Goal: Task Accomplishment & Management: Manage account settings

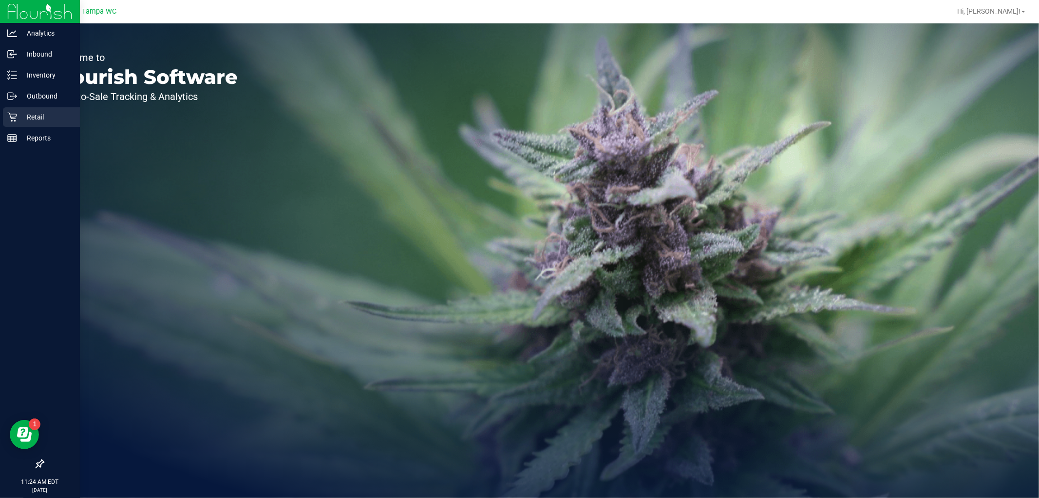
click at [10, 120] on icon at bounding box center [12, 117] width 10 height 10
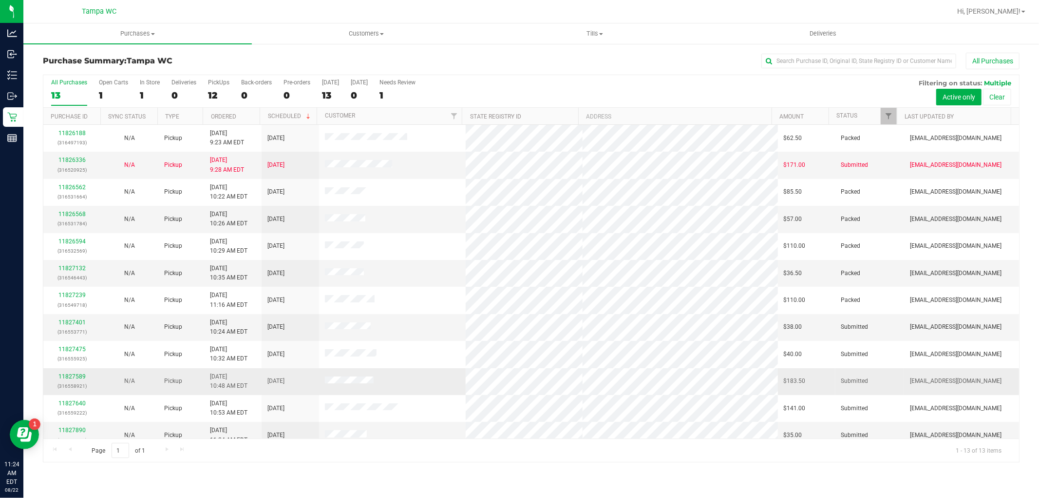
scroll to position [37, 0]
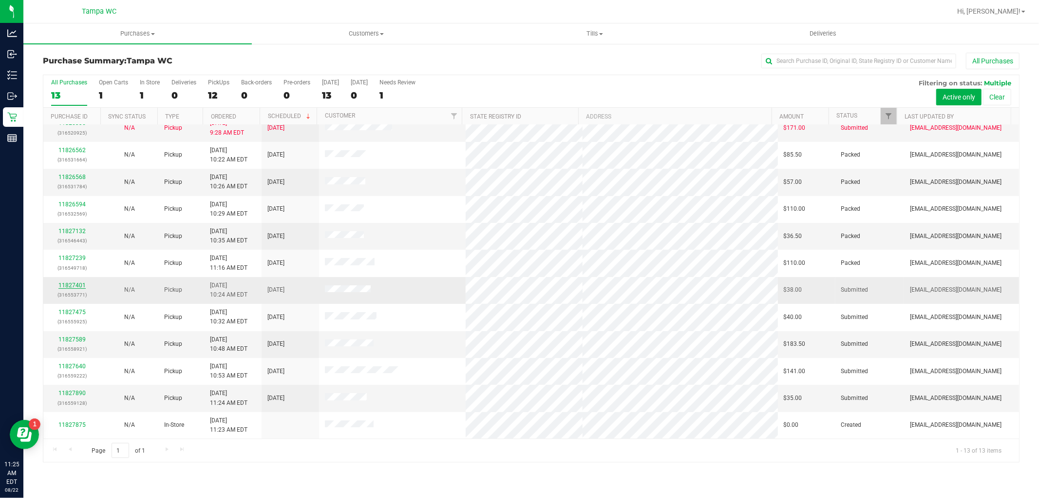
click at [77, 285] on link "11827401" at bounding box center [71, 285] width 27 height 7
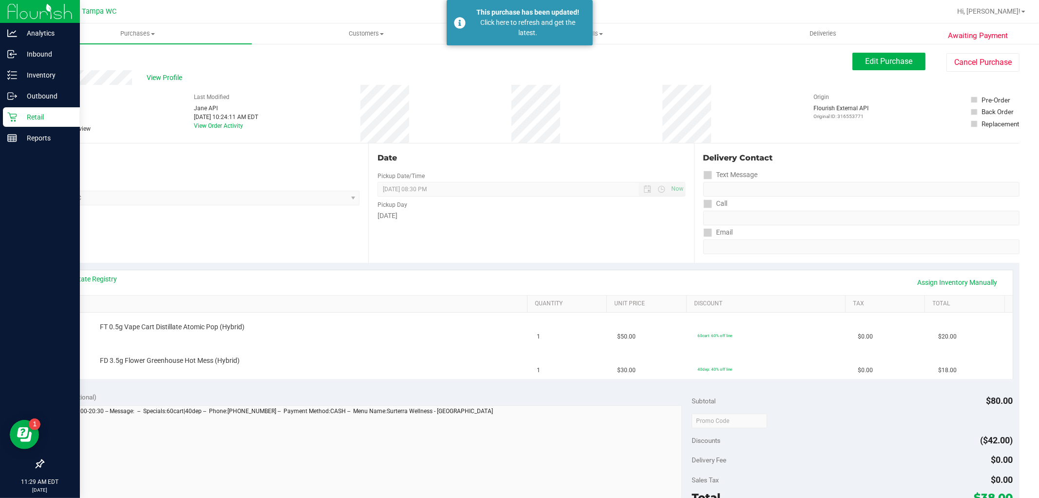
click at [8, 118] on icon at bounding box center [12, 117] width 10 height 10
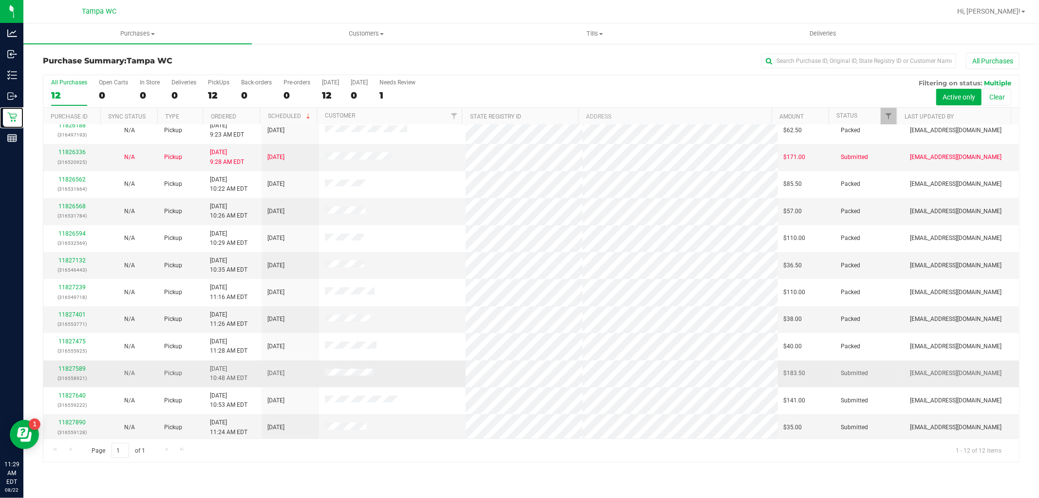
scroll to position [10, 0]
click at [75, 417] on link "11827890" at bounding box center [71, 419] width 27 height 7
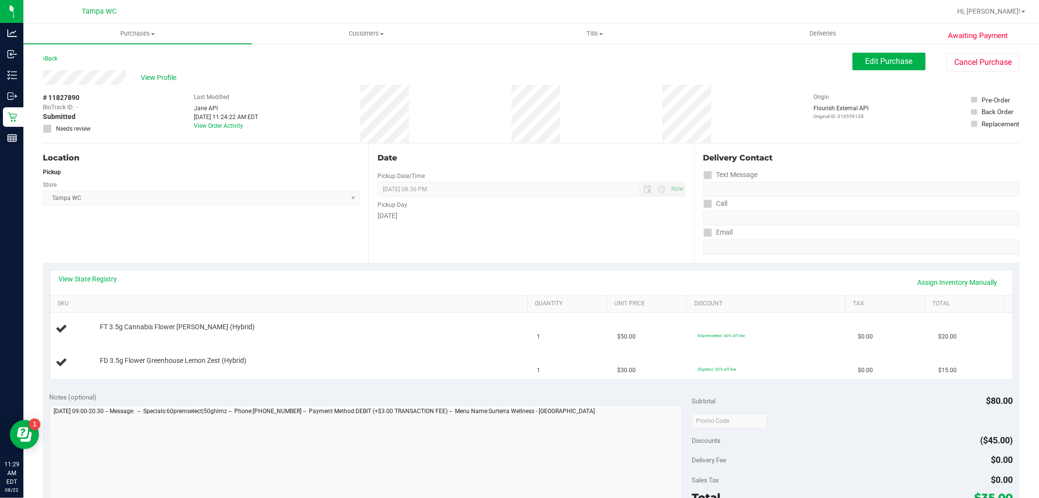
click at [491, 231] on div "Date Pickup Date/Time 08/22/2025 Now 08/22/2025 08:30 PM Now Pickup Day Friday" at bounding box center [531, 202] width 326 height 119
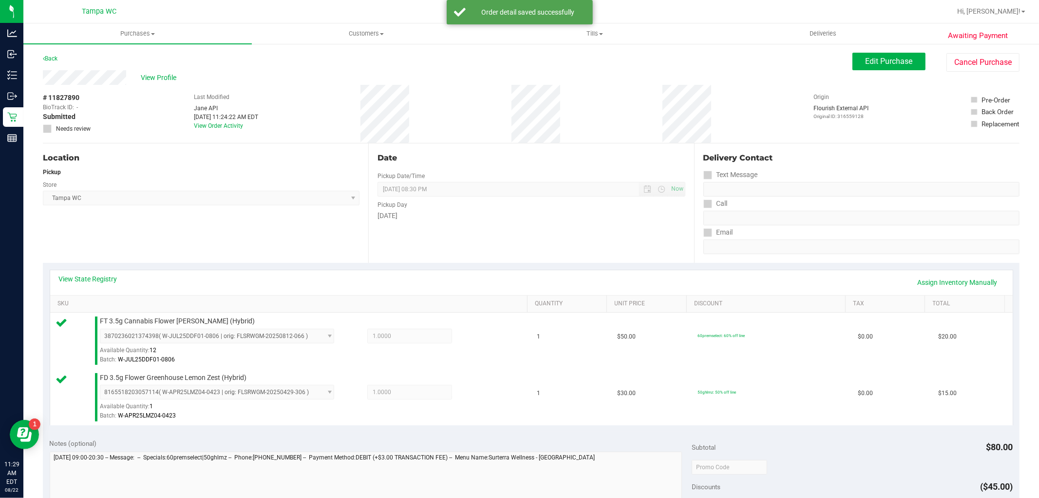
scroll to position [325, 0]
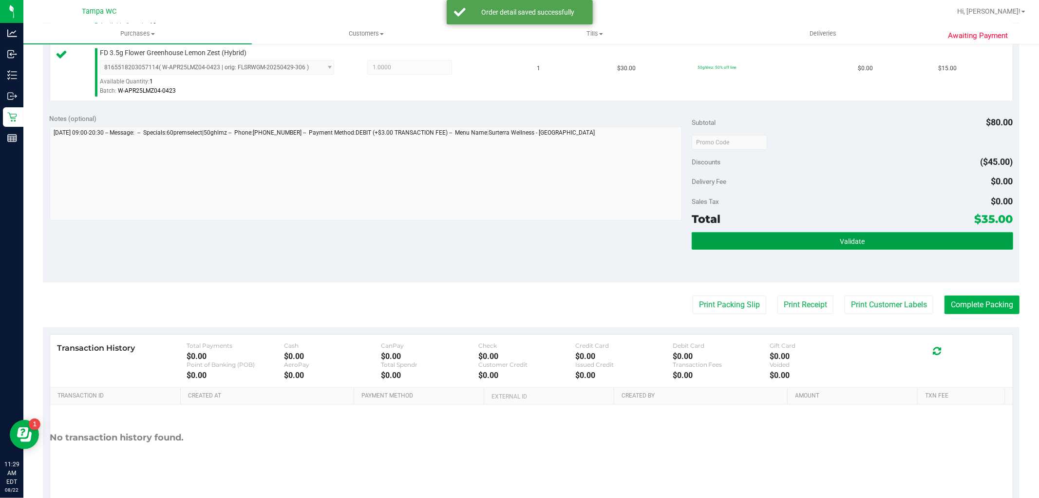
click at [791, 245] on button "Validate" at bounding box center [852, 241] width 321 height 18
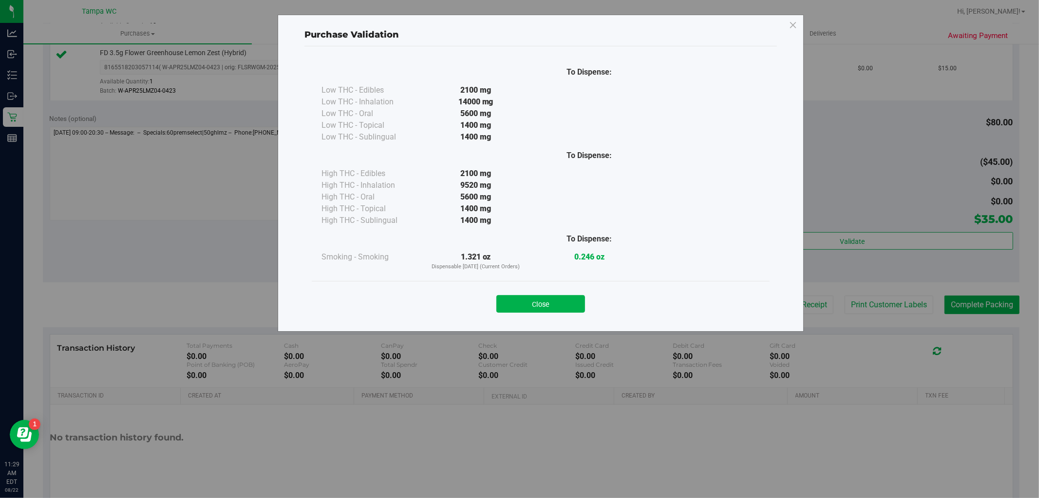
click at [540, 303] on button "Close" at bounding box center [541, 304] width 89 height 18
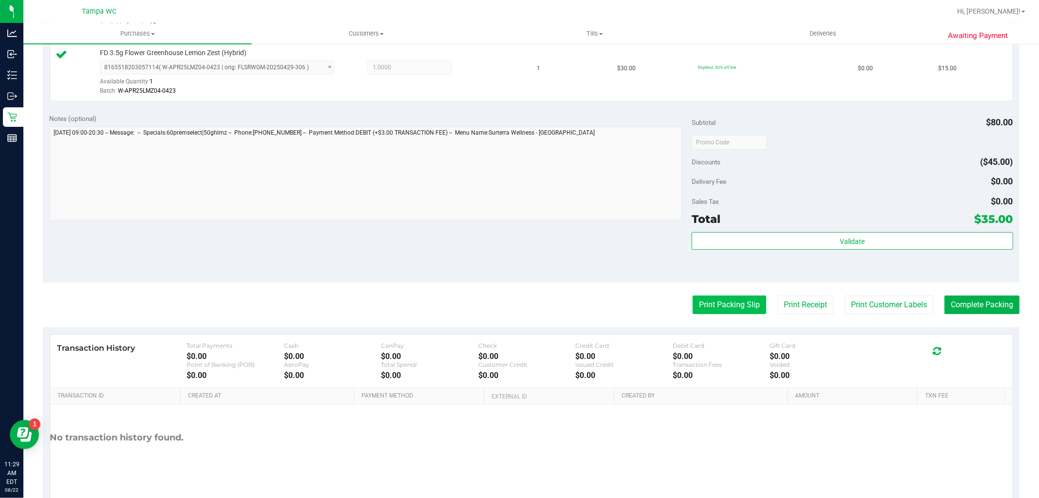
click at [737, 302] on button "Print Packing Slip" at bounding box center [730, 304] width 74 height 19
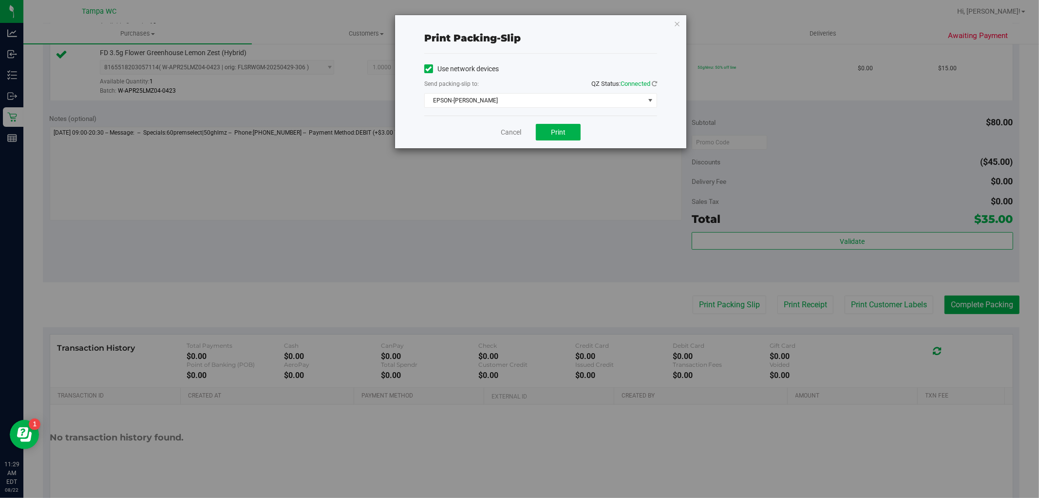
click at [568, 120] on div "Cancel Print" at bounding box center [540, 131] width 233 height 33
click at [567, 125] on button "Print" at bounding box center [558, 132] width 45 height 17
click at [503, 138] on div "Cancel Print" at bounding box center [540, 131] width 233 height 33
click at [512, 129] on link "Cancel" at bounding box center [511, 132] width 20 height 10
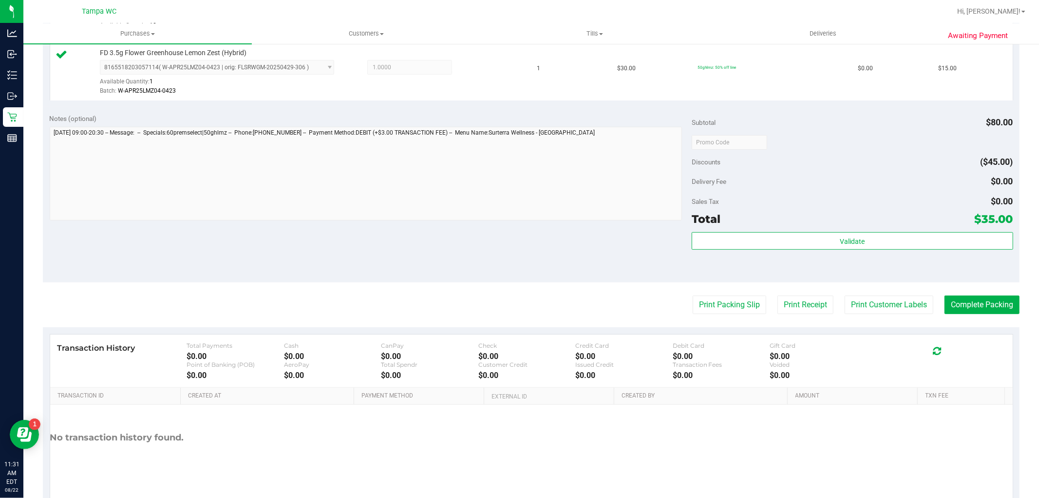
click at [948, 228] on div "Subtotal $80.00 Discounts ($45.00) Delivery Fee $0.00 Sales Tax $0.00 Total $35…" at bounding box center [852, 195] width 321 height 162
click at [927, 252] on div "Validate" at bounding box center [852, 254] width 321 height 44
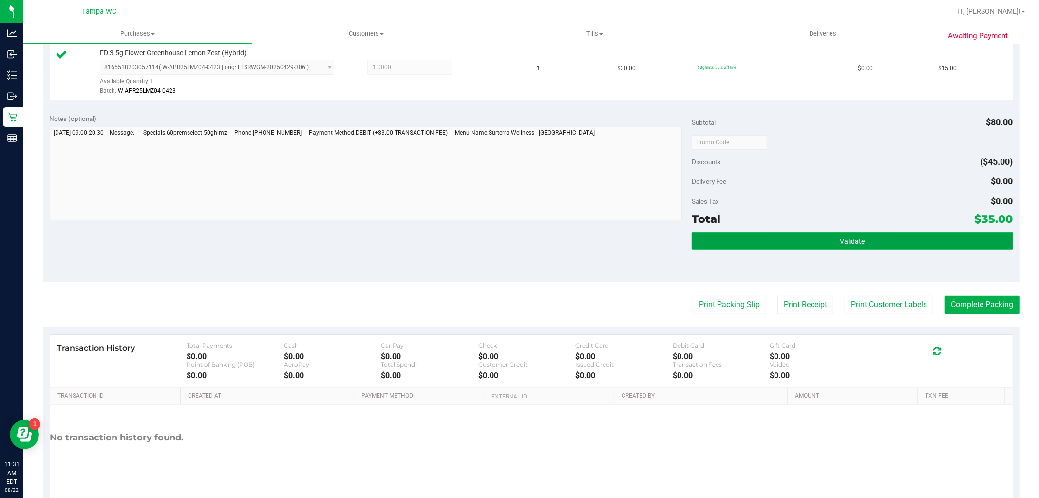
click at [927, 246] on button "Validate" at bounding box center [852, 241] width 321 height 18
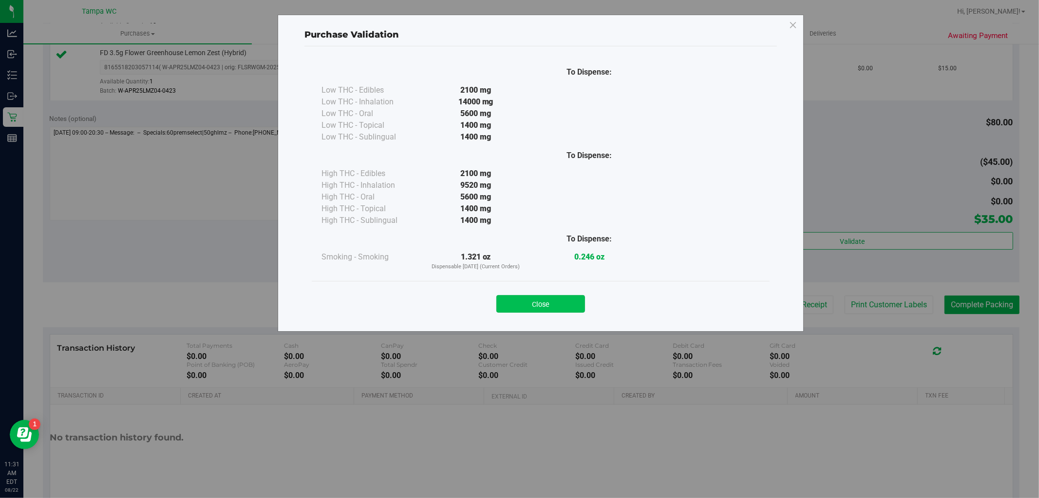
click at [524, 296] on button "Close" at bounding box center [541, 304] width 89 height 18
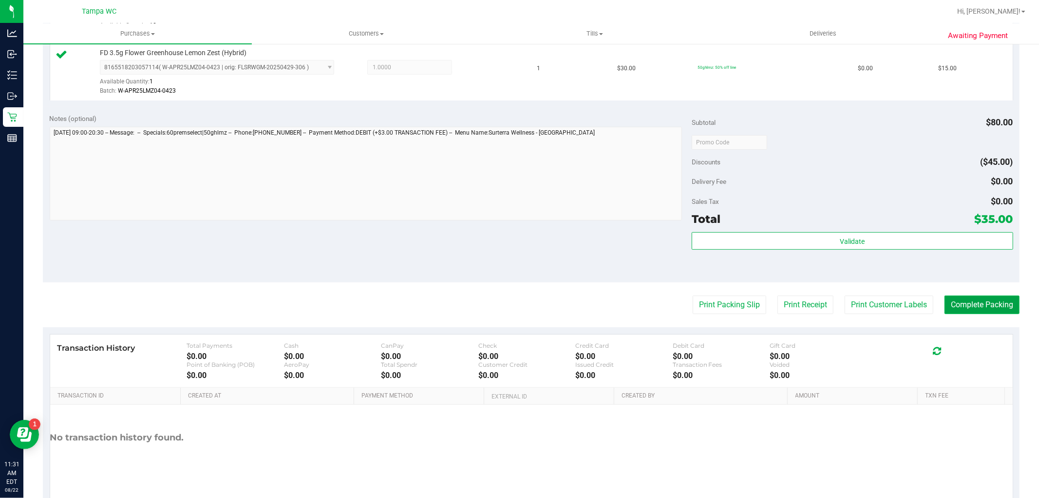
click at [999, 303] on button "Complete Packing" at bounding box center [982, 304] width 75 height 19
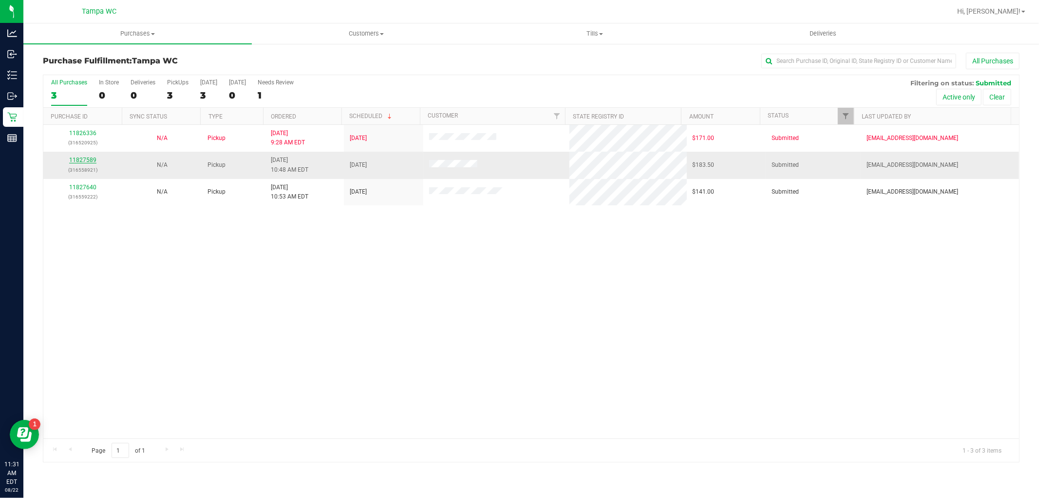
click at [90, 163] on link "11827589" at bounding box center [82, 159] width 27 height 7
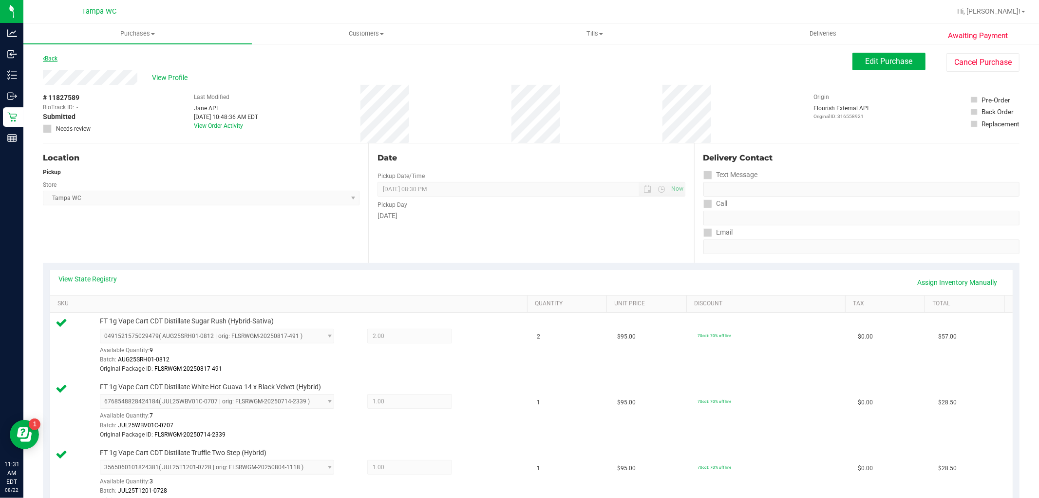
click at [46, 55] on link "Back" at bounding box center [50, 58] width 15 height 7
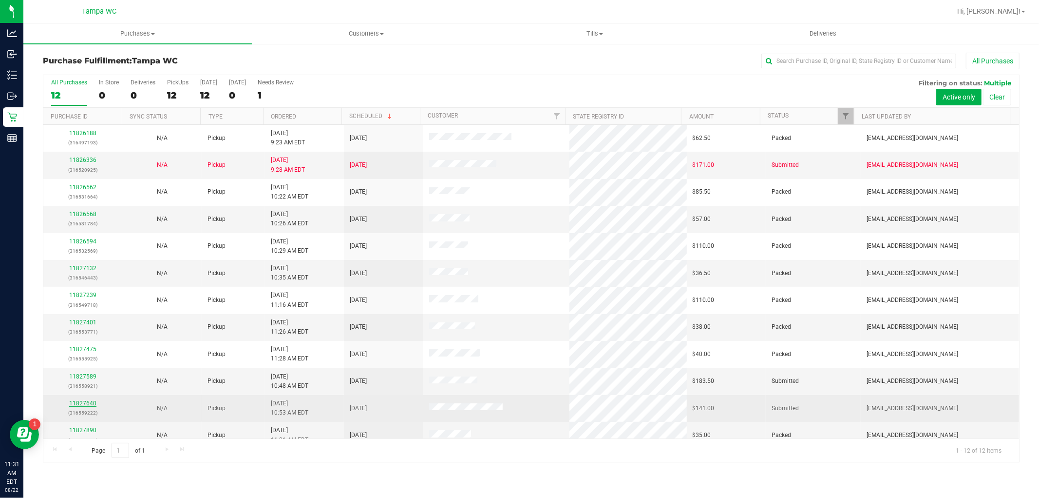
click at [85, 406] on link "11827640" at bounding box center [82, 403] width 27 height 7
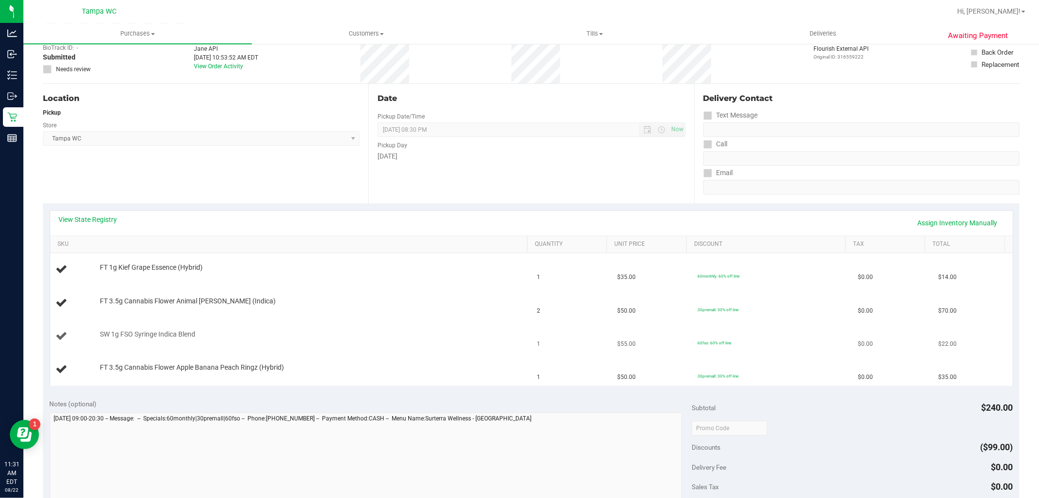
scroll to position [108, 0]
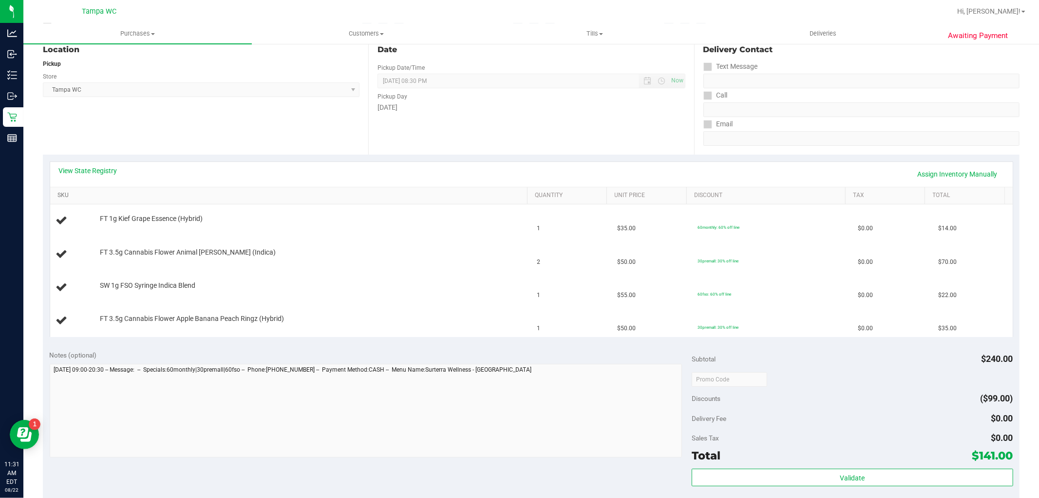
click at [94, 193] on link "SKU" at bounding box center [290, 196] width 466 height 8
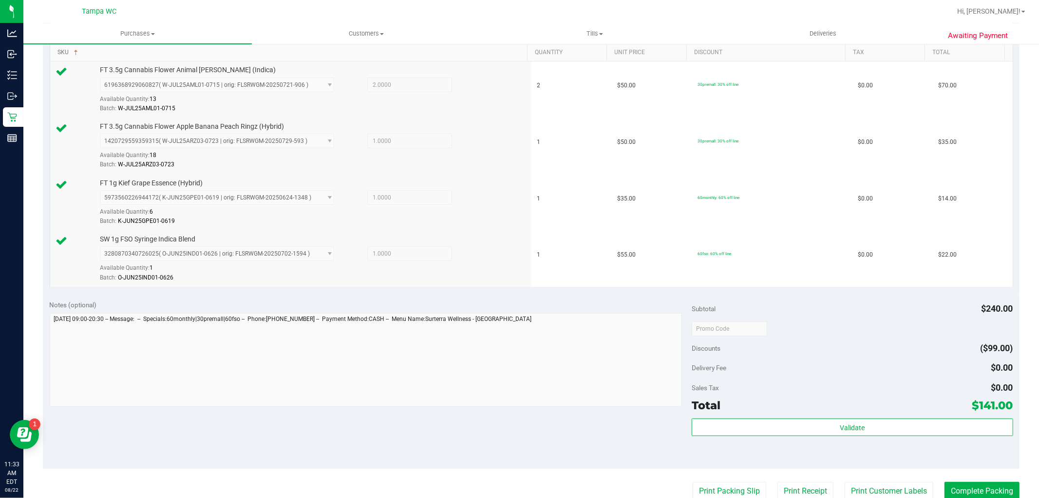
scroll to position [379, 0]
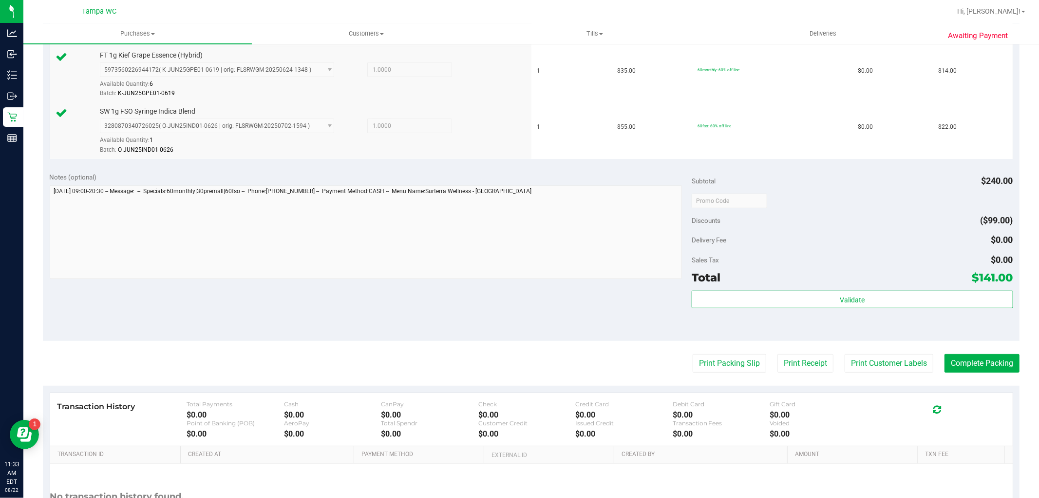
click at [786, 311] on div "Validate" at bounding box center [852, 312] width 321 height 44
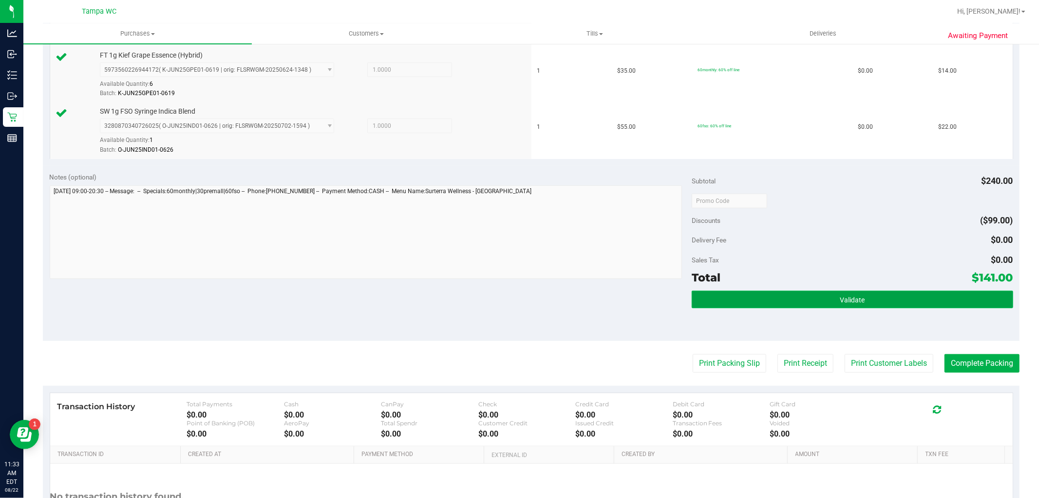
click at [786, 301] on button "Validate" at bounding box center [852, 299] width 321 height 18
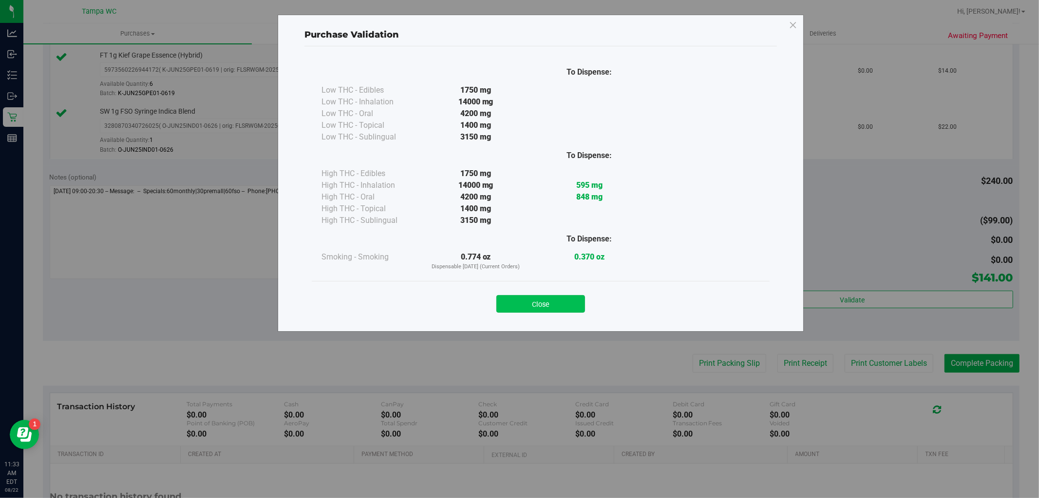
click at [552, 307] on button "Close" at bounding box center [541, 304] width 89 height 18
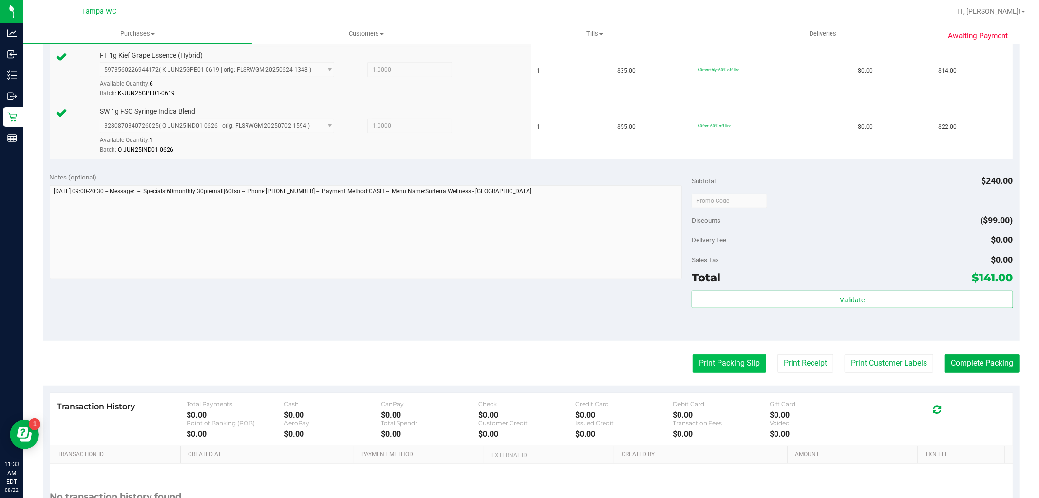
click at [714, 368] on button "Print Packing Slip" at bounding box center [730, 363] width 74 height 19
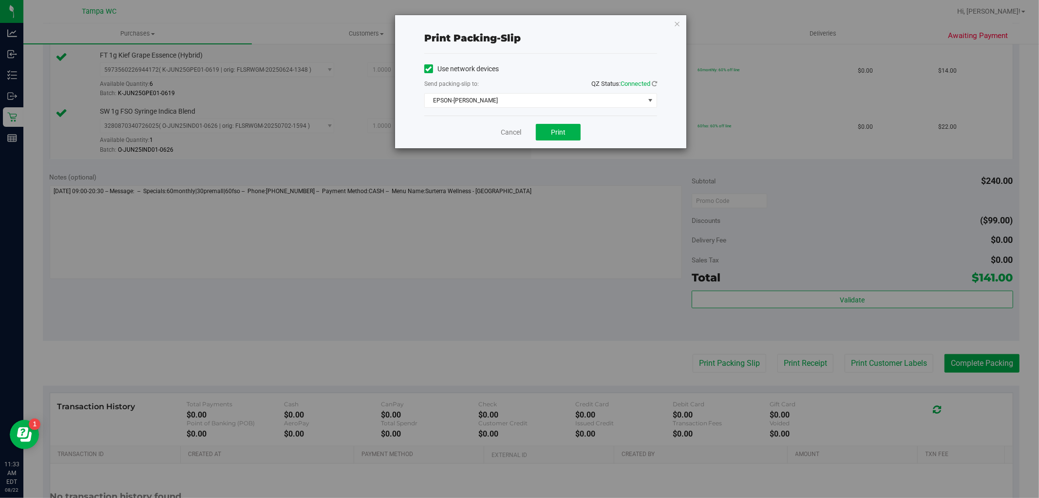
click at [570, 140] on div "Cancel Print" at bounding box center [540, 131] width 233 height 33
click at [549, 130] on button "Print" at bounding box center [558, 132] width 45 height 17
click at [519, 135] on link "Cancel" at bounding box center [511, 132] width 20 height 10
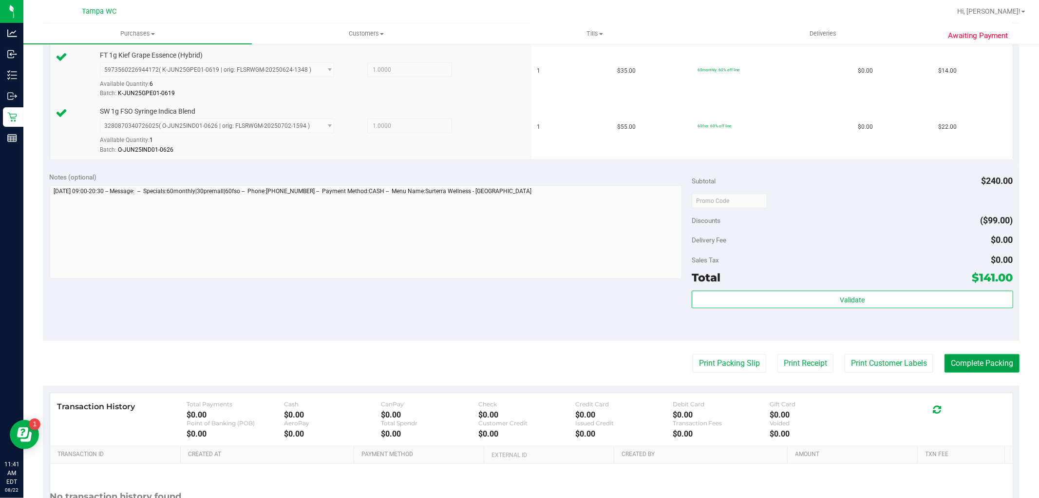
click at [983, 359] on button "Complete Packing" at bounding box center [982, 363] width 75 height 19
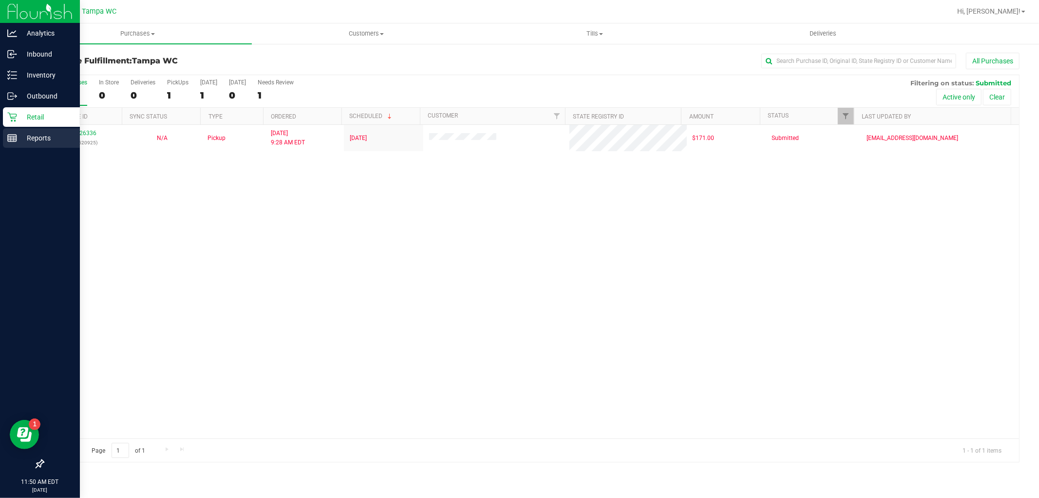
click at [34, 144] on div "Reports" at bounding box center [41, 137] width 77 height 19
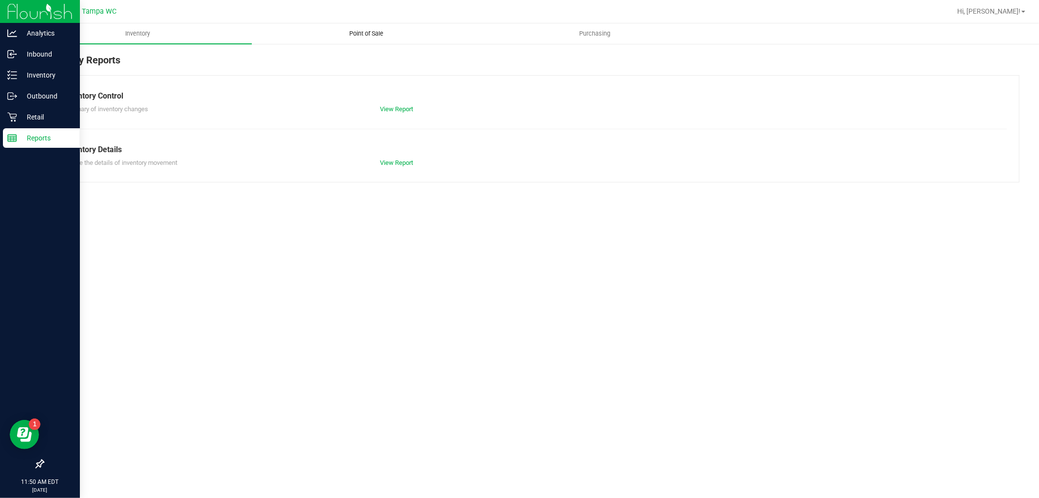
click at [382, 42] on uib-tab-heading "Point of Sale" at bounding box center [366, 33] width 228 height 19
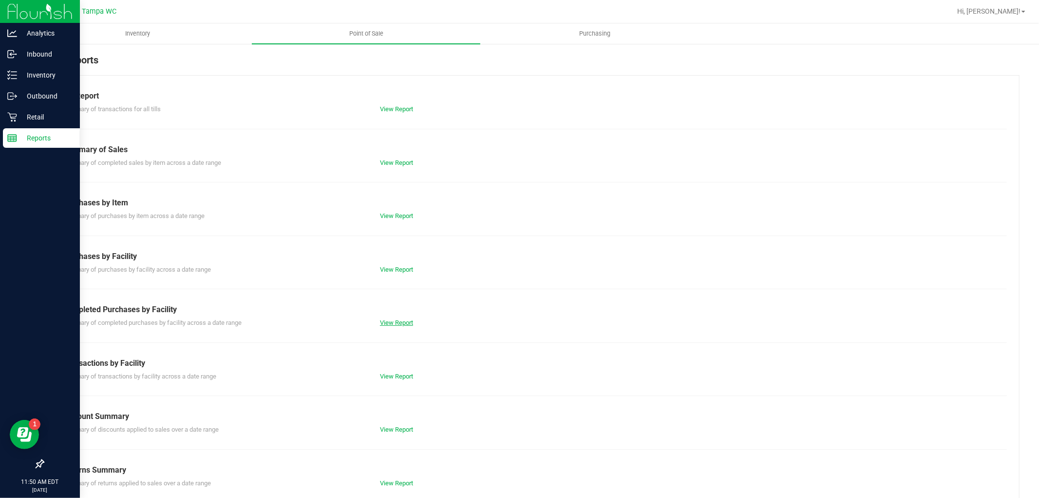
click at [401, 326] on link "View Report" at bounding box center [396, 322] width 33 height 7
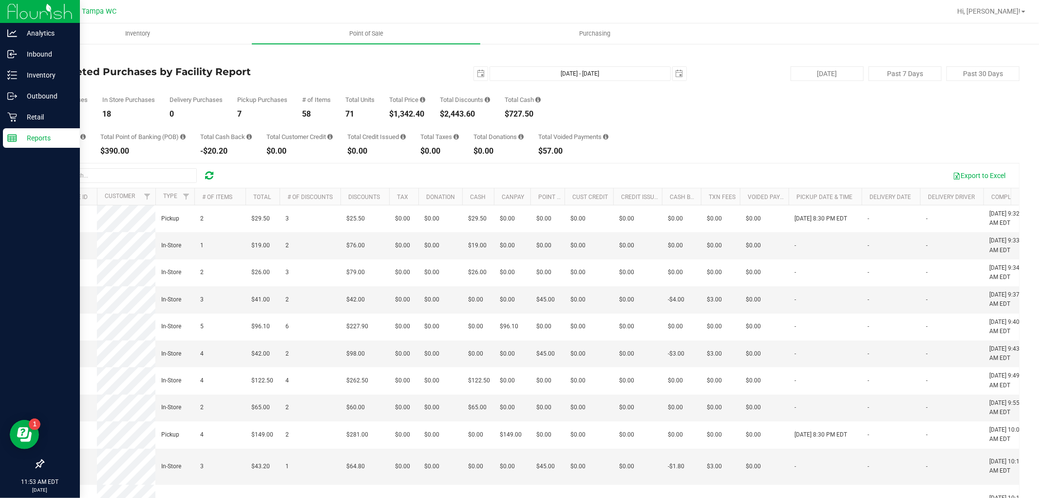
drag, startPoint x: 393, startPoint y: 112, endPoint x: 460, endPoint y: 99, distance: 68.4
click at [460, 99] on div "Total Purchases 25 In Store Purchases 18 Delivery Purchases 0 Pickup Purchases …" at bounding box center [531, 99] width 977 height 37
click at [450, 136] on div "Total Taxes" at bounding box center [440, 137] width 38 height 6
click at [21, 117] on p "Retail" at bounding box center [46, 117] width 58 height 12
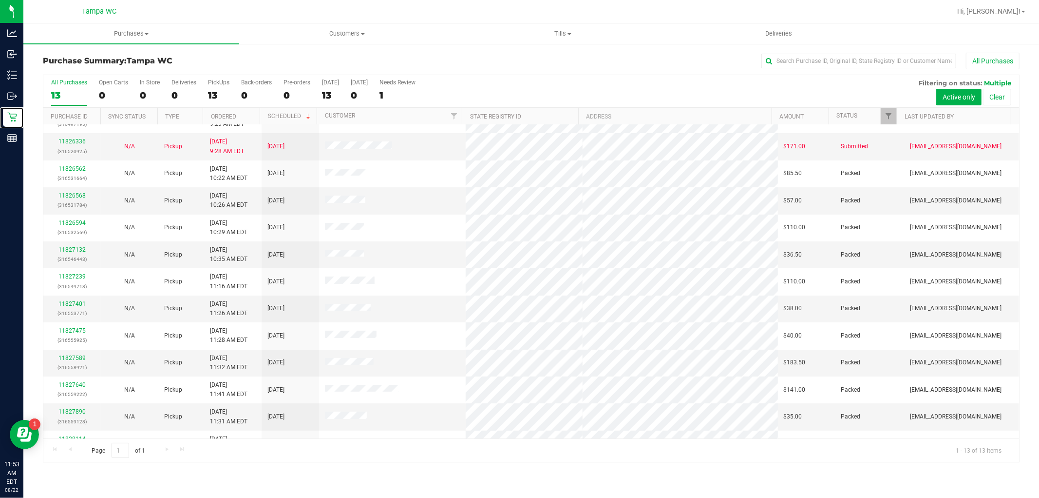
scroll to position [37, 0]
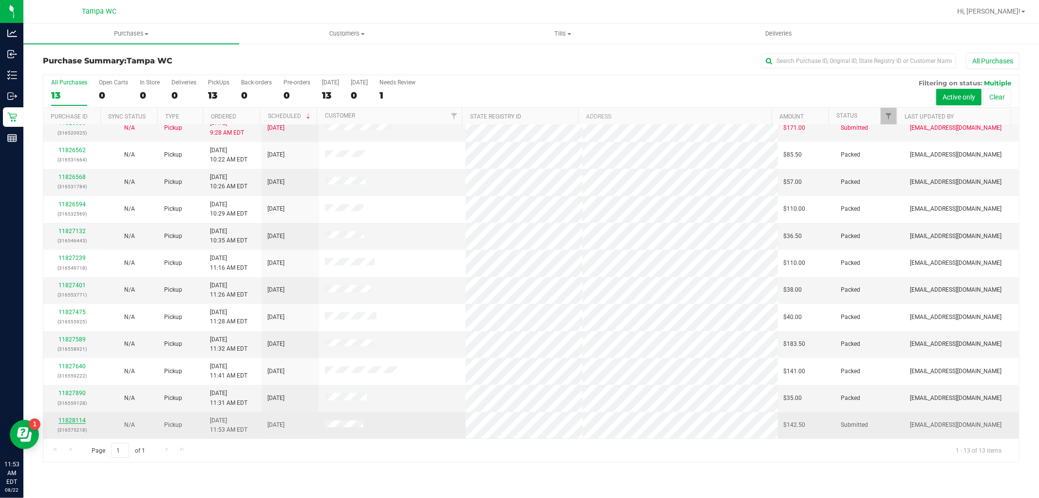
click at [74, 418] on link "11828114" at bounding box center [71, 420] width 27 height 7
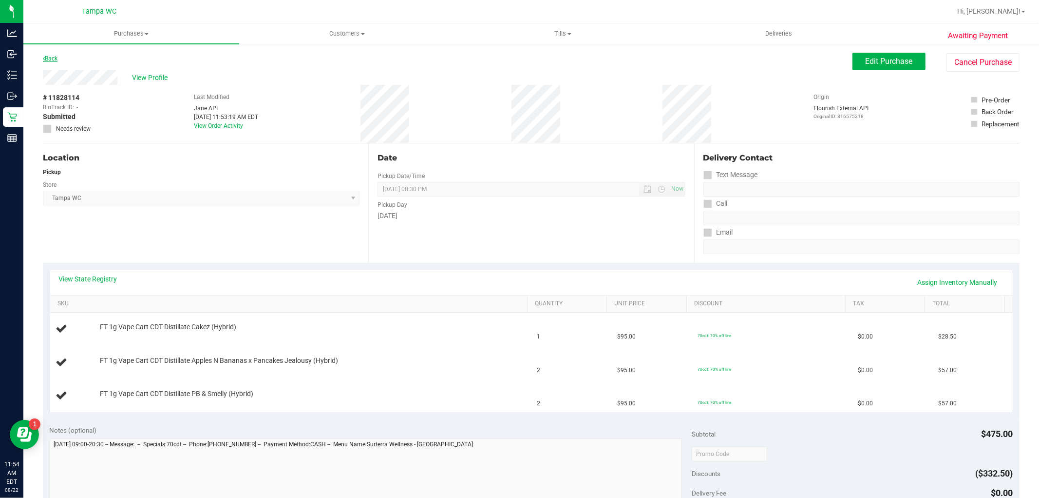
click at [50, 55] on link "Back" at bounding box center [50, 58] width 15 height 7
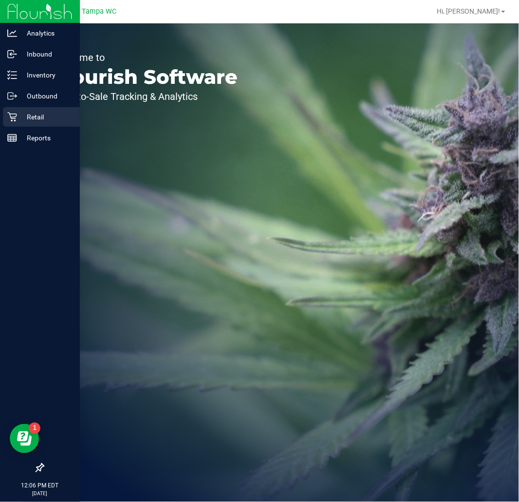
click at [11, 116] on icon at bounding box center [12, 117] width 10 height 10
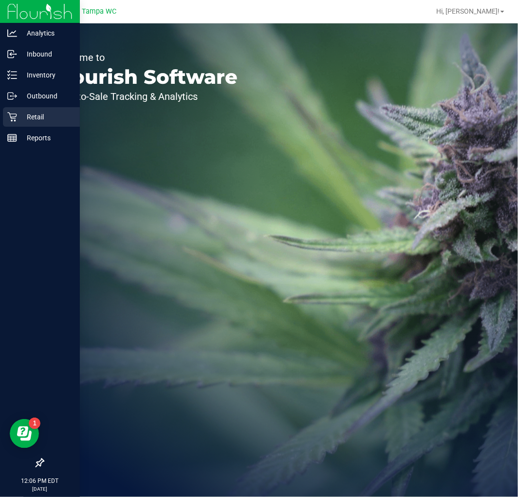
click at [11, 107] on div "Retail" at bounding box center [41, 116] width 77 height 19
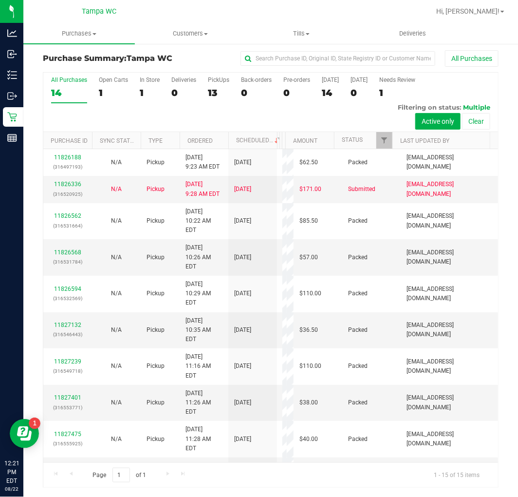
scroll to position [148, 0]
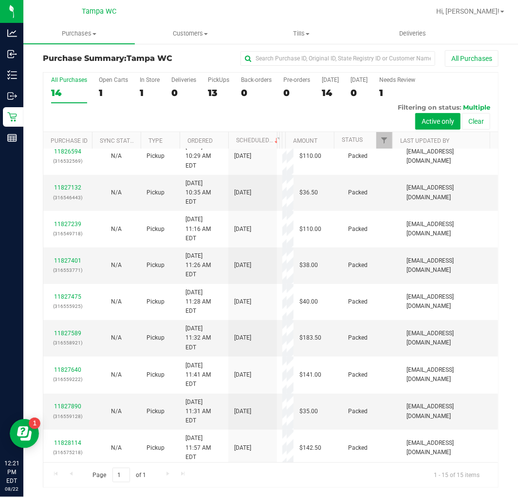
click at [68, 476] on link "11828333" at bounding box center [67, 479] width 27 height 7
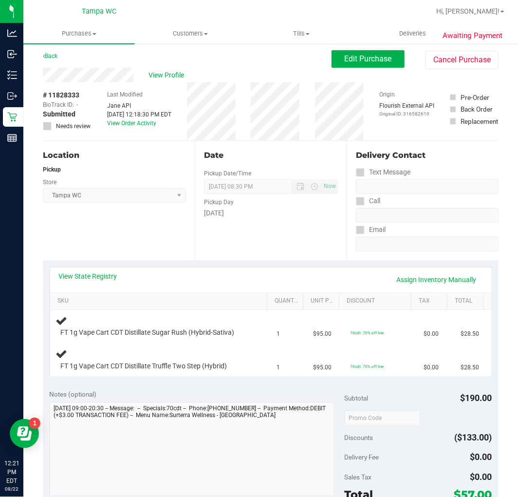
click at [172, 274] on div "View State Registry Assign Inventory Manually" at bounding box center [271, 279] width 424 height 17
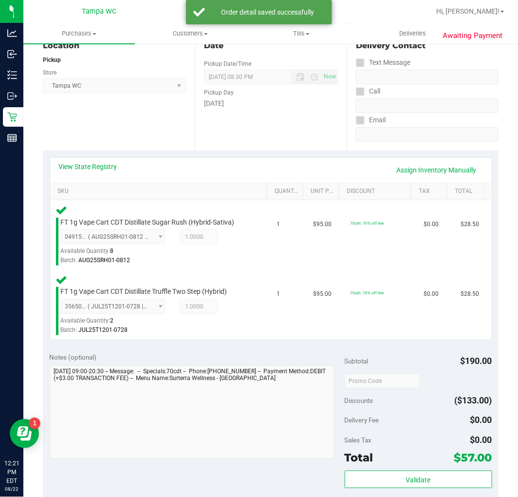
scroll to position [219, 0]
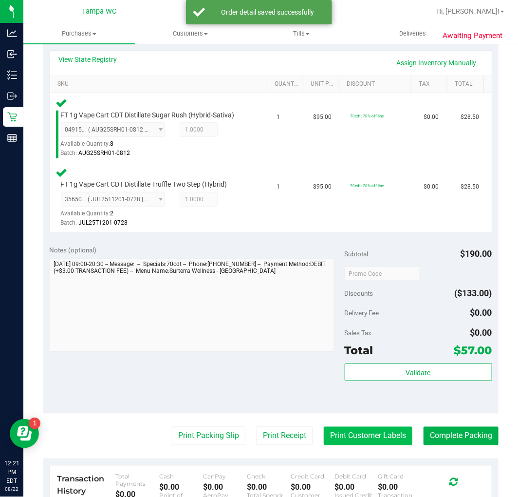
click at [352, 430] on button "Print Customer Labels" at bounding box center [368, 436] width 89 height 19
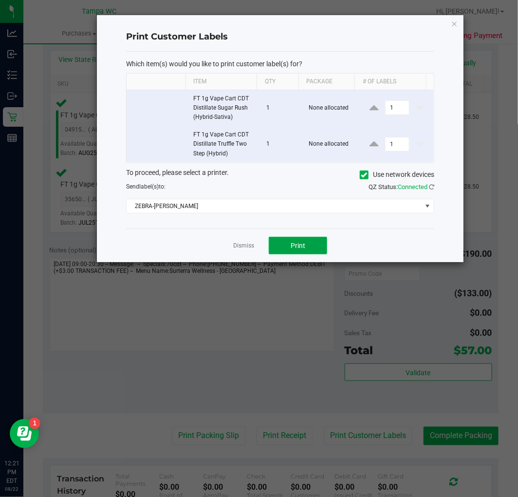
click at [291, 245] on span "Print" at bounding box center [298, 246] width 15 height 8
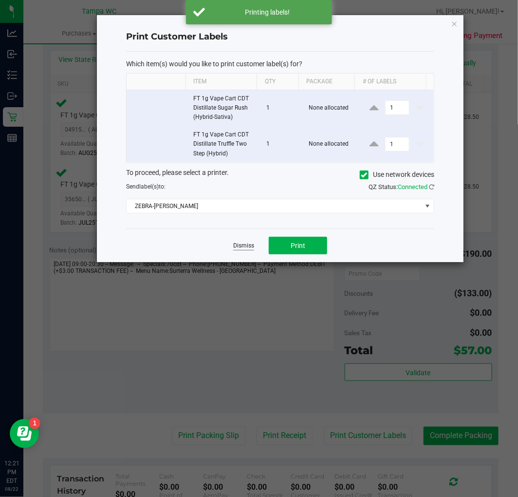
click at [237, 249] on link "Dismiss" at bounding box center [243, 246] width 21 height 8
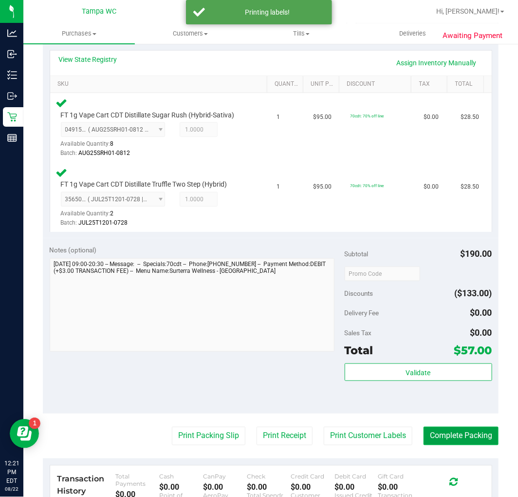
click at [465, 436] on button "Complete Packing" at bounding box center [461, 436] width 75 height 19
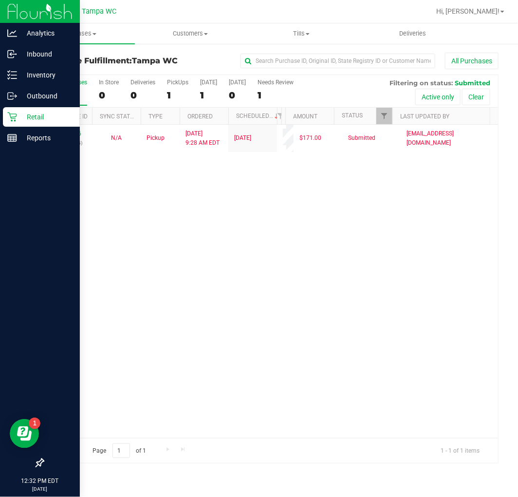
click at [17, 111] on p "Retail" at bounding box center [46, 117] width 58 height 12
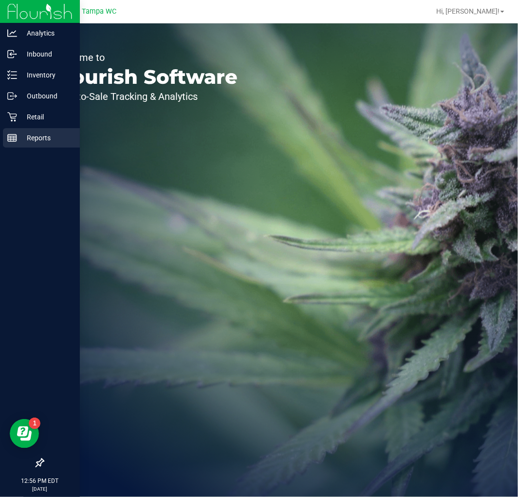
click at [11, 138] on icon at bounding box center [12, 138] width 10 height 10
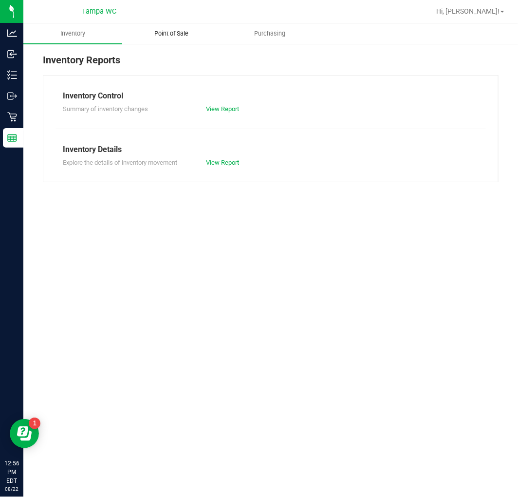
click at [173, 32] on span "Point of Sale" at bounding box center [171, 33] width 60 height 9
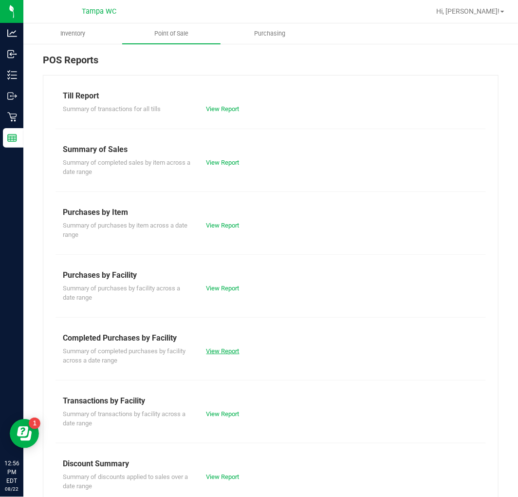
click at [215, 351] on link "View Report" at bounding box center [223, 350] width 33 height 7
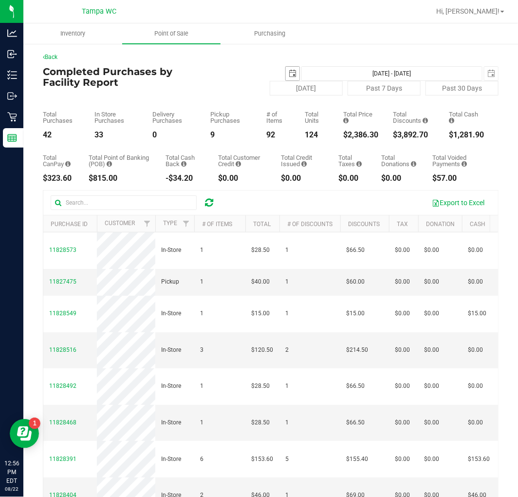
click at [289, 70] on span "select" at bounding box center [293, 74] width 8 height 8
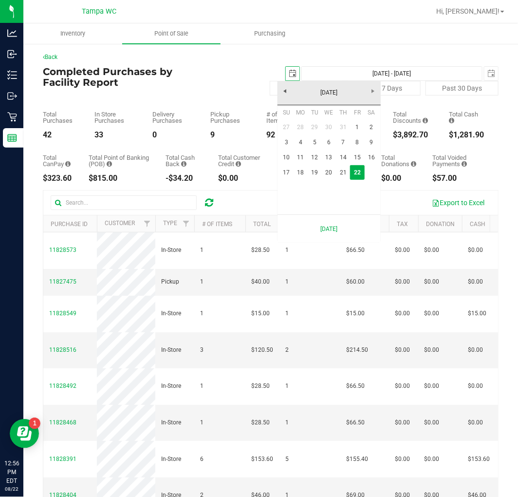
scroll to position [0, 24]
click at [327, 174] on link "20" at bounding box center [329, 172] width 14 height 15
type input "2025-08-20"
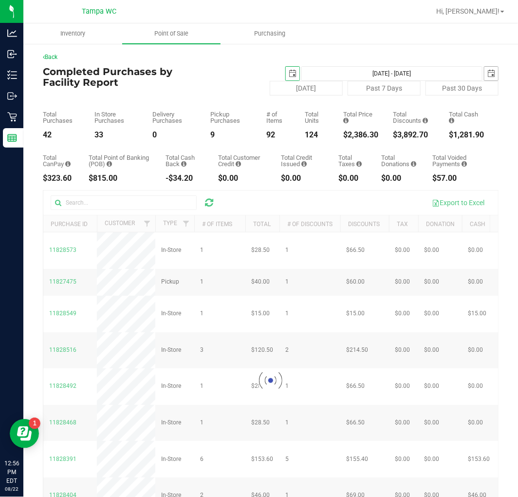
click at [488, 72] on span "select" at bounding box center [492, 74] width 8 height 8
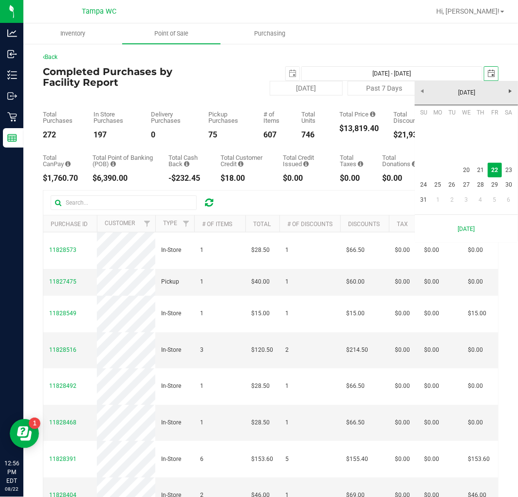
scroll to position [0, 24]
click at [470, 172] on link "20" at bounding box center [467, 170] width 14 height 15
type input "Aug 20, 2025 - Aug 20, 2025"
type input "2025-08-20"
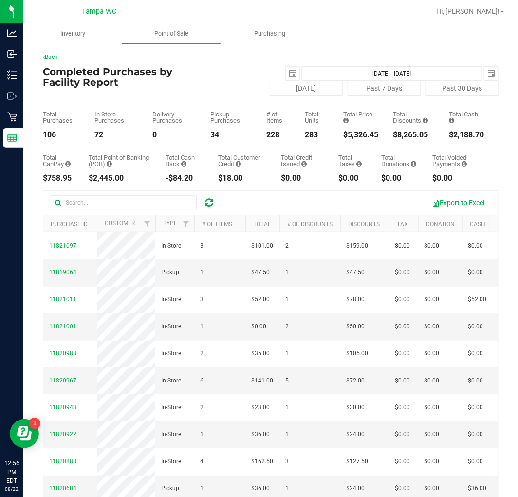
drag, startPoint x: 370, startPoint y: 135, endPoint x: 341, endPoint y: 137, distance: 29.3
click at [344, 137] on div "$5,326.45" at bounding box center [361, 135] width 35 height 8
copy div "5,326.45"
drag, startPoint x: 368, startPoint y: 151, endPoint x: 372, endPoint y: 143, distance: 9.2
click at [368, 151] on div "Total CanPay $758.95 Total Point of Banking (POB) $2,445.00 Total Cash Back -$8…" at bounding box center [271, 160] width 456 height 43
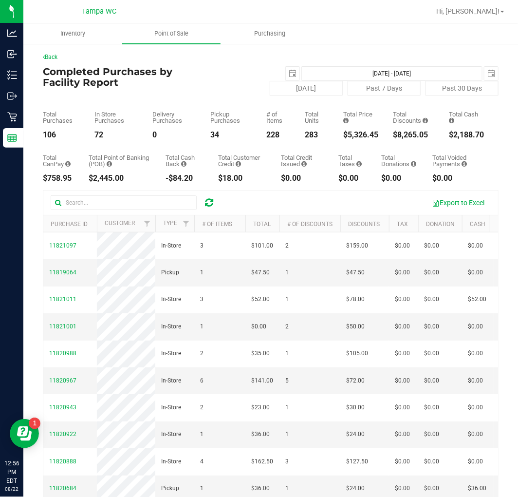
click at [404, 132] on div "$8,265.05" at bounding box center [413, 135] width 41 height 8
copy div "8,265.05"
click at [54, 133] on div "106" at bounding box center [61, 135] width 37 height 8
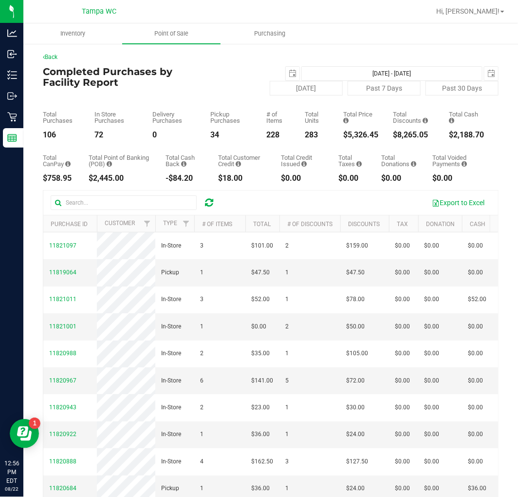
click at [54, 133] on div "106" at bounding box center [61, 135] width 37 height 8
copy div "106"
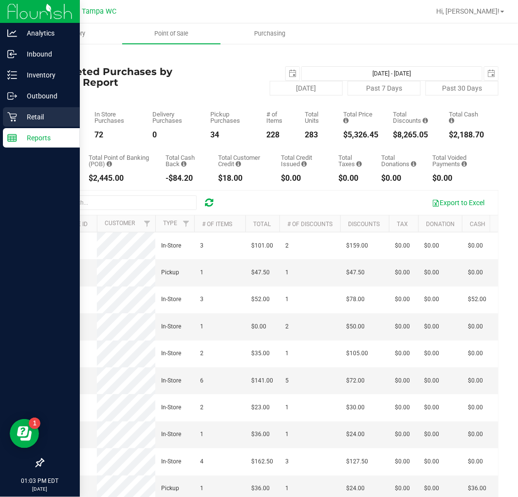
click at [22, 121] on p "Retail" at bounding box center [46, 117] width 58 height 12
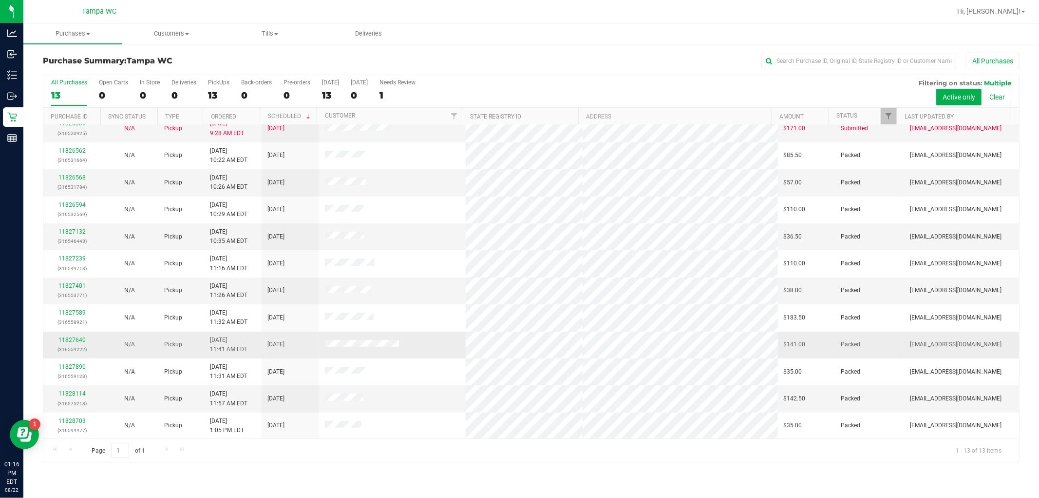
scroll to position [37, 0]
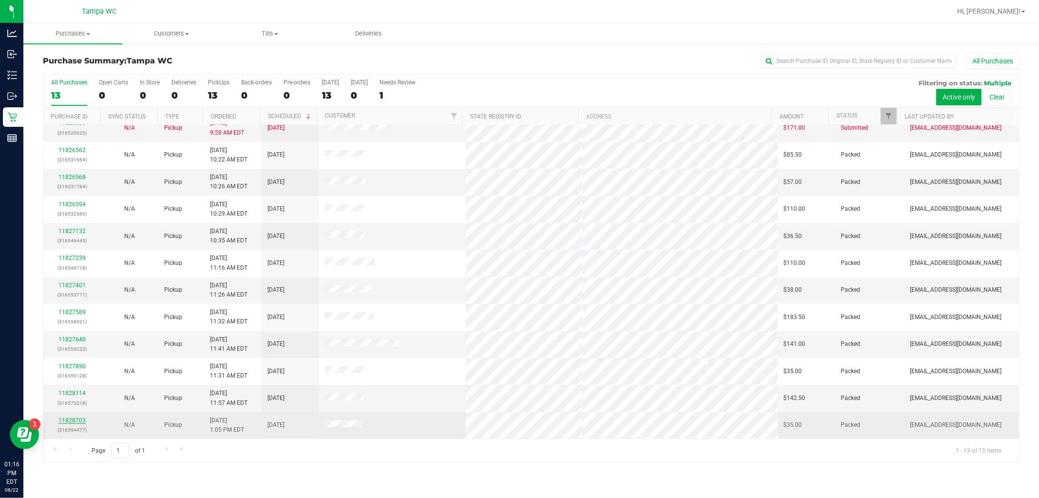
click at [75, 418] on link "11828703" at bounding box center [71, 420] width 27 height 7
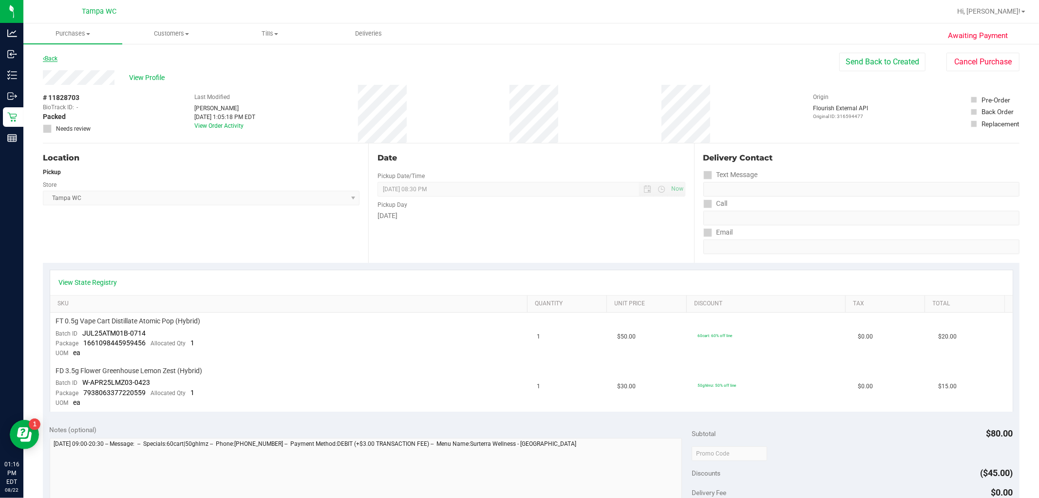
click at [49, 56] on link "Back" at bounding box center [50, 58] width 15 height 7
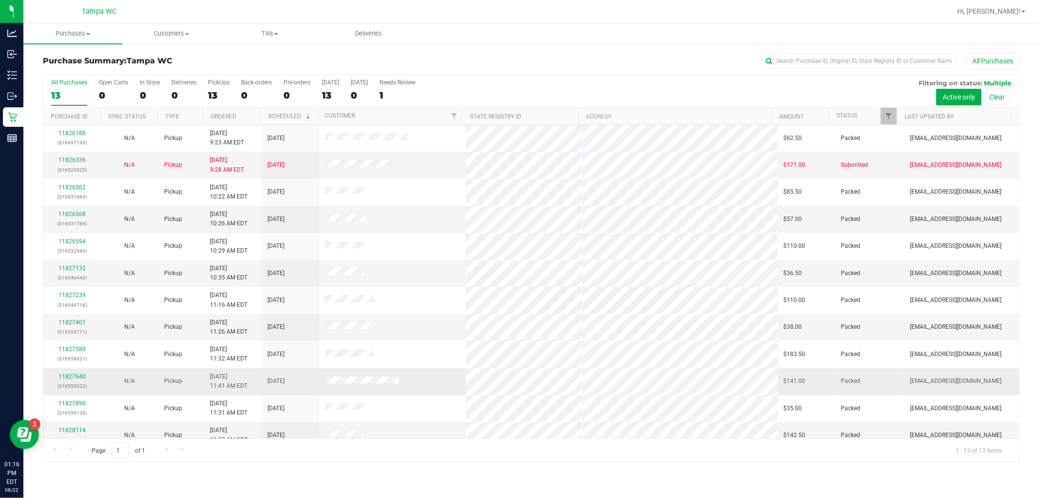
scroll to position [37, 0]
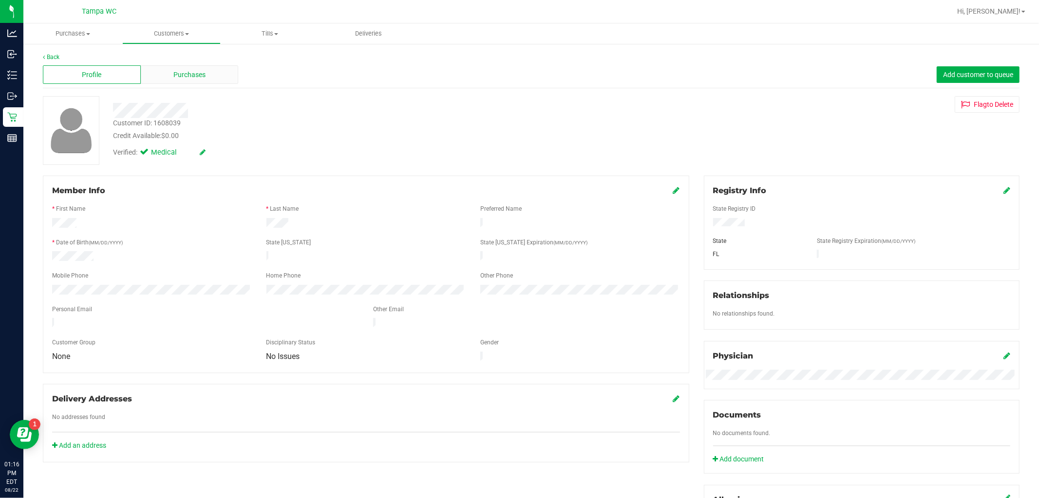
click at [189, 72] on span "Purchases" at bounding box center [189, 75] width 32 height 10
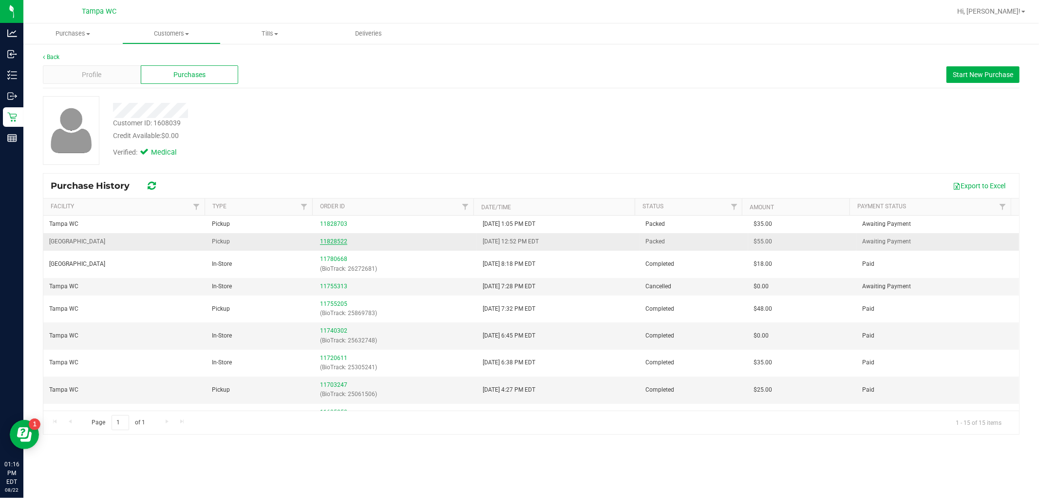
click at [340, 240] on link "11828522" at bounding box center [333, 241] width 27 height 7
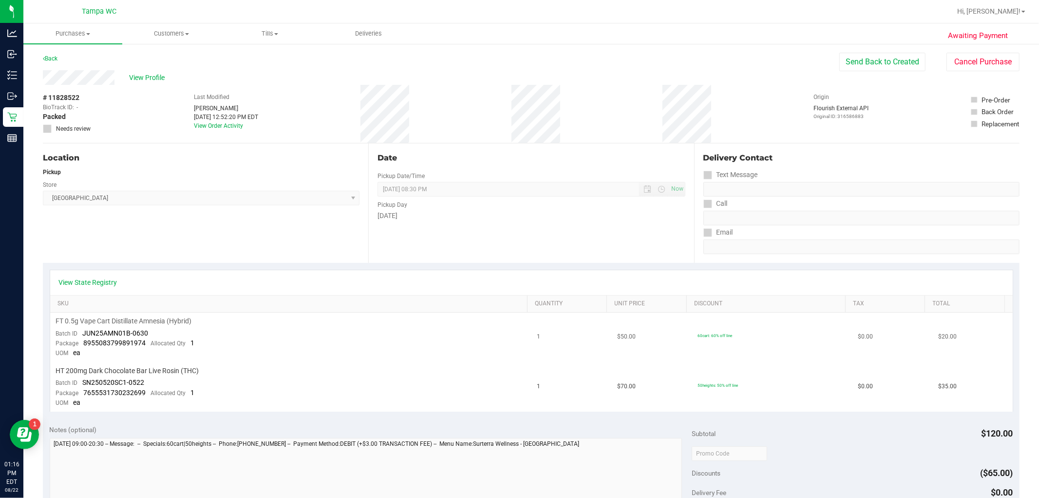
click at [226, 345] on td "FT 0.5g Vape Cart Distillate Amnesia (Hybrid) Batch ID JUN25AMN01B-0630 Package…" at bounding box center [290, 337] width 481 height 50
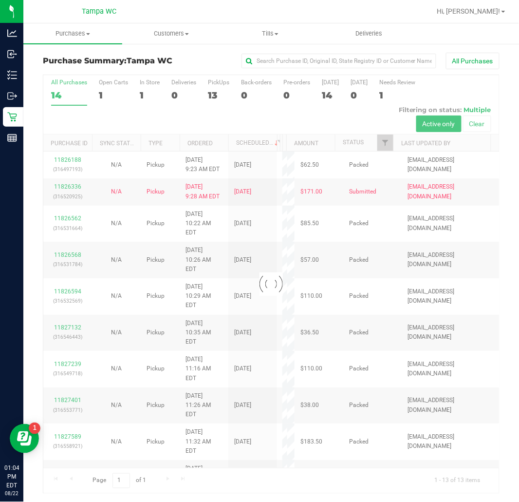
scroll to position [1, 0]
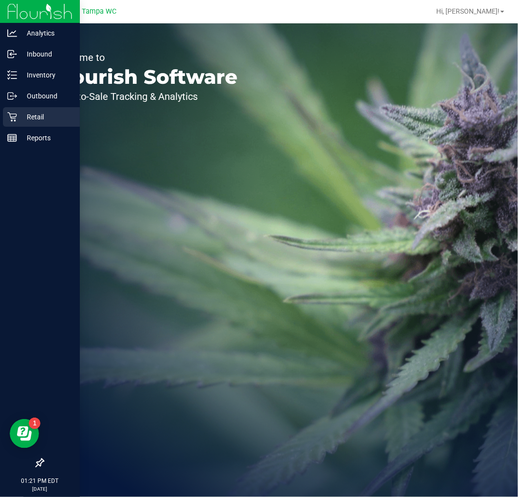
click at [19, 113] on p "Retail" at bounding box center [46, 117] width 58 height 12
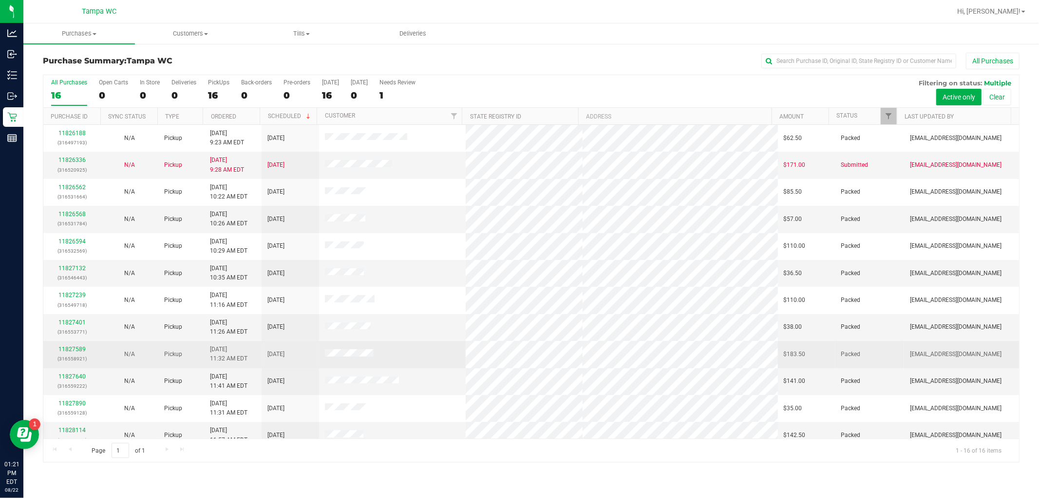
scroll to position [118, 0]
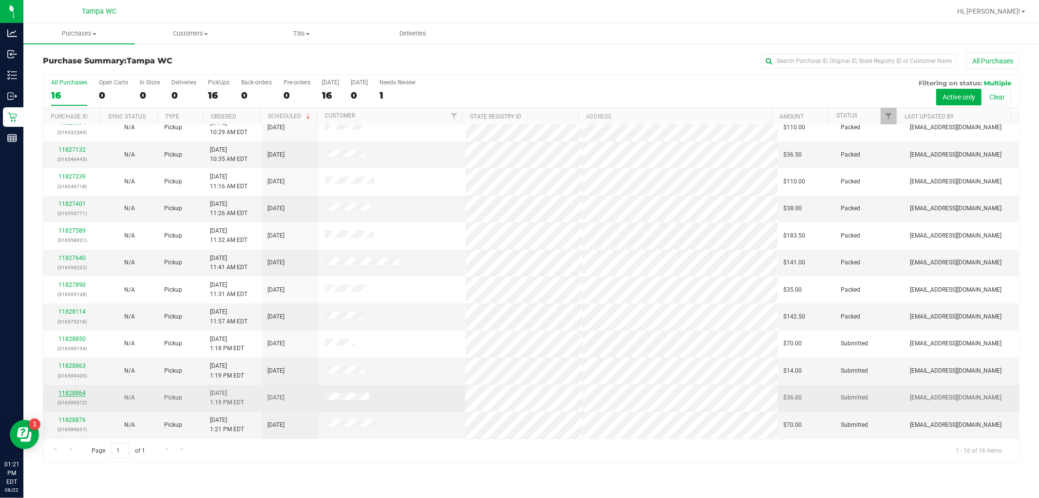
click at [78, 395] on link "11828864" at bounding box center [71, 392] width 27 height 7
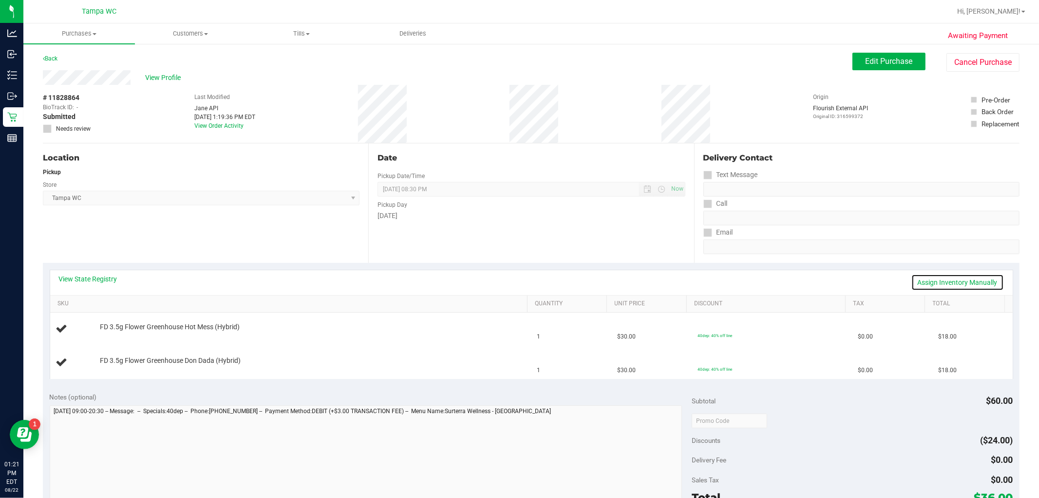
click at [518, 286] on link "Assign Inventory Manually" at bounding box center [958, 282] width 93 height 17
click at [123, 363] on link "Add Package" at bounding box center [117, 366] width 35 height 7
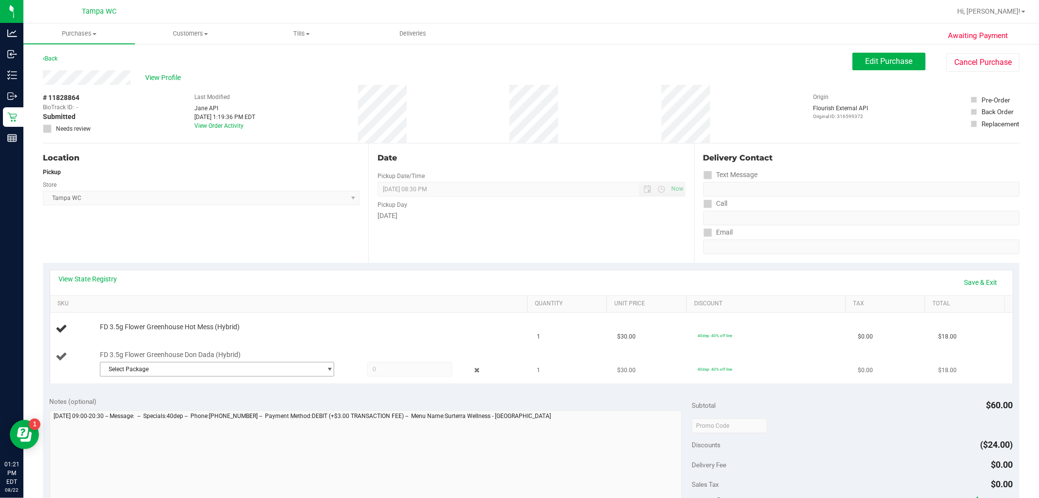
click at [162, 373] on span "Select Package" at bounding box center [210, 369] width 221 height 14
click at [161, 408] on span "( W-JUN25DDA03-0626 | orig: FLSRWGM-20250707-555 )" at bounding box center [236, 409] width 151 height 7
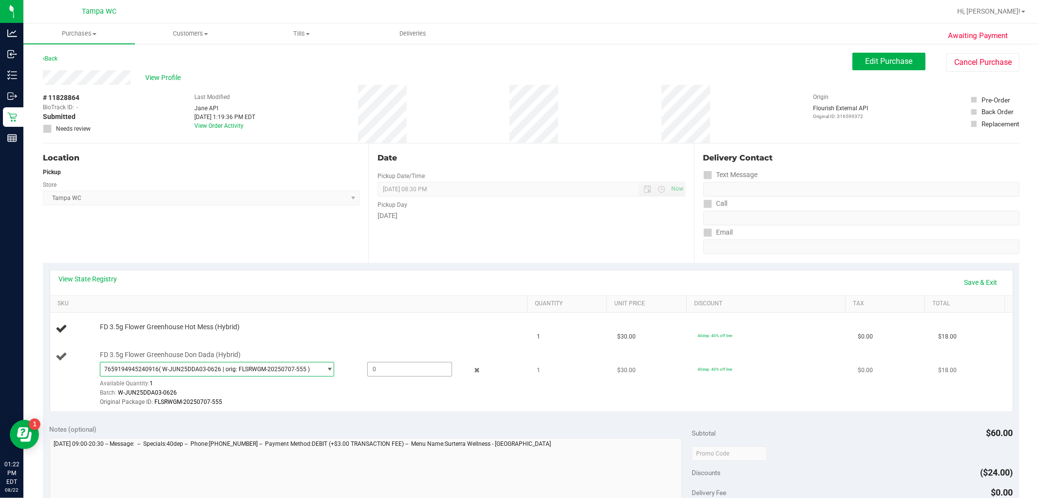
click at [390, 370] on span at bounding box center [409, 369] width 85 height 15
type input "1"
type input "1.0000"
click at [307, 367] on span "7659194945240916 ( W-JUN25DDA03-0626 | orig: FLSRWGM-20250707-555 ) 76591949452…" at bounding box center [217, 369] width 234 height 15
click at [321, 373] on span "select" at bounding box center [327, 369] width 12 height 14
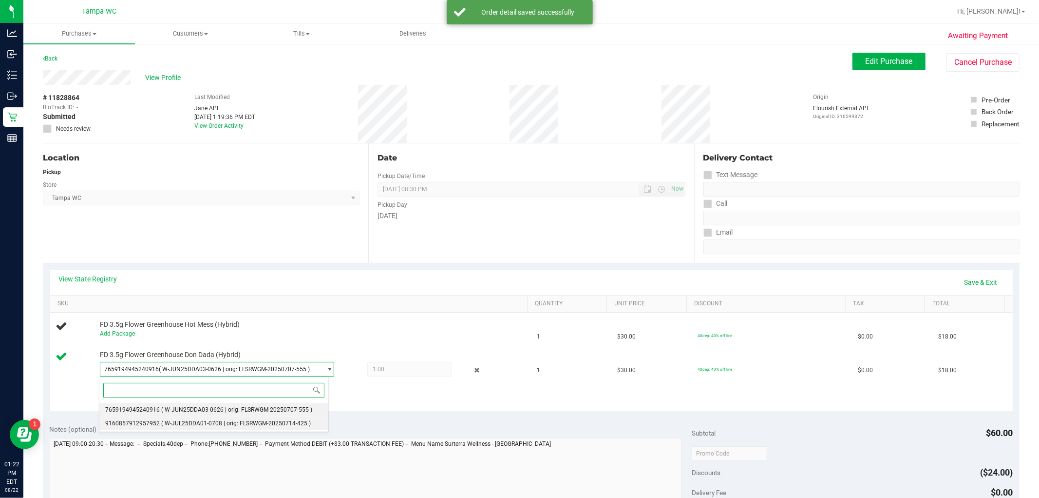
click at [295, 421] on span "( W-JUL25DDA01-0708 | orig: FLSRWGM-20250714-425 )" at bounding box center [236, 423] width 150 height 7
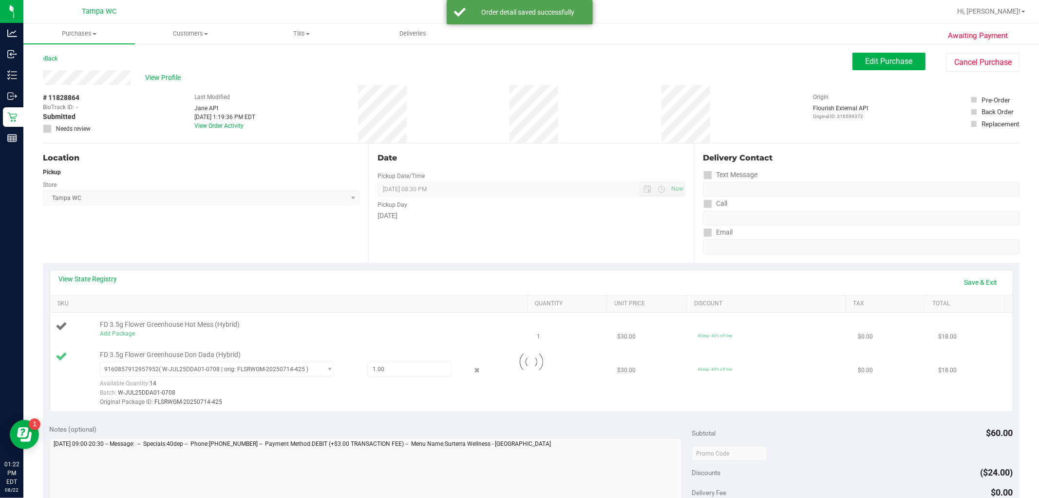
click at [357, 407] on div at bounding box center [531, 361] width 963 height 98
click at [124, 332] on link "Add Package" at bounding box center [117, 333] width 35 height 7
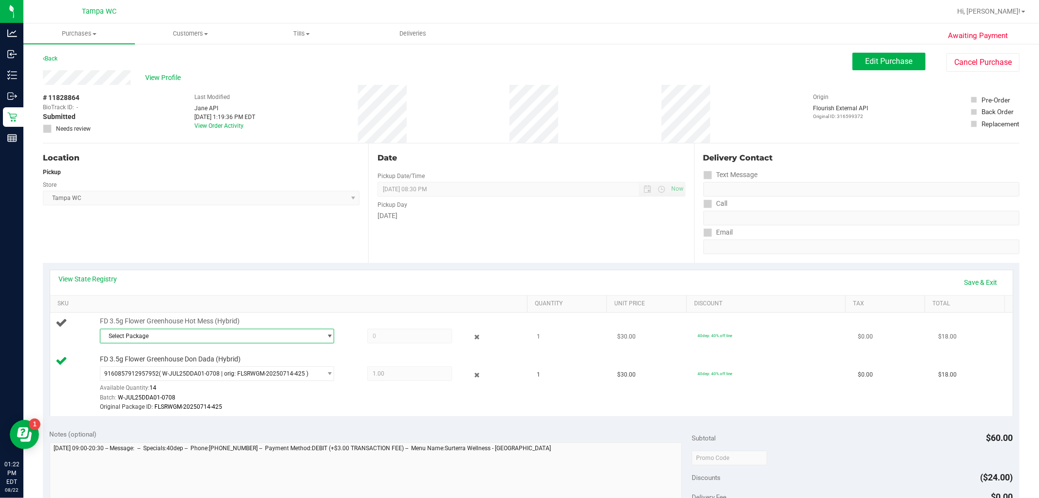
click at [211, 337] on span "Select Package" at bounding box center [210, 336] width 221 height 14
click at [221, 371] on li "7106961714856174 ( W-JUL25HTM03-0805 | orig: FLSRWGM-20250812-285 )" at bounding box center [214, 376] width 230 height 14
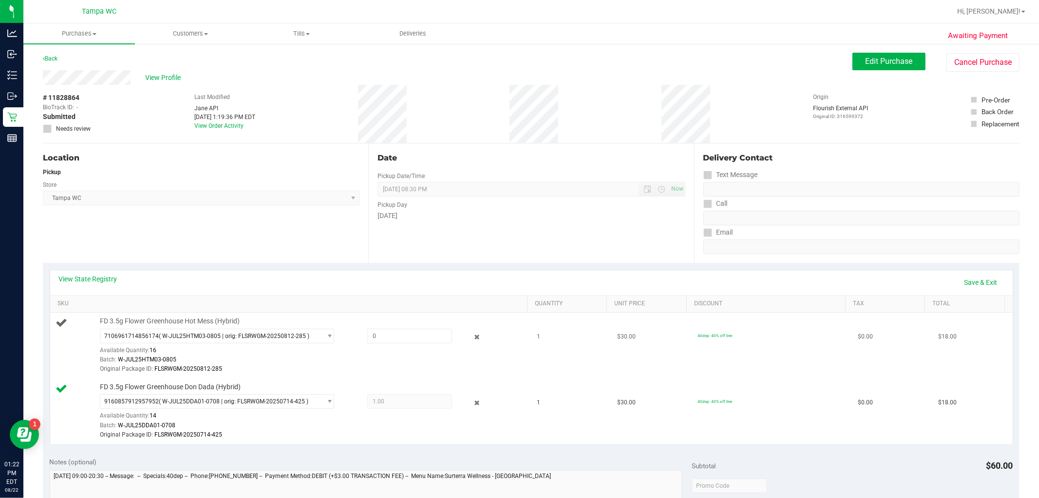
click at [309, 370] on div "Original Package ID: FLSRWGM-20250812-285" at bounding box center [311, 368] width 423 height 9
drag, startPoint x: 411, startPoint y: 339, endPoint x: 295, endPoint y: 339, distance: 116.0
click at [295, 328] on div "7106961714856174 ( W-JUL25HTM03-0805 | orig: FLSRWGM-20250812-285 ) 71069617148…" at bounding box center [311, 328] width 423 height 0
type input "1"
type input "1.0000"
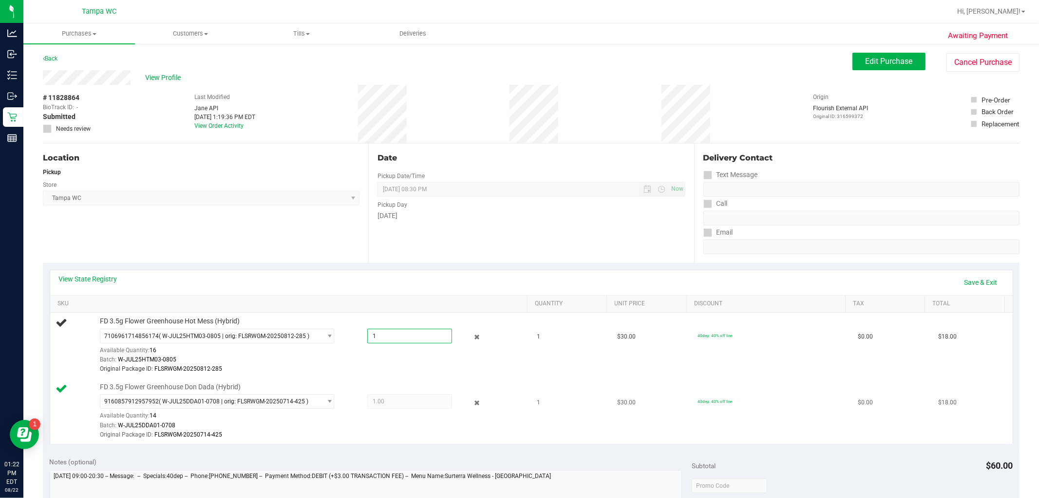
click at [370, 379] on td "FD 3.5g Flower Greenhouse Don Dada (Hybrid) 9160857912957952 ( W-JUL25DDA01-070…" at bounding box center [290, 410] width 481 height 65
click at [518, 283] on link "Save & Exit" at bounding box center [981, 282] width 46 height 17
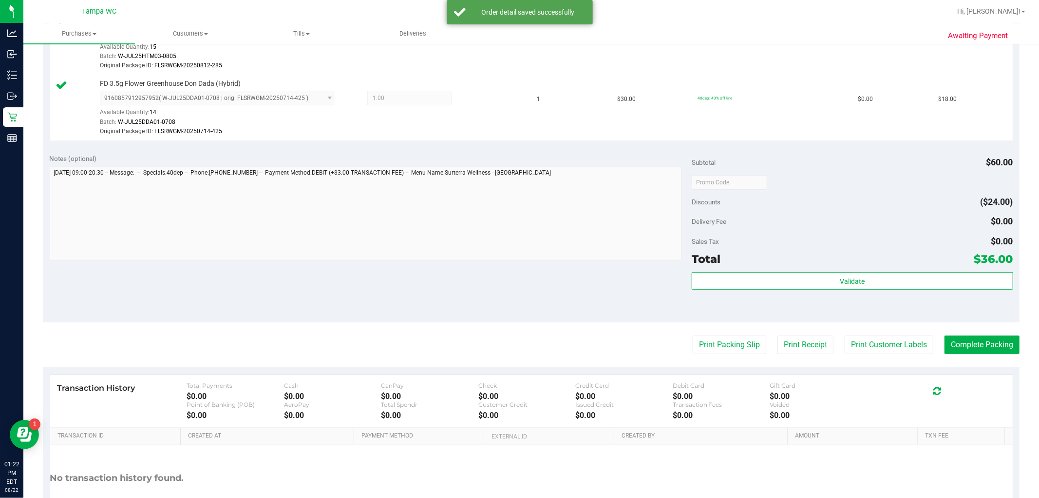
scroll to position [325, 0]
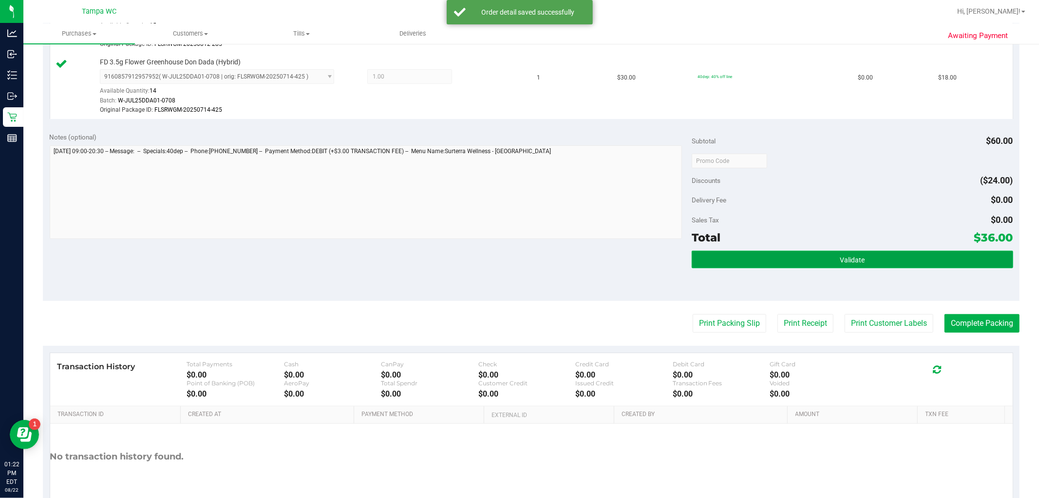
click at [518, 264] on button "Validate" at bounding box center [852, 259] width 321 height 18
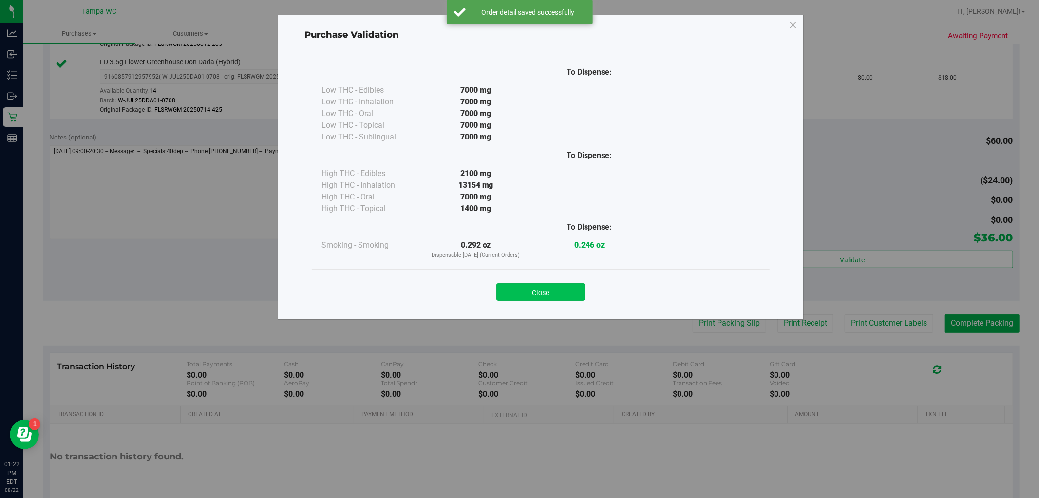
click at [518, 290] on button "Close" at bounding box center [541, 292] width 89 height 18
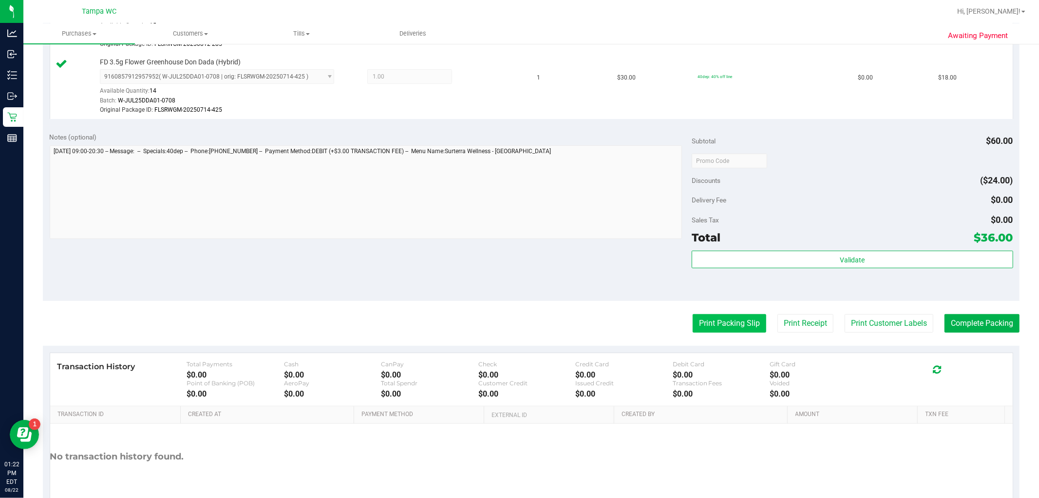
click at [518, 323] on button "Print Packing Slip" at bounding box center [730, 323] width 74 height 19
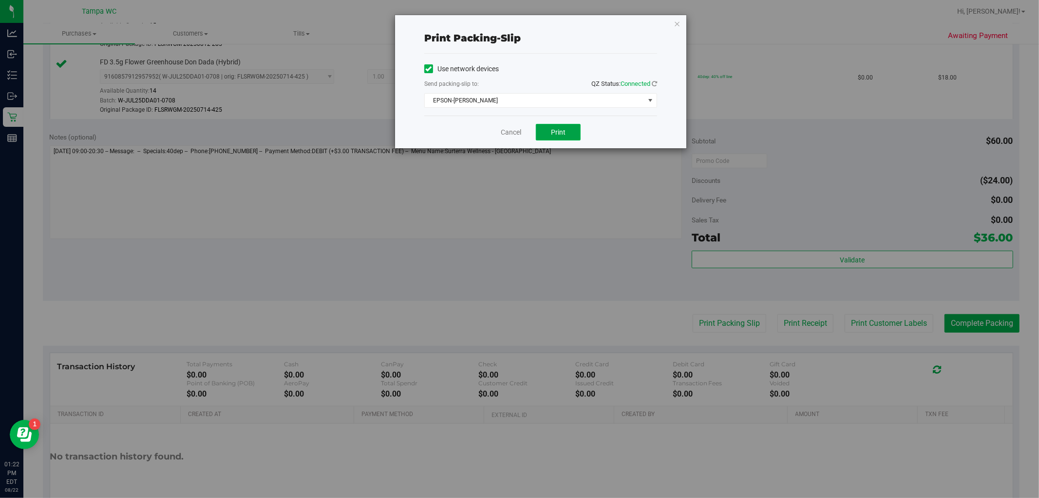
click at [518, 133] on span "Print" at bounding box center [558, 132] width 15 height 8
click at [505, 127] on link "Cancel" at bounding box center [511, 132] width 20 height 10
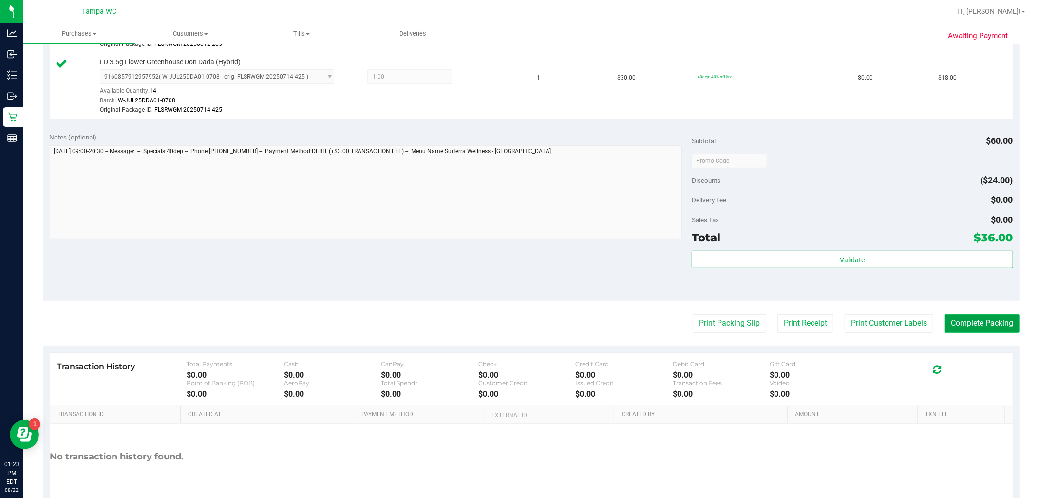
click at [518, 331] on button "Complete Packing" at bounding box center [982, 323] width 75 height 19
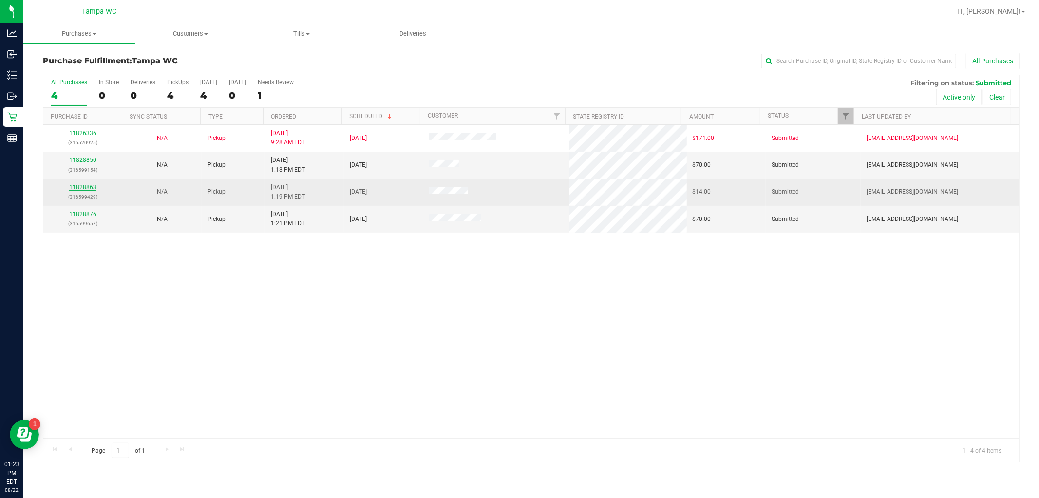
click at [85, 188] on link "11828863" at bounding box center [82, 187] width 27 height 7
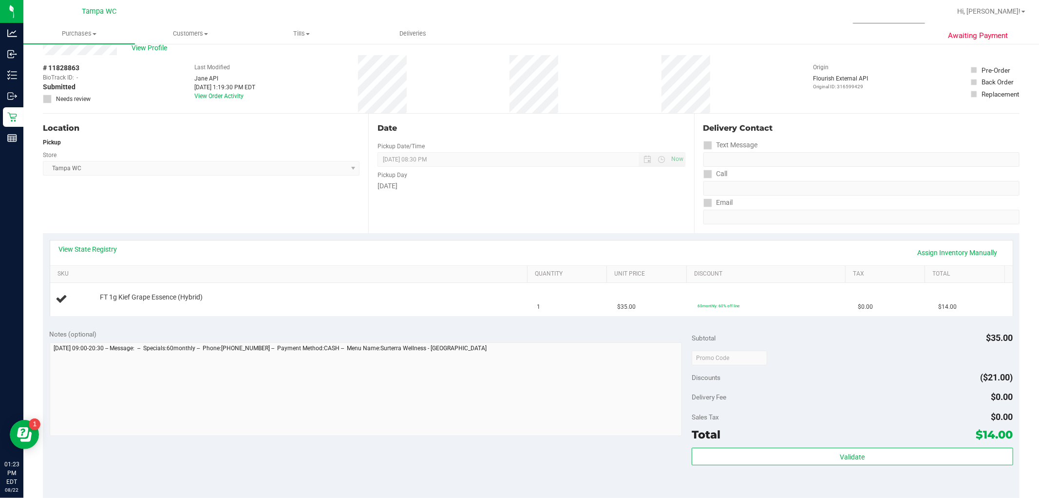
scroll to position [270, 0]
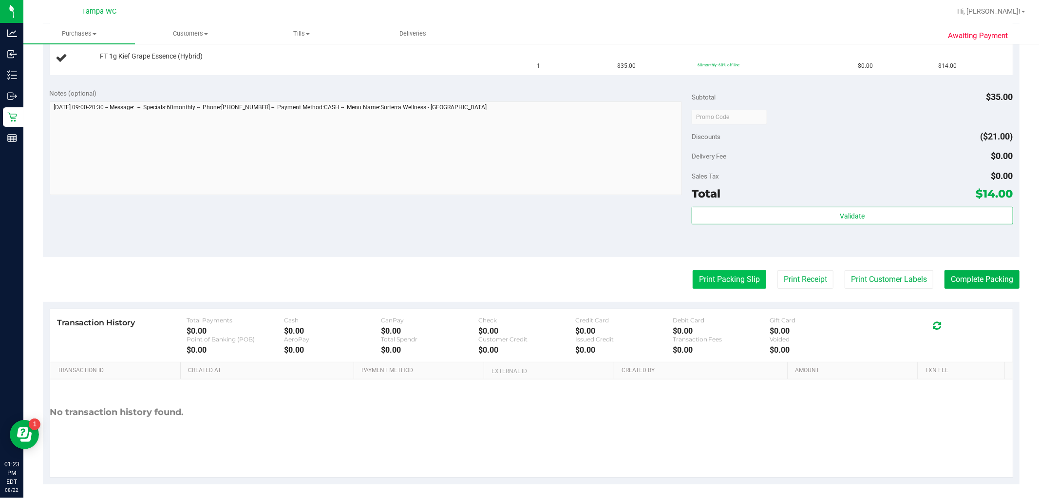
click at [518, 277] on button "Print Packing Slip" at bounding box center [730, 279] width 74 height 19
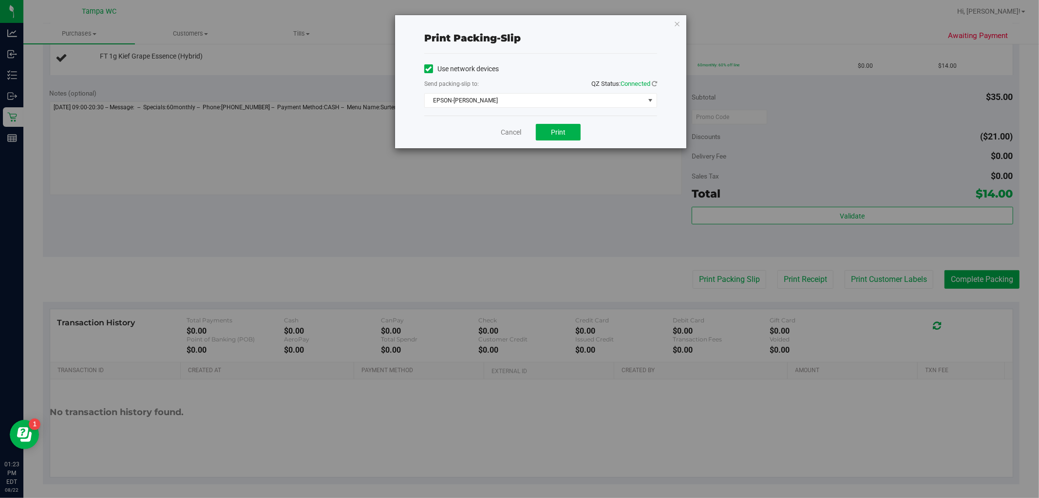
click at [518, 138] on div "Cancel Print" at bounding box center [540, 131] width 233 height 33
click at [518, 137] on button "Print" at bounding box center [558, 132] width 45 height 17
click at [518, 138] on div "Cancel Print" at bounding box center [540, 131] width 233 height 33
click at [509, 133] on link "Cancel" at bounding box center [511, 132] width 20 height 10
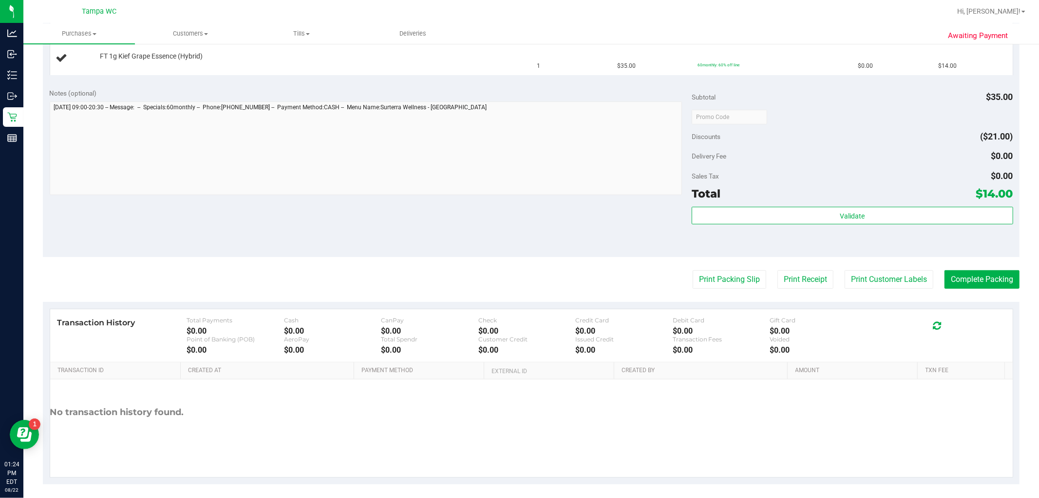
click at [518, 197] on div "Total $14.00" at bounding box center [852, 194] width 321 height 18
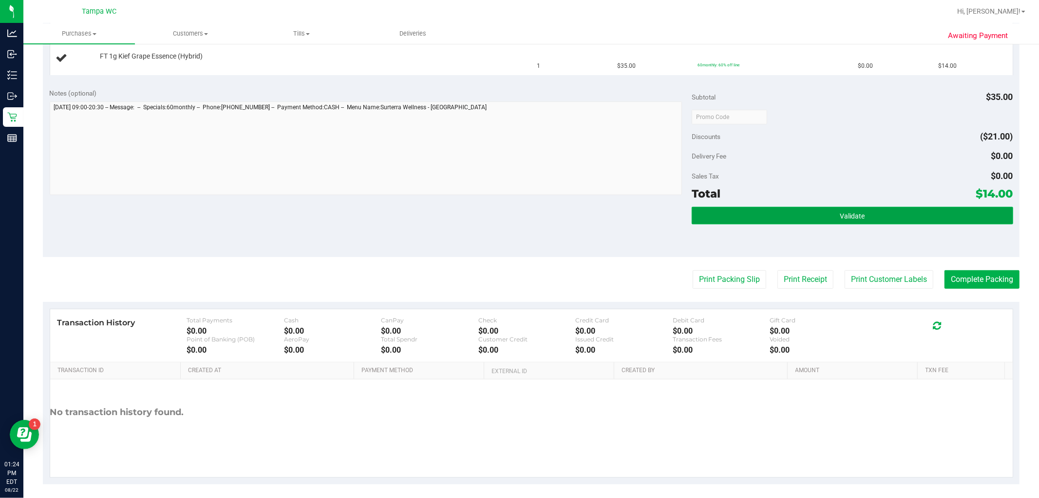
click at [518, 207] on button "Validate" at bounding box center [852, 216] width 321 height 18
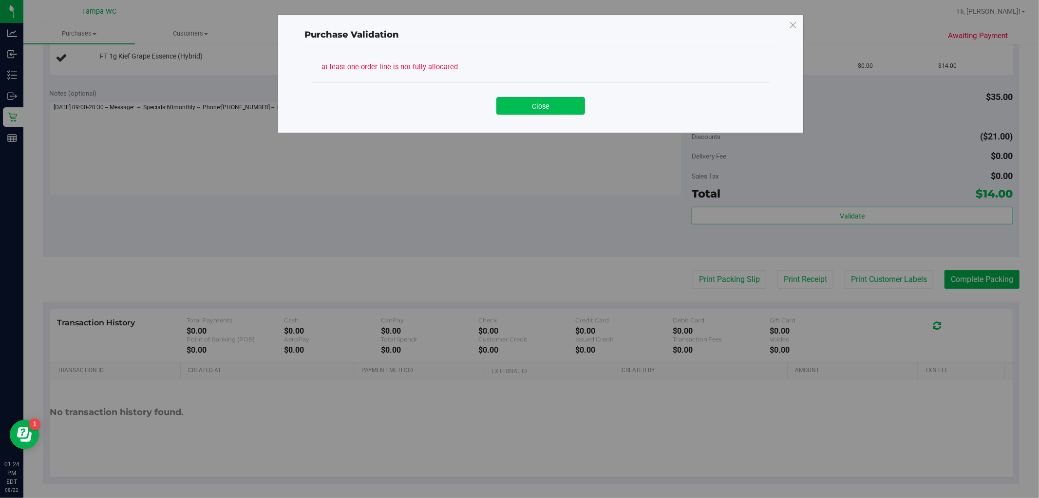
click at [518, 110] on button "Close" at bounding box center [541, 106] width 89 height 18
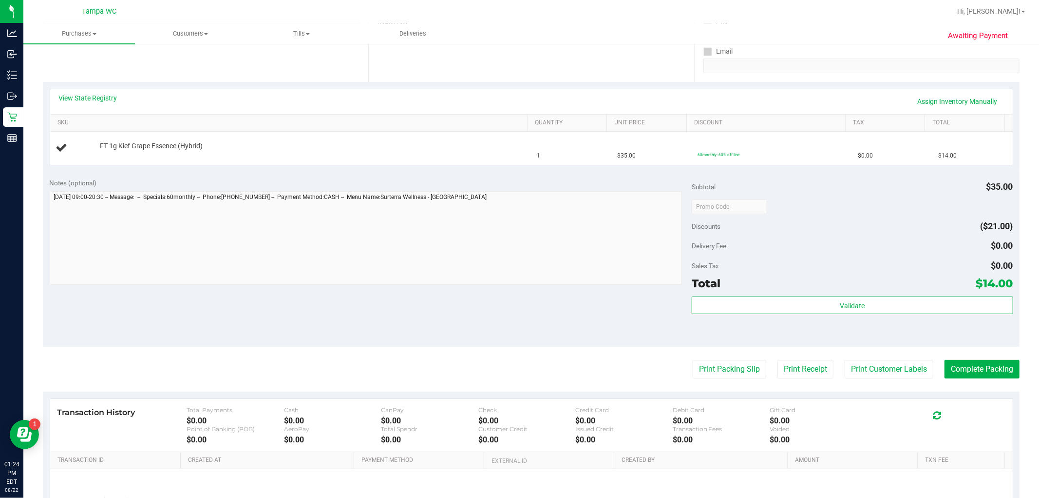
scroll to position [0, 0]
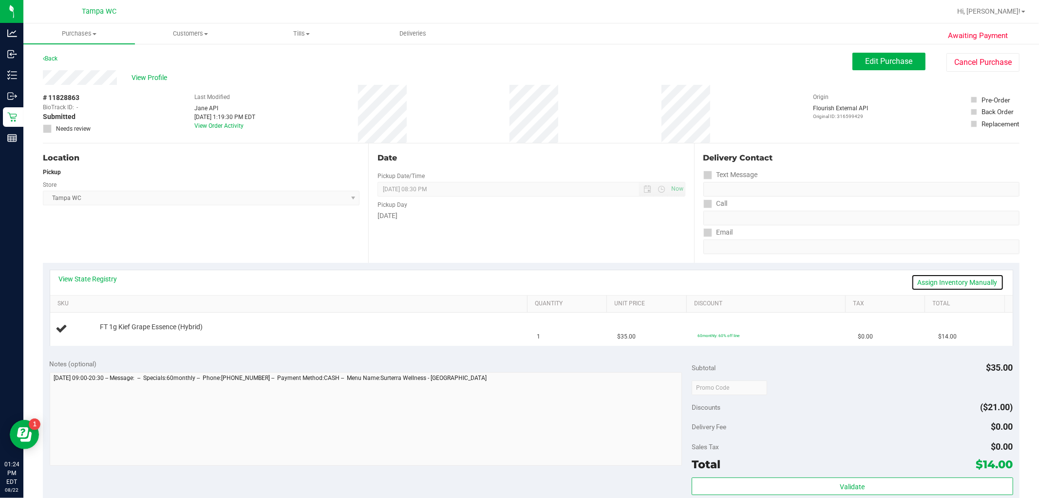
click at [518, 278] on link "Assign Inventory Manually" at bounding box center [958, 282] width 93 height 17
click at [139, 335] on div "Add Package" at bounding box center [311, 333] width 423 height 9
click at [137, 335] on div "Add Package" at bounding box center [311, 333] width 423 height 9
click at [134, 333] on div "Add Package" at bounding box center [311, 333] width 423 height 9
click at [133, 333] on link "Add Package" at bounding box center [117, 333] width 35 height 7
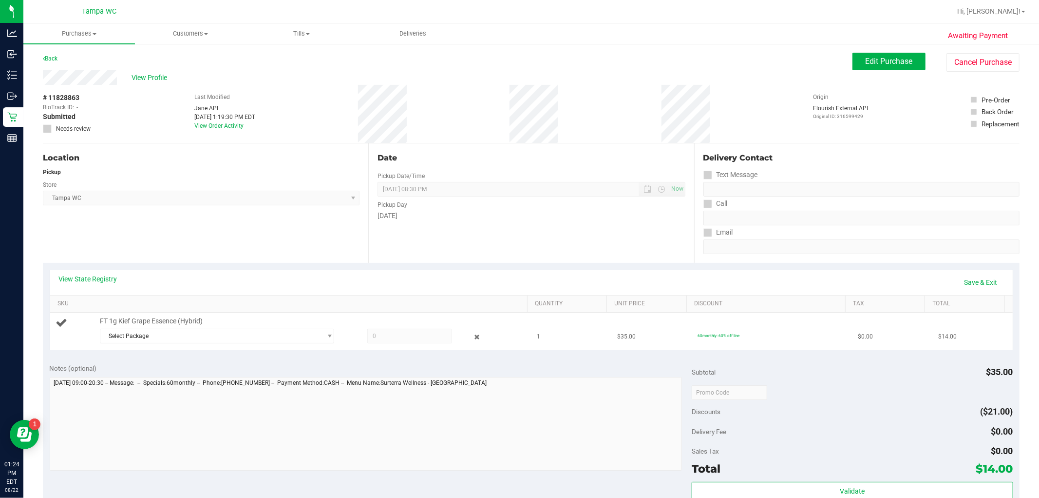
drag, startPoint x: 176, startPoint y: 326, endPoint x: 173, endPoint y: 331, distance: 6.5
click at [176, 326] on div "FT 1g Kief Grape Essence (Hybrid) Select Package 5973560226944172" at bounding box center [309, 331] width 428 height 30
click at [174, 333] on span "Select Package" at bounding box center [210, 336] width 221 height 14
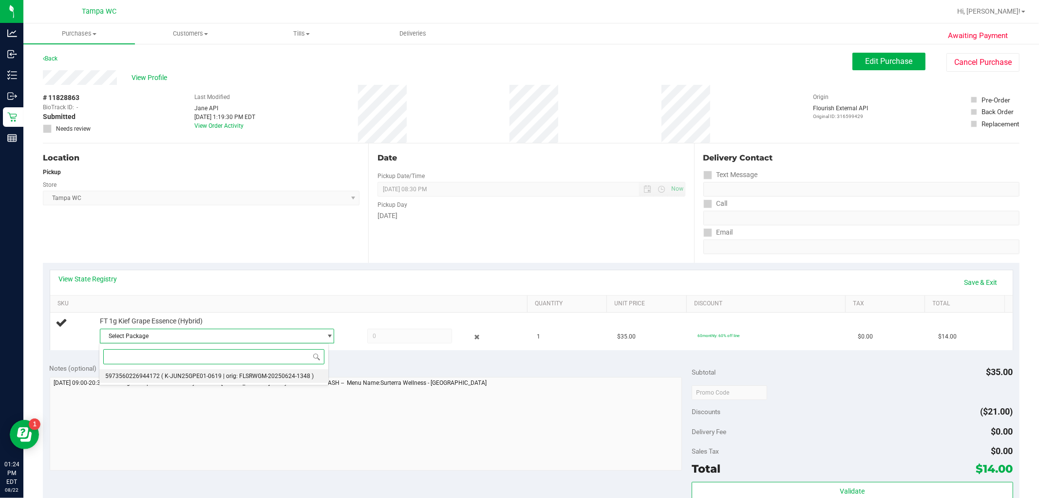
click at [177, 372] on li "5973560226944172 ( K-JUN25GPE01-0619 | orig: FLSRWGM-20250624-1348 )" at bounding box center [214, 376] width 230 height 14
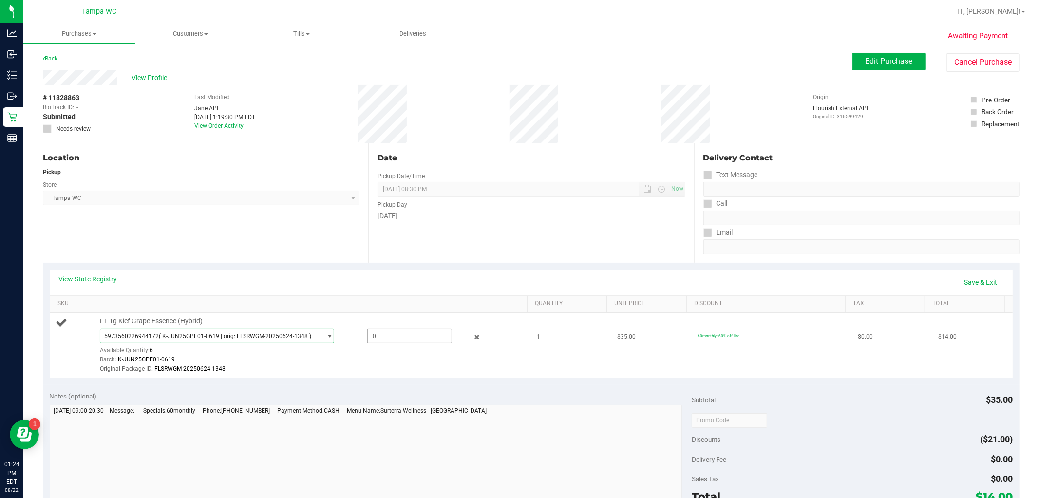
click at [422, 341] on span at bounding box center [409, 335] width 85 height 15
type input "1"
type input "1.0000"
click at [422, 366] on div "Original Package ID: FLSRWGM-20250624-1348" at bounding box center [311, 368] width 423 height 9
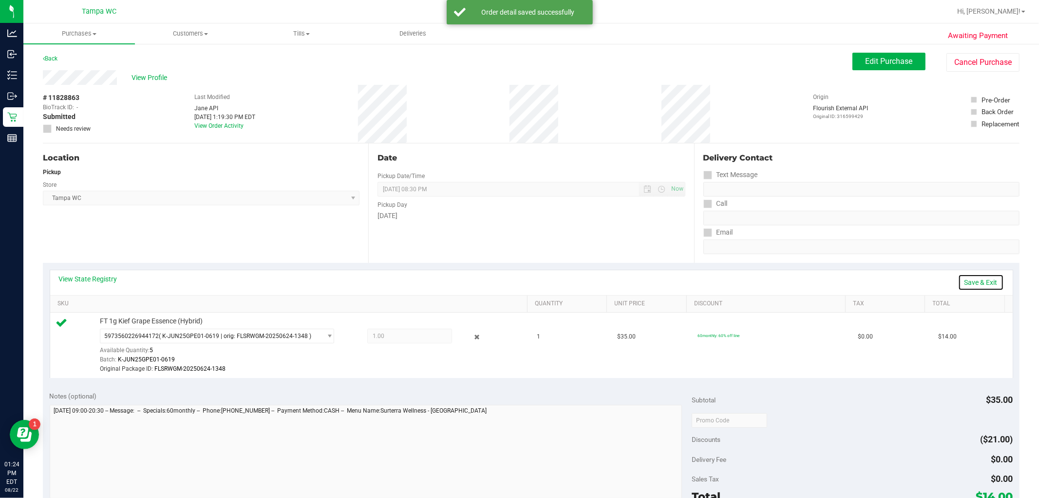
click at [518, 286] on link "Save & Exit" at bounding box center [981, 282] width 46 height 17
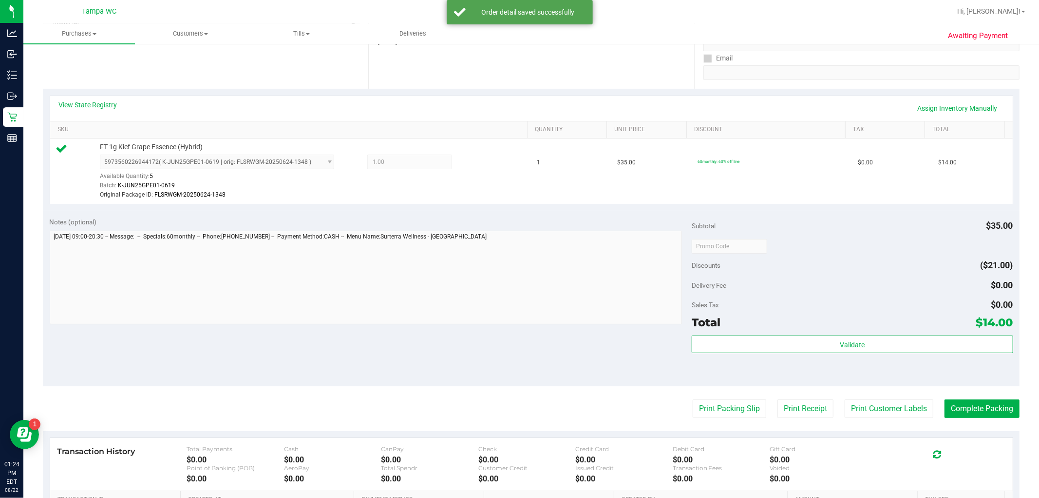
scroll to position [309, 0]
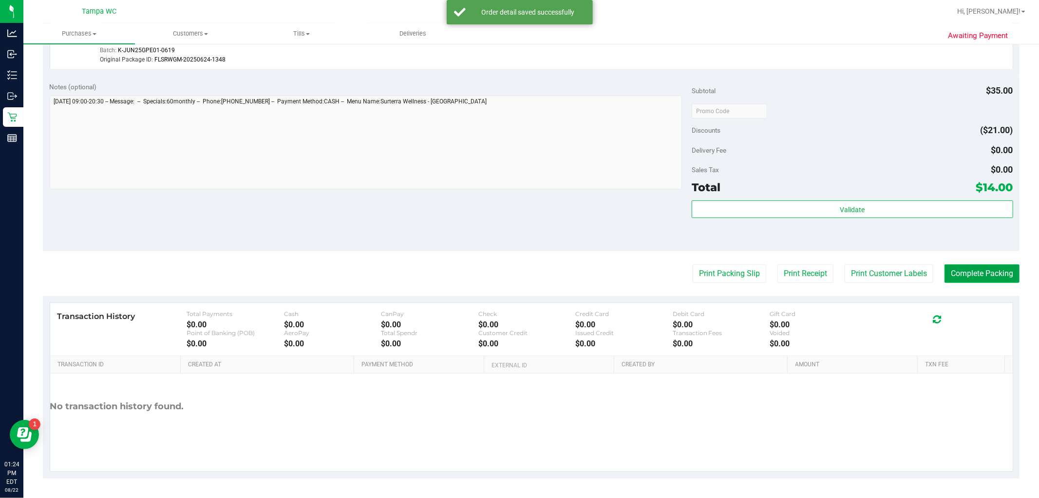
click at [518, 266] on button "Complete Packing" at bounding box center [982, 273] width 75 height 19
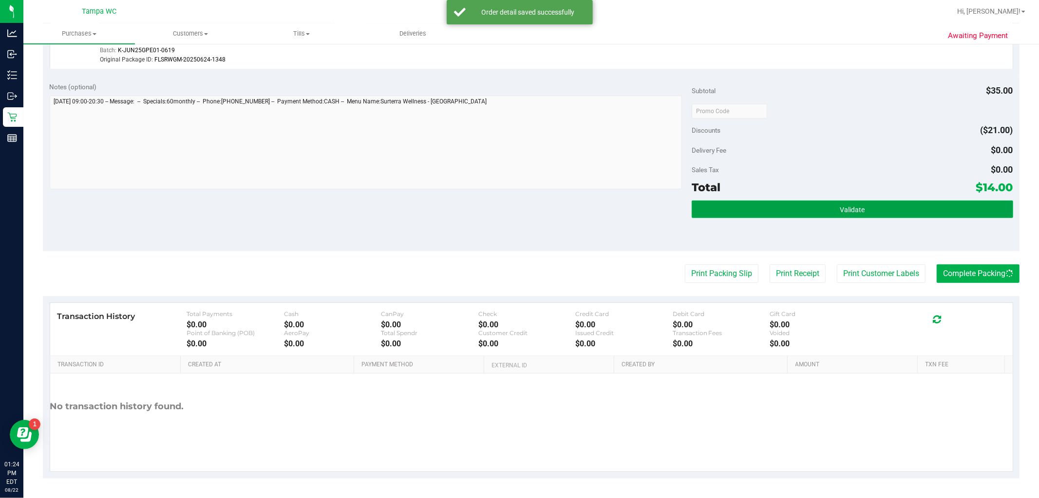
click at [518, 210] on button "Validate" at bounding box center [852, 209] width 321 height 18
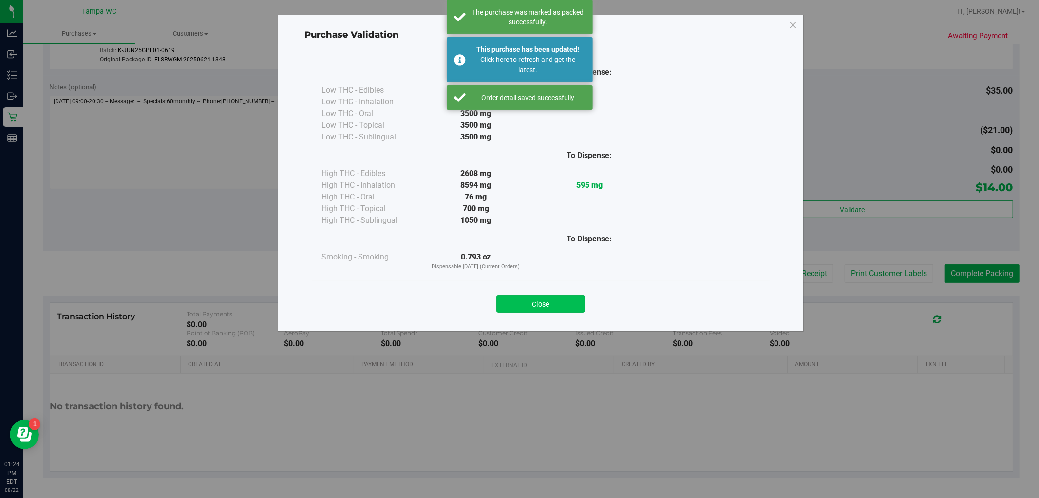
click at [518, 302] on button "Close" at bounding box center [541, 304] width 89 height 18
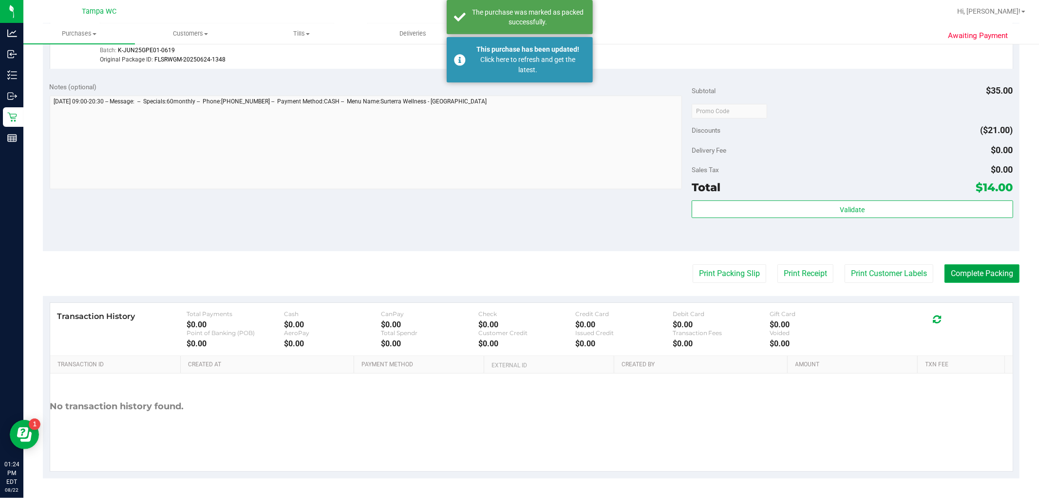
click at [518, 268] on button "Complete Packing" at bounding box center [982, 273] width 75 height 19
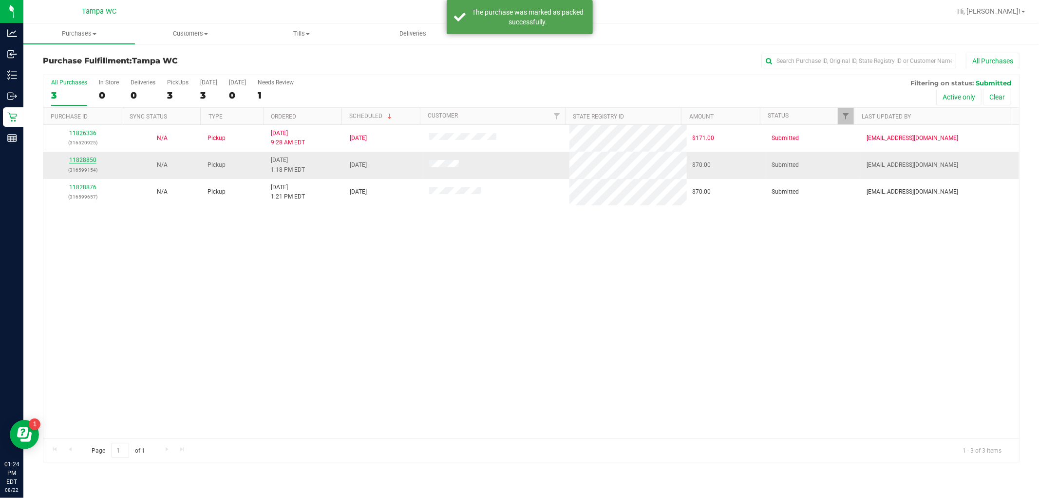
click at [93, 161] on link "11828850" at bounding box center [82, 159] width 27 height 7
click at [89, 161] on link "11828850" at bounding box center [82, 159] width 27 height 7
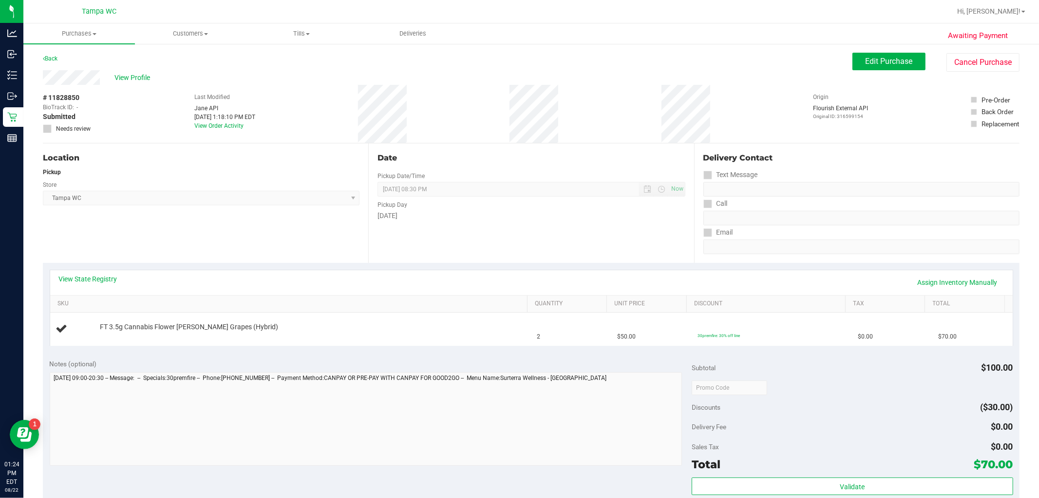
click at [275, 369] on div "Notes (optional)" at bounding box center [371, 413] width 643 height 109
click at [312, 356] on div "Notes (optional) Subtotal $100.00 Discounts ($30.00) Delivery Fee $0.00 Sales T…" at bounding box center [531, 439] width 977 height 175
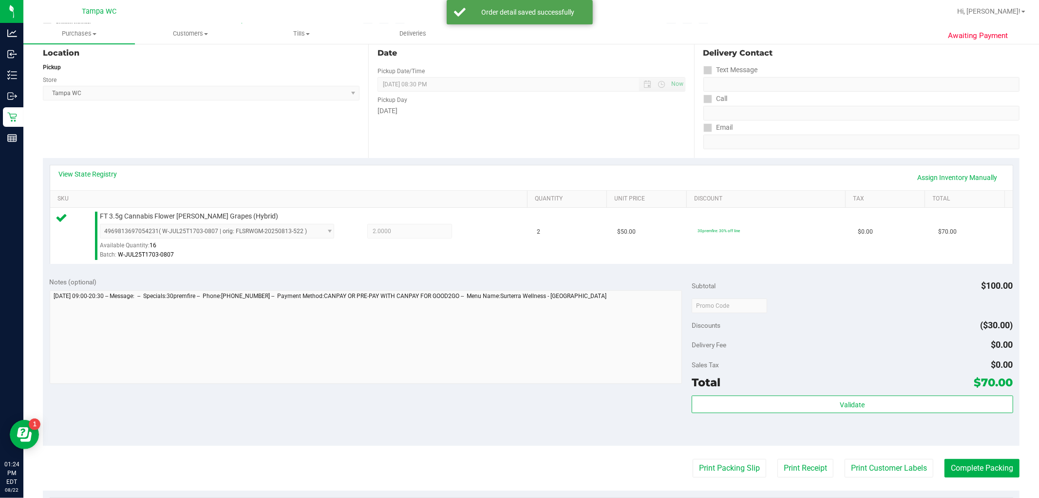
scroll to position [270, 0]
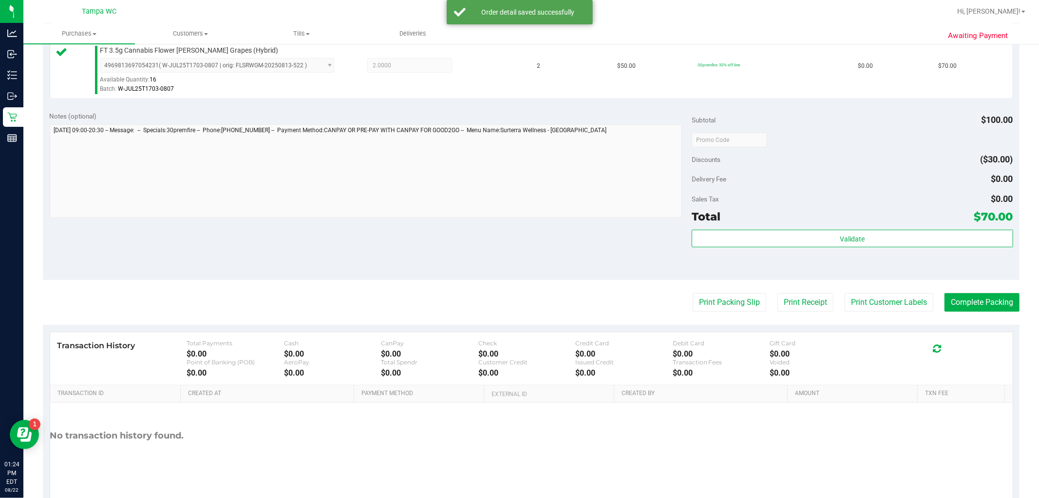
click at [518, 316] on purchase-details "Back Edit Purchase Cancel Purchase View Profile # 11828850 BioTrack ID: - Submi…" at bounding box center [531, 144] width 977 height 725
click at [518, 304] on button "Print Packing Slip" at bounding box center [730, 302] width 74 height 19
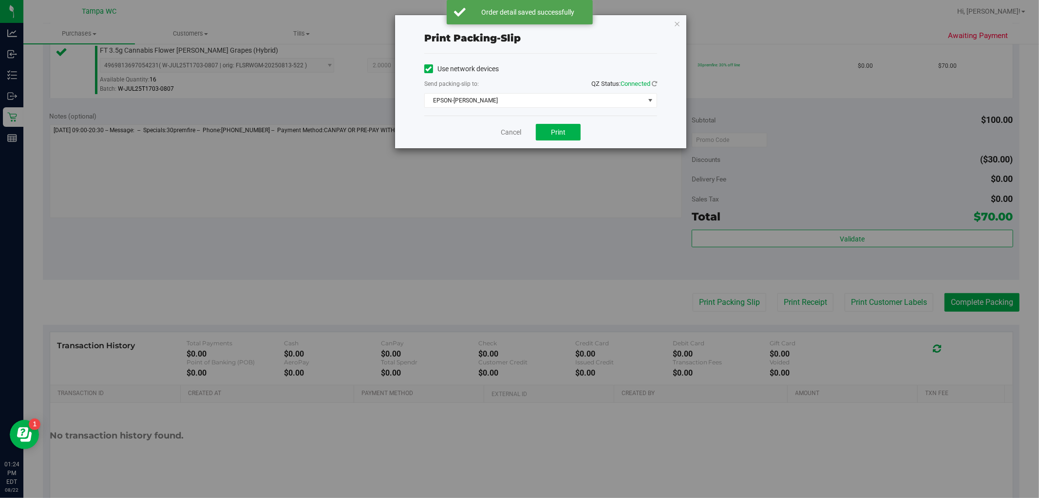
click at [518, 141] on div "Cancel Print" at bounding box center [540, 131] width 233 height 33
click at [518, 131] on span "Print" at bounding box center [558, 132] width 15 height 8
click at [511, 134] on link "Cancel" at bounding box center [511, 132] width 20 height 10
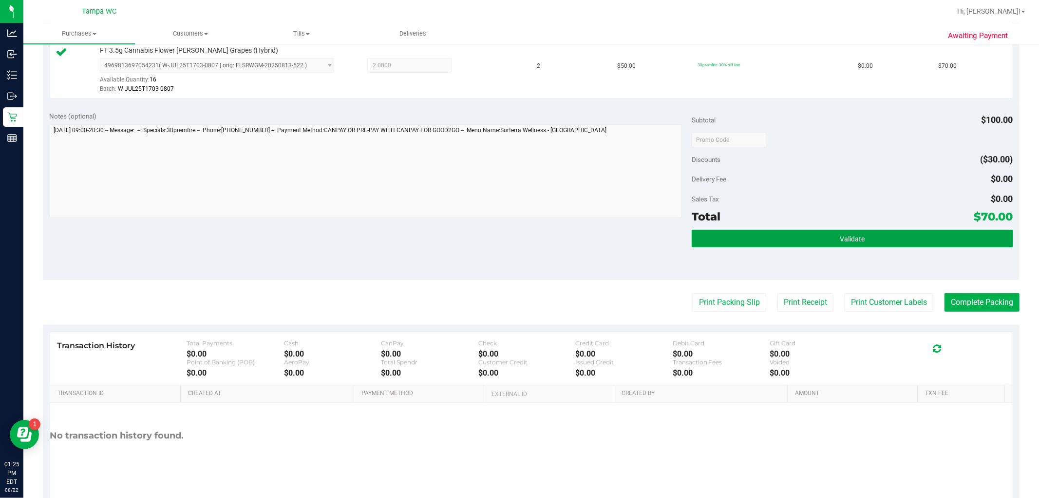
click at [518, 241] on button "Validate" at bounding box center [852, 239] width 321 height 18
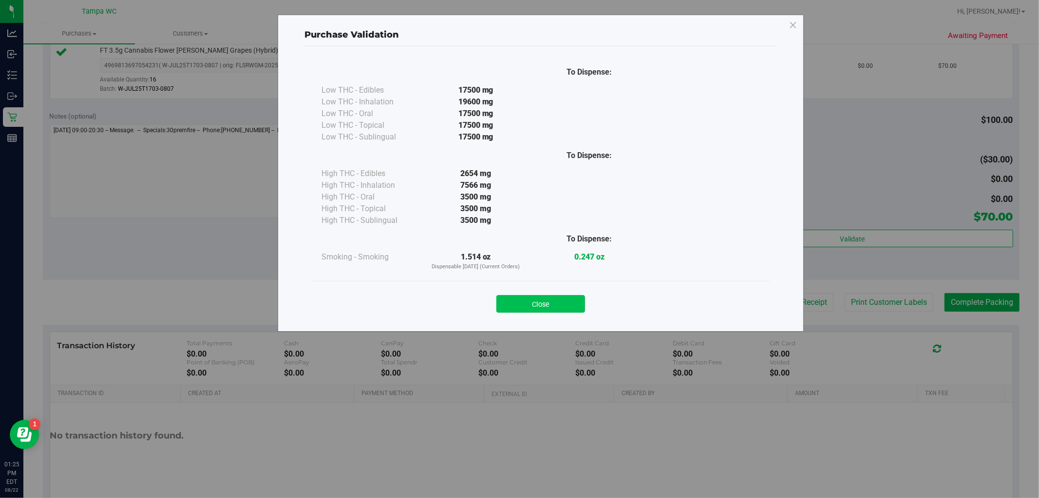
click at [515, 303] on button "Close" at bounding box center [541, 304] width 89 height 18
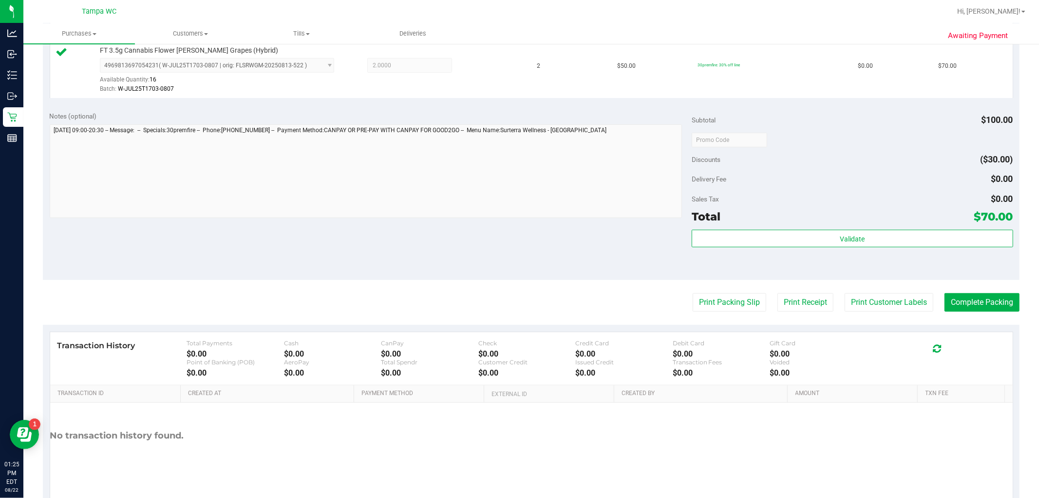
click at [518, 315] on purchase-details "Back Edit Purchase Cancel Purchase View Profile # 11828850 BioTrack ID: - Submi…" at bounding box center [531, 144] width 977 height 725
click at [518, 312] on purchase-details "Back Edit Purchase Cancel Purchase View Profile # 11828850 BioTrack ID: - Submi…" at bounding box center [531, 144] width 977 height 725
click at [518, 311] on button "Complete Packing" at bounding box center [982, 302] width 75 height 19
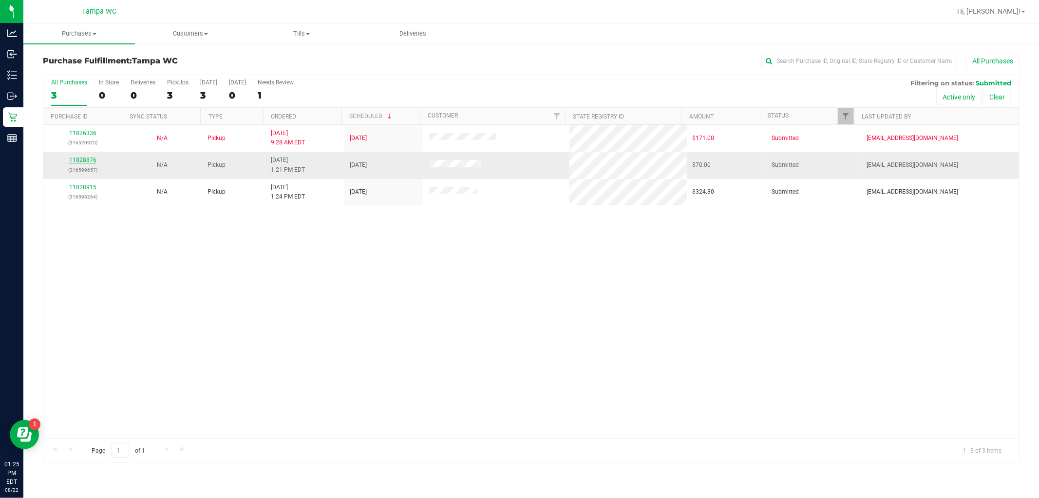
click at [86, 159] on link "11828876" at bounding box center [82, 159] width 27 height 7
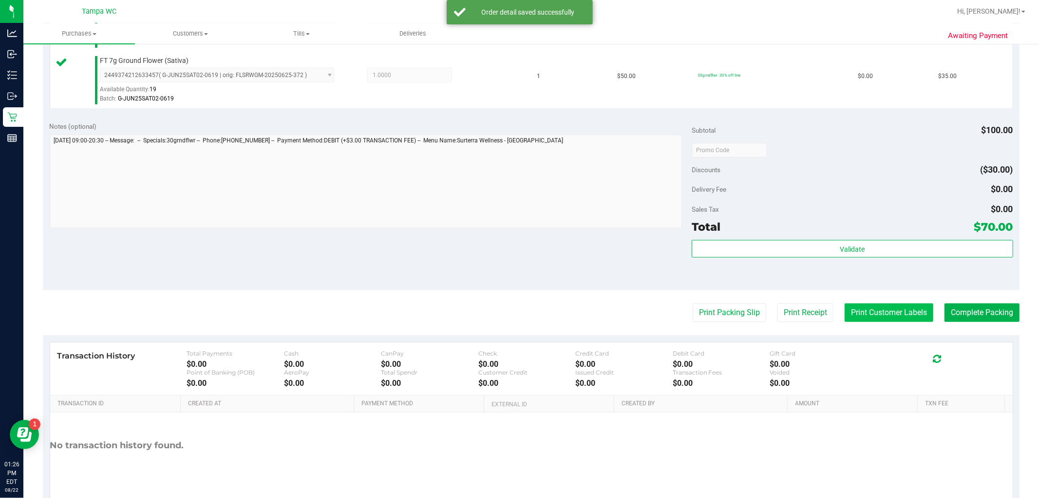
scroll to position [325, 0]
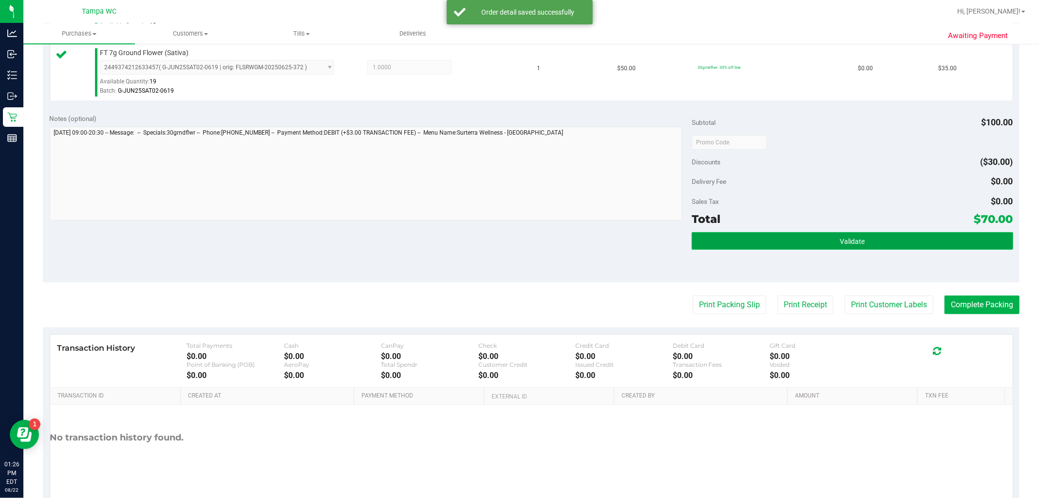
click at [518, 238] on span "Validate" at bounding box center [852, 241] width 25 height 8
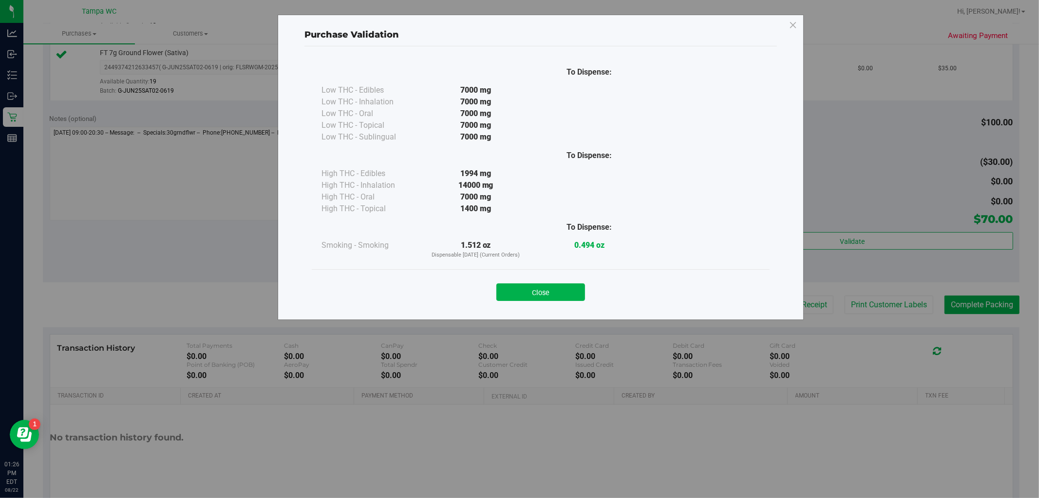
drag, startPoint x: 533, startPoint y: 288, endPoint x: 661, endPoint y: 330, distance: 134.8
click at [518, 289] on button "Close" at bounding box center [541, 292] width 89 height 18
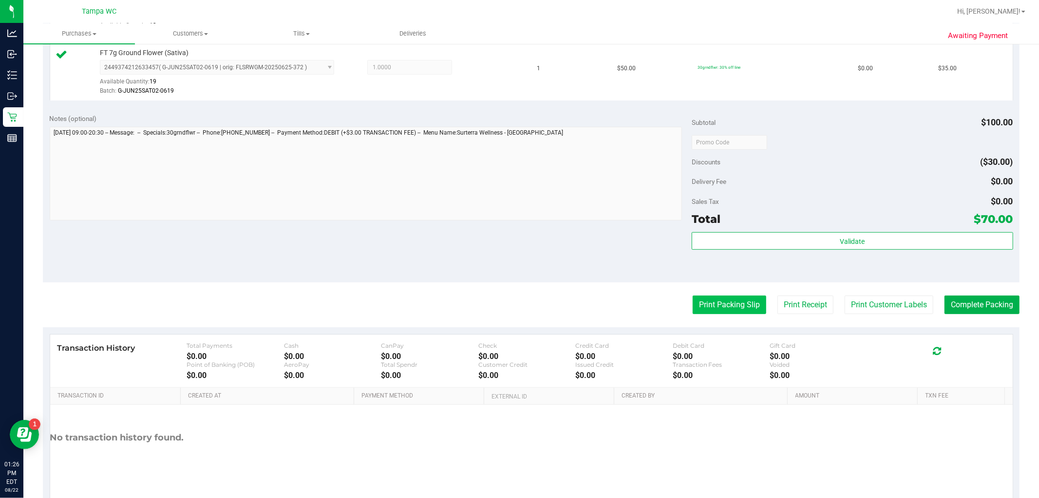
click at [518, 302] on button "Print Packing Slip" at bounding box center [730, 304] width 74 height 19
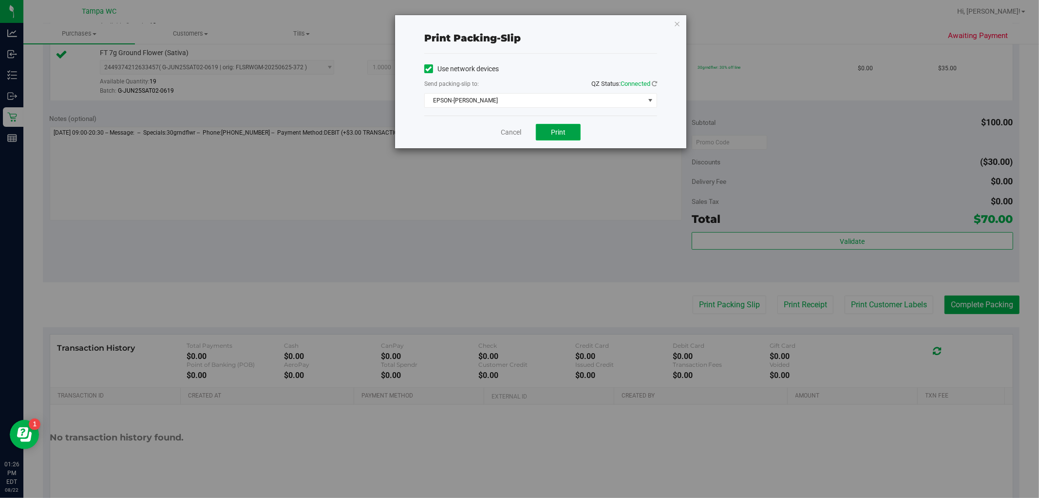
click at [518, 135] on button "Print" at bounding box center [558, 132] width 45 height 17
click at [508, 133] on link "Cancel" at bounding box center [511, 132] width 20 height 10
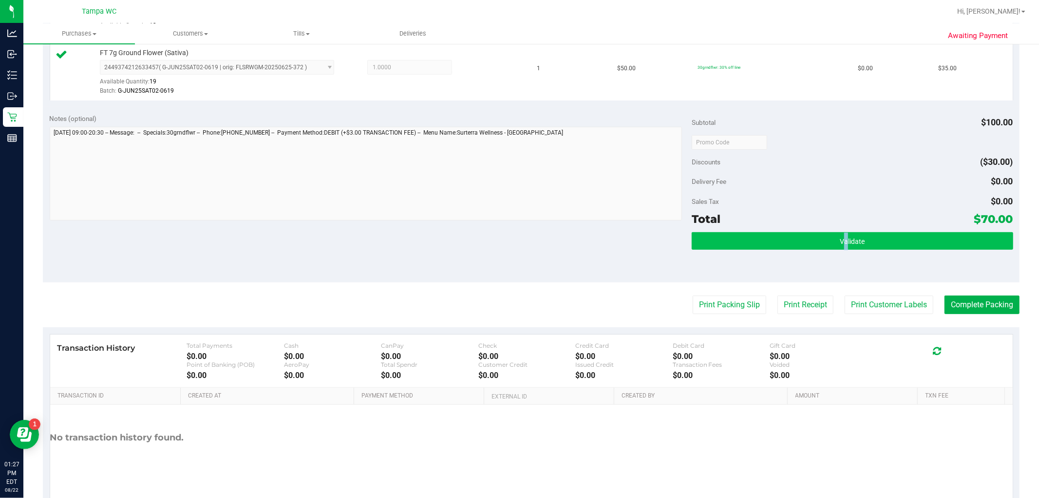
drag, startPoint x: 835, startPoint y: 227, endPoint x: 837, endPoint y: 237, distance: 9.9
click at [518, 237] on div "Subtotal $100.00 Discounts ($30.00) Delivery Fee $0.00 Sales Tax $0.00 Total $7…" at bounding box center [852, 195] width 321 height 162
click at [518, 237] on span "Validate" at bounding box center [852, 241] width 25 height 8
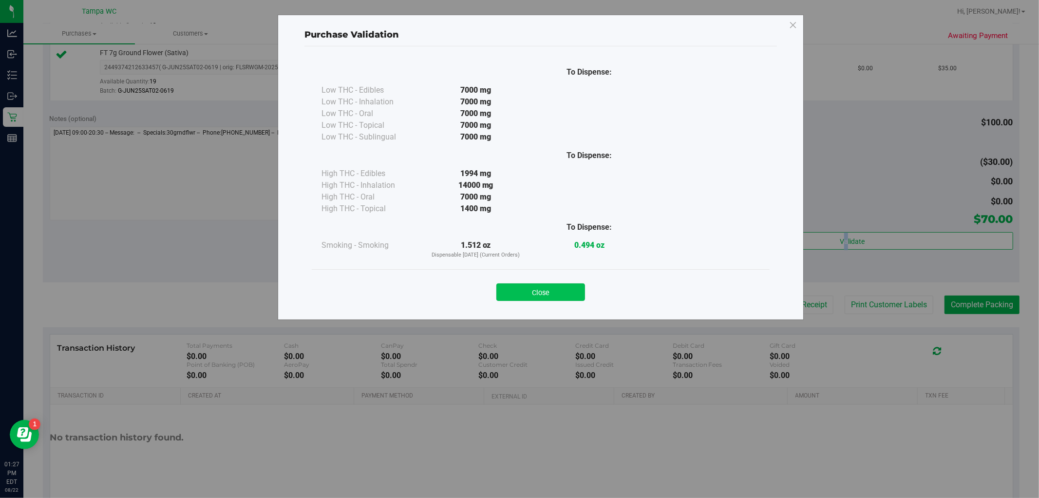
click at [518, 292] on button "Close" at bounding box center [541, 292] width 89 height 18
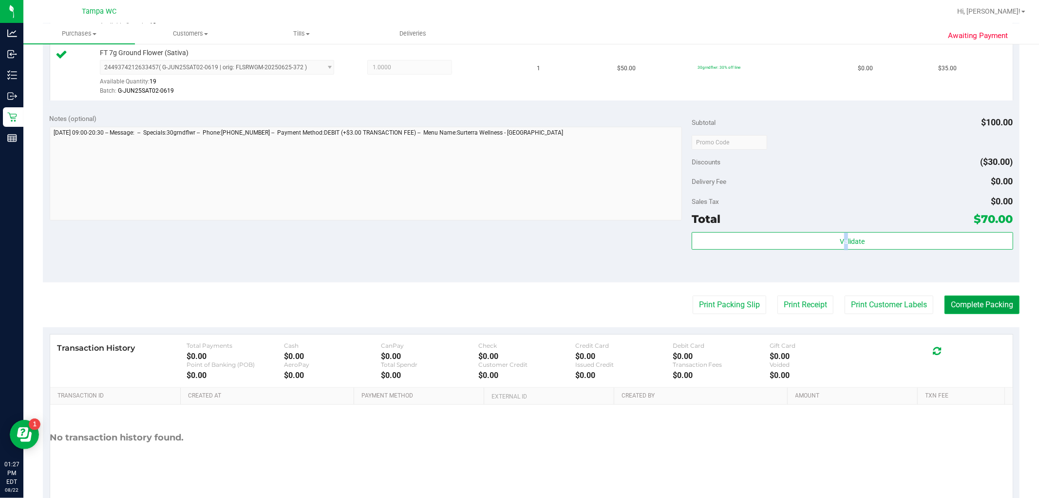
click at [518, 303] on button "Complete Packing" at bounding box center [982, 304] width 75 height 19
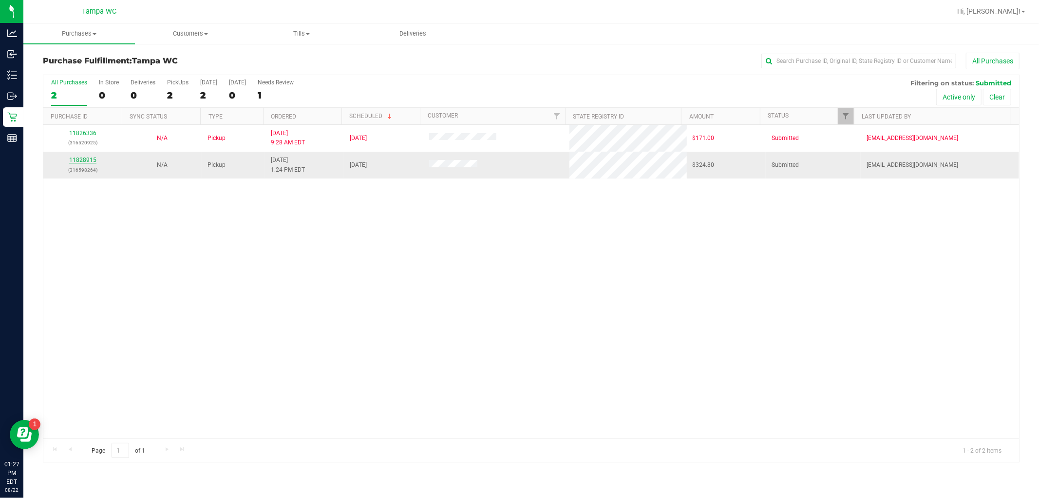
click at [89, 161] on link "11828915" at bounding box center [82, 159] width 27 height 7
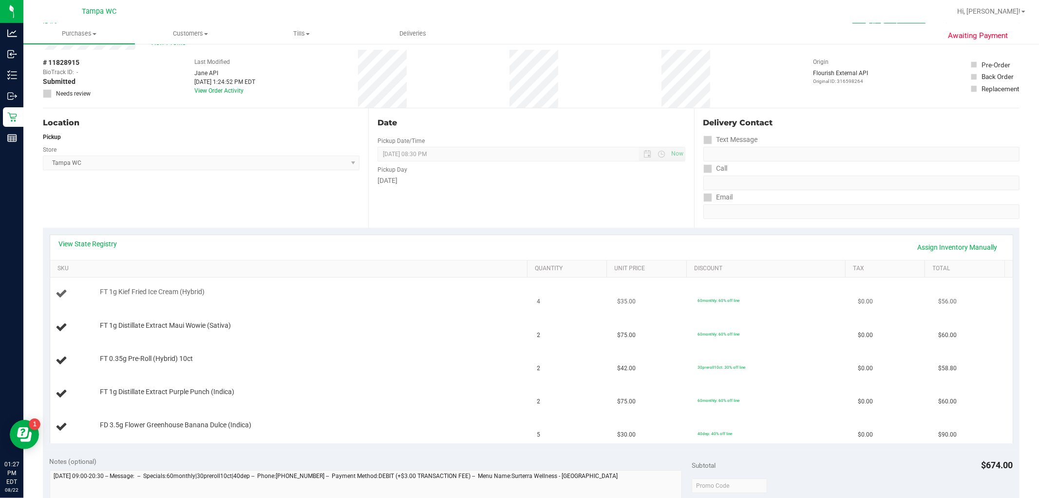
scroll to position [54, 0]
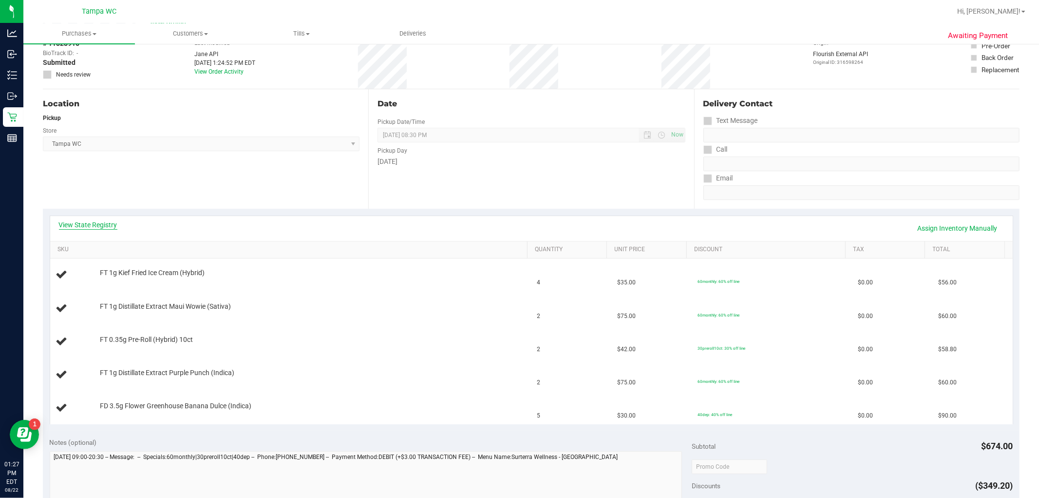
click at [96, 229] on div "View State Registry Assign Inventory Manually" at bounding box center [531, 228] width 945 height 17
click at [100, 227] on link "View State Registry" at bounding box center [88, 225] width 58 height 10
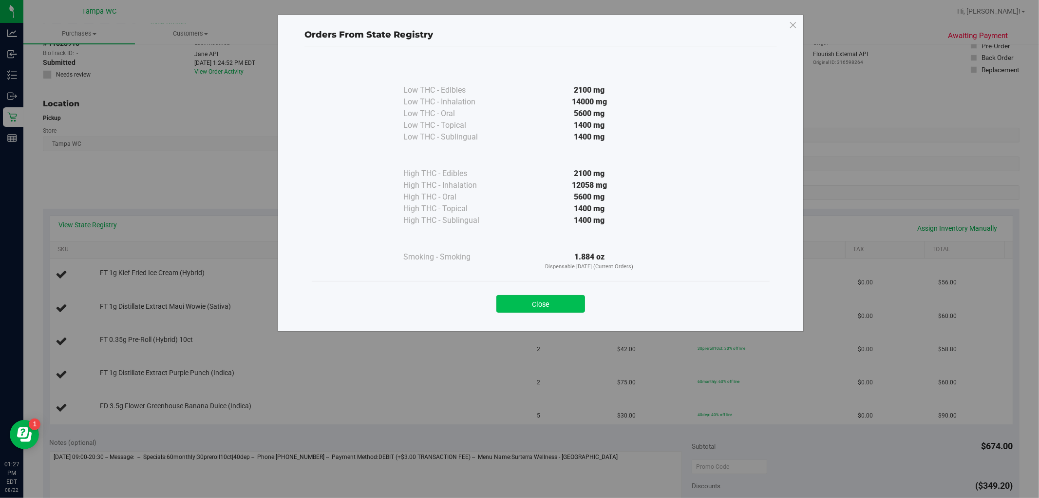
click at [518, 308] on button "Close" at bounding box center [541, 304] width 89 height 18
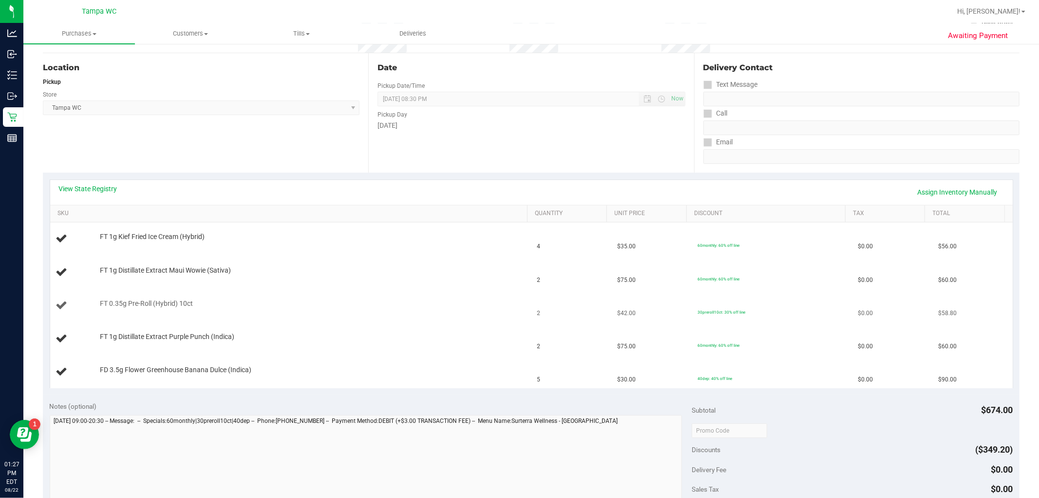
scroll to position [108, 0]
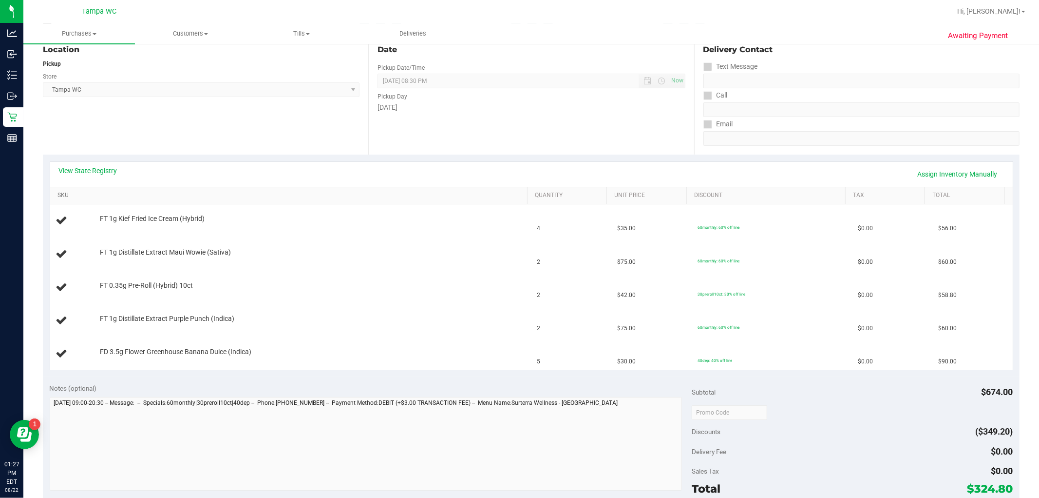
click at [138, 192] on link "SKU" at bounding box center [290, 196] width 466 height 8
click at [323, 355] on div "FT 0.35g Pre-Roll (Hybrid) 10ct" at bounding box center [309, 352] width 428 height 10
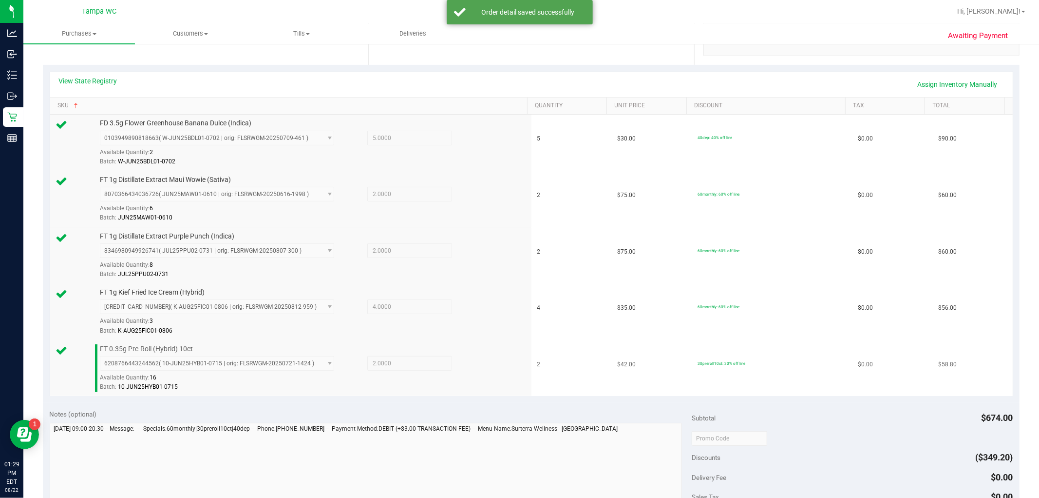
scroll to position [325, 0]
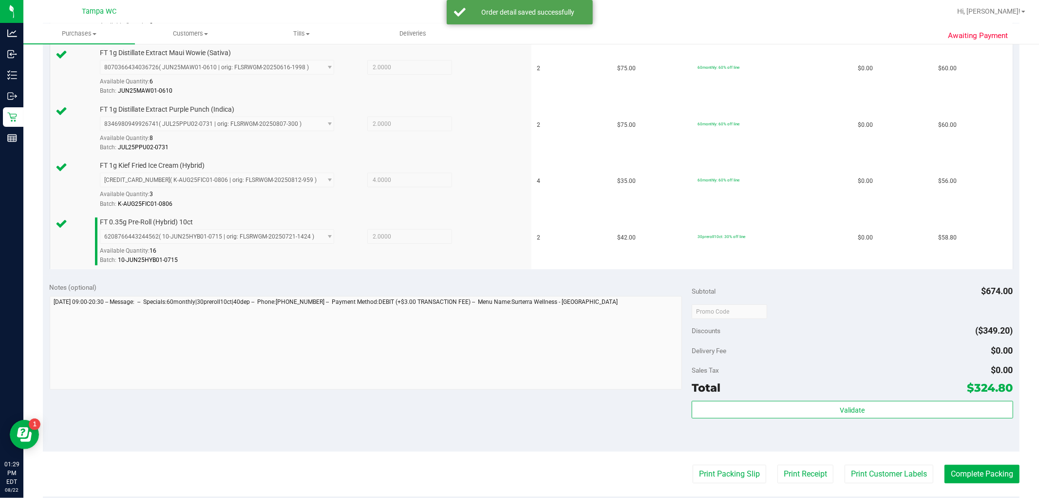
click at [518, 398] on div "Subtotal $674.00 Discounts ($349.20) Delivery Fee $0.00 Sales Tax $0.00 Total $…" at bounding box center [852, 363] width 321 height 162
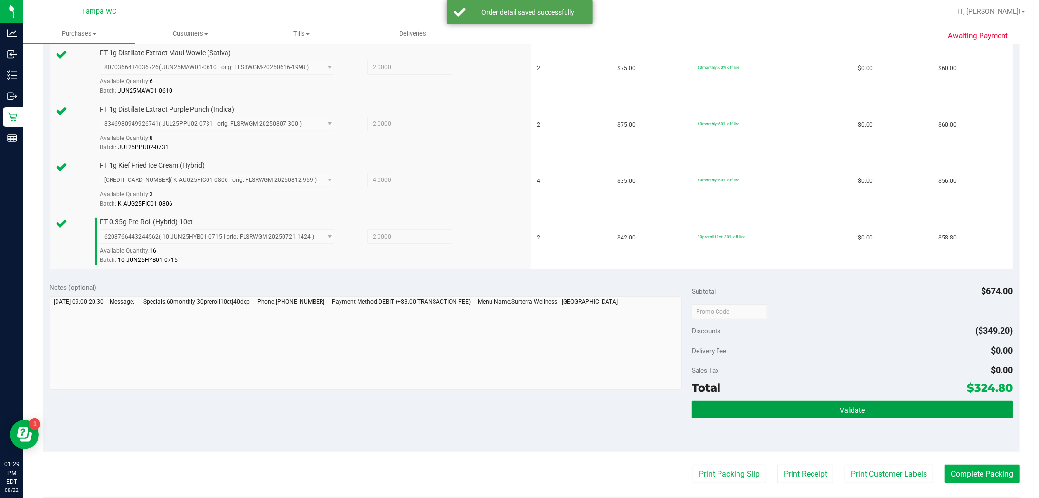
click at [518, 406] on button "Validate" at bounding box center [852, 410] width 321 height 18
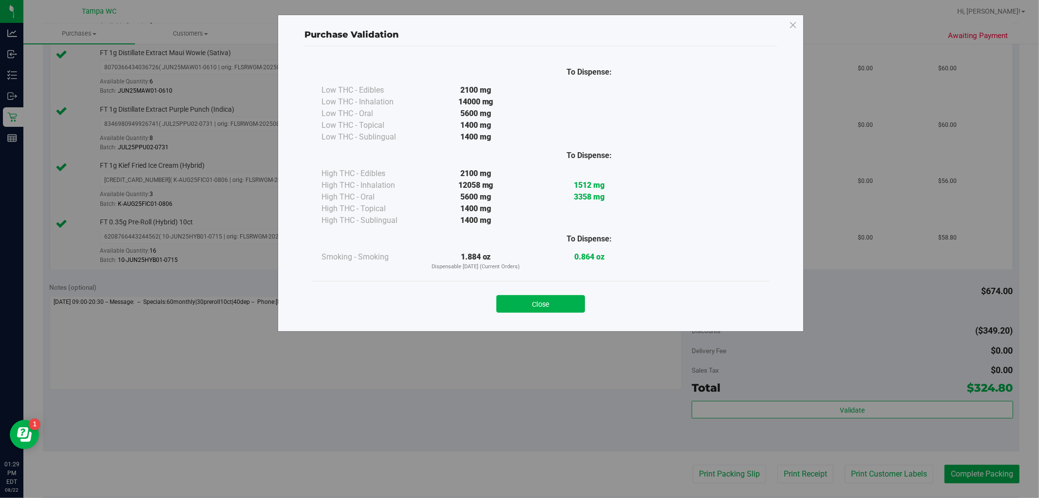
click at [518, 303] on button "Close" at bounding box center [541, 304] width 89 height 18
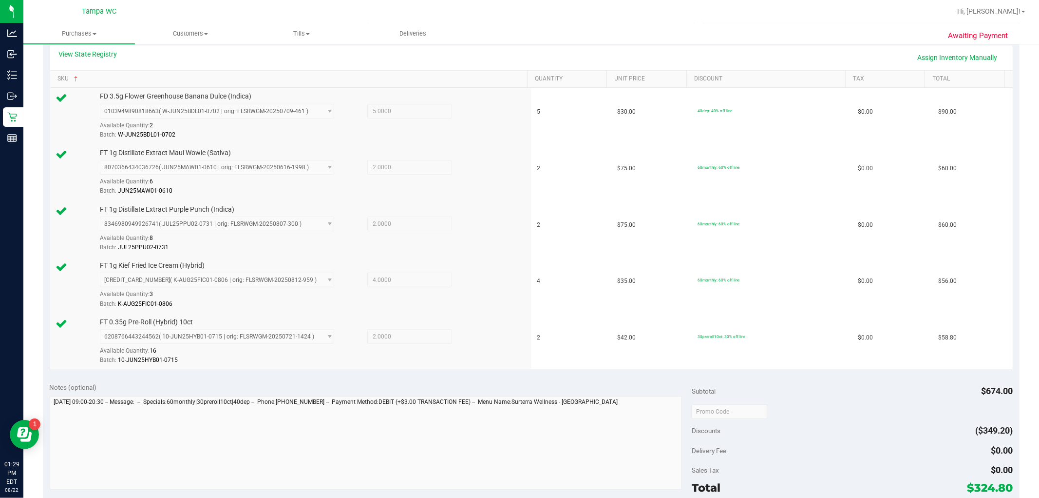
scroll to position [309, 0]
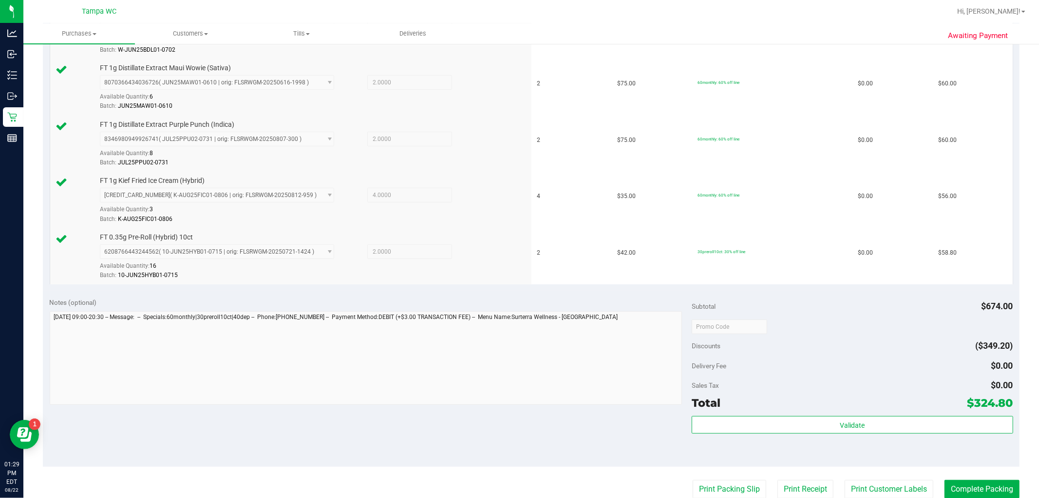
drag, startPoint x: 913, startPoint y: 456, endPoint x: 919, endPoint y: 446, distance: 11.4
click at [518, 455] on div "Validate" at bounding box center [852, 438] width 321 height 44
click at [518, 445] on div "Validate" at bounding box center [852, 438] width 321 height 44
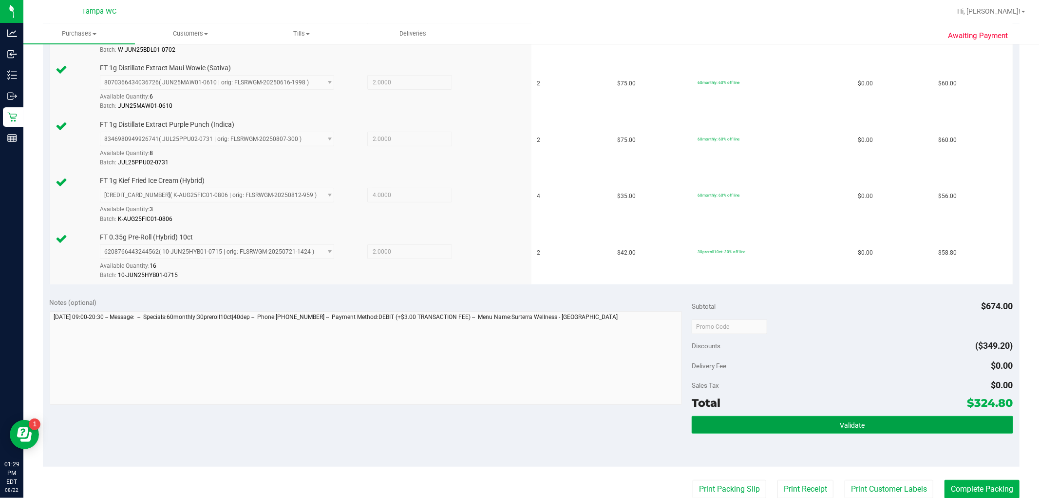
click at [518, 427] on button "Validate" at bounding box center [852, 425] width 321 height 18
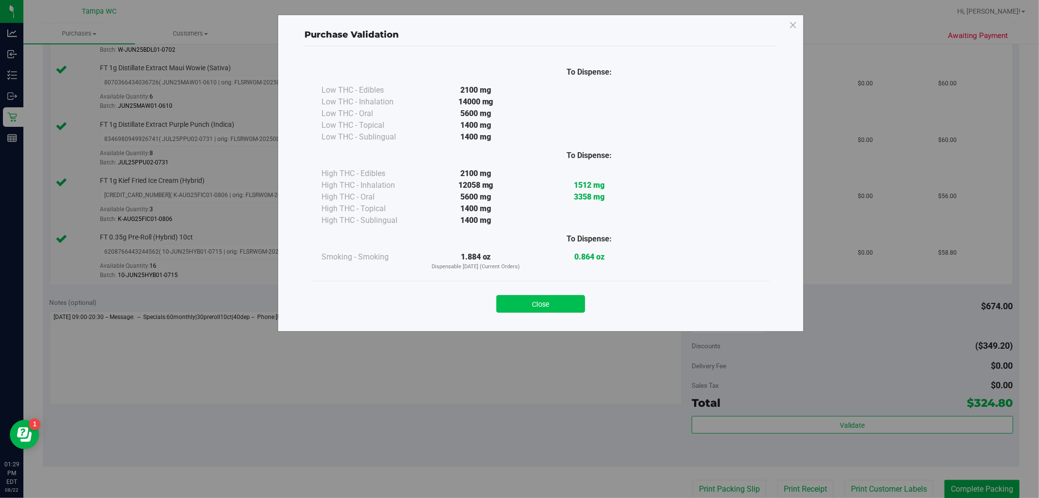
click at [518, 312] on button "Close" at bounding box center [541, 304] width 89 height 18
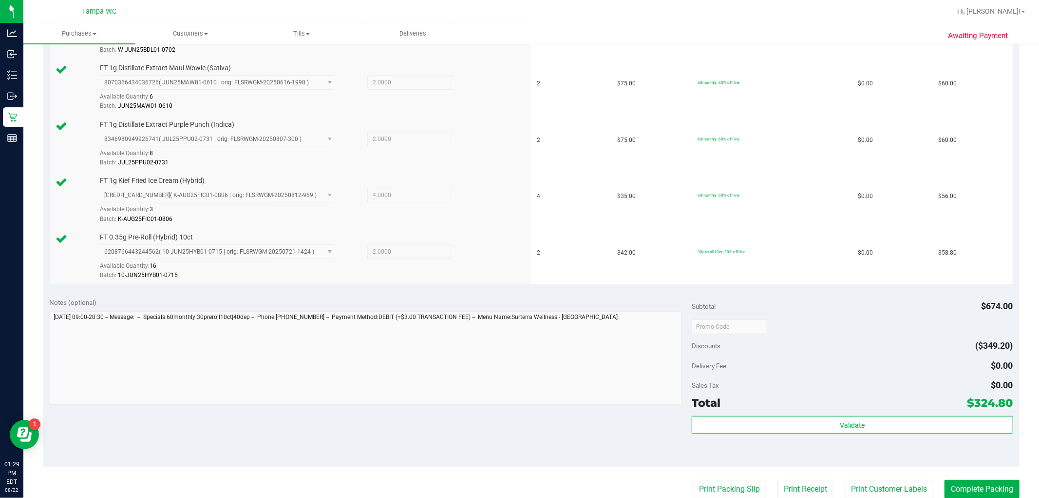
scroll to position [526, 0]
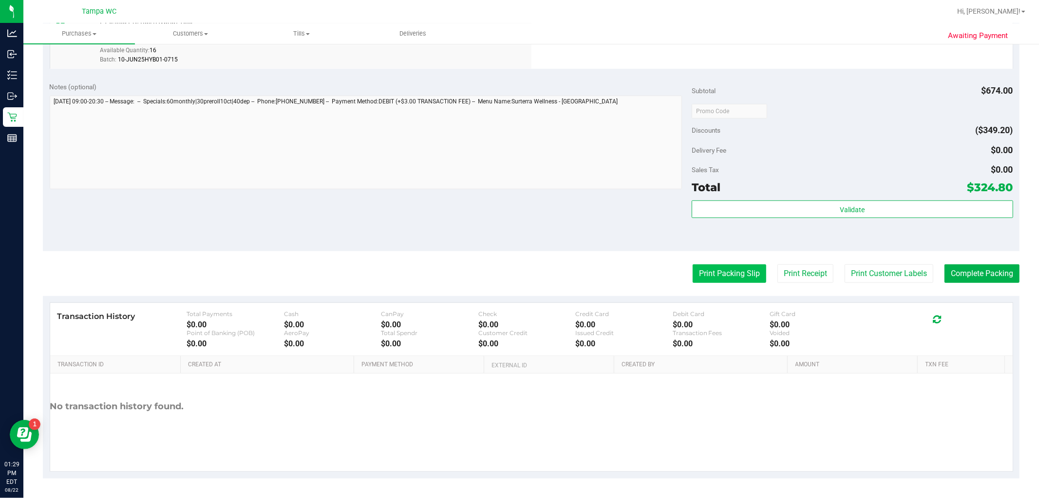
click at [518, 271] on button "Print Packing Slip" at bounding box center [730, 273] width 74 height 19
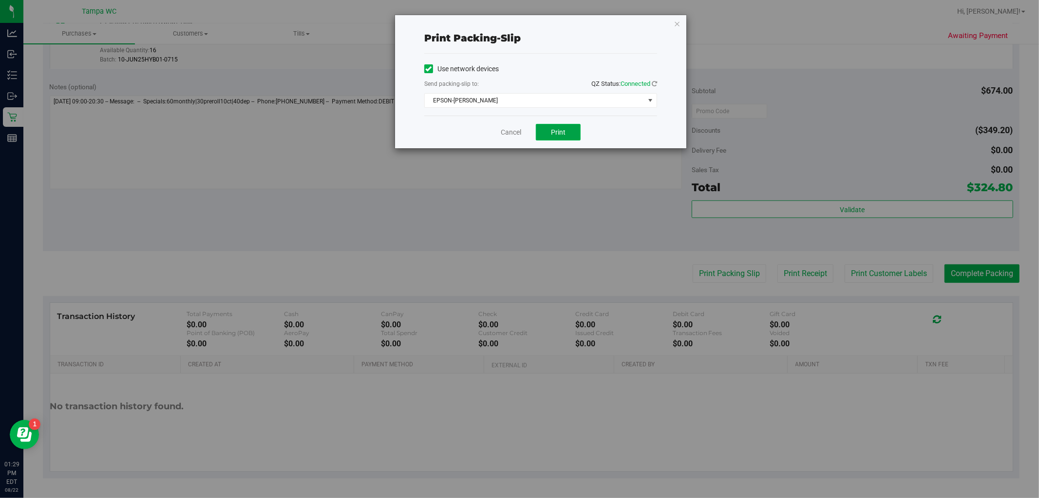
click at [518, 136] on button "Print" at bounding box center [558, 132] width 45 height 17
click at [501, 127] on link "Cancel" at bounding box center [511, 132] width 20 height 10
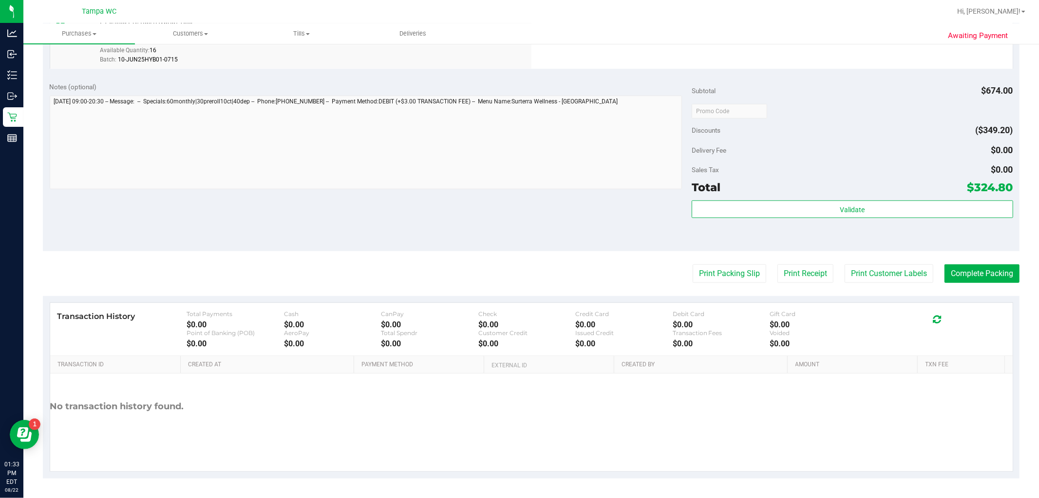
click at [518, 221] on div "Validate" at bounding box center [852, 222] width 321 height 44
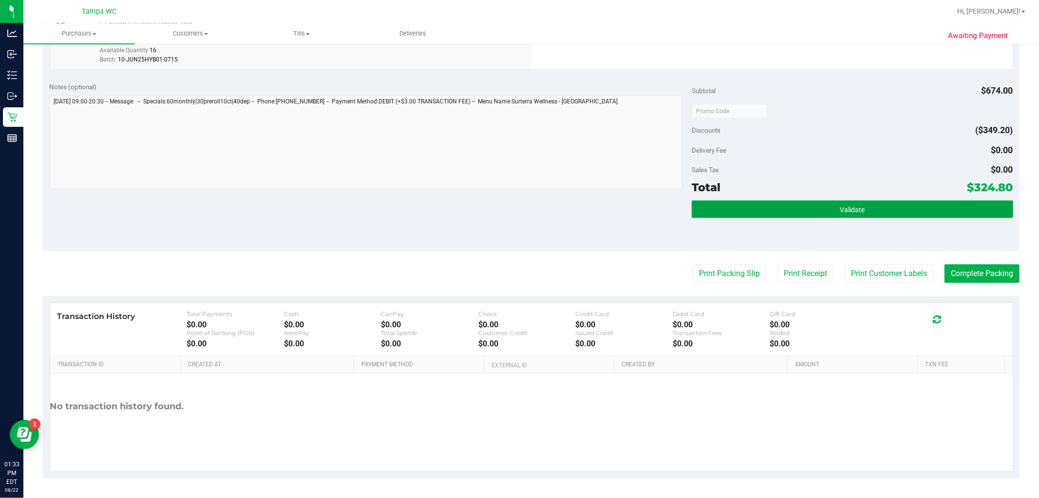
click at [518, 206] on span "Validate" at bounding box center [852, 210] width 25 height 8
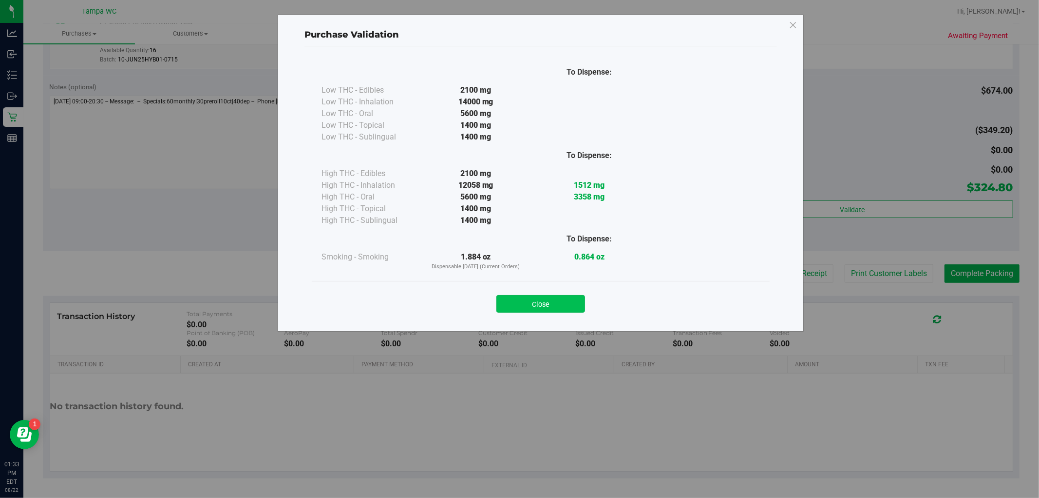
click at [518, 297] on button "Close" at bounding box center [541, 304] width 89 height 18
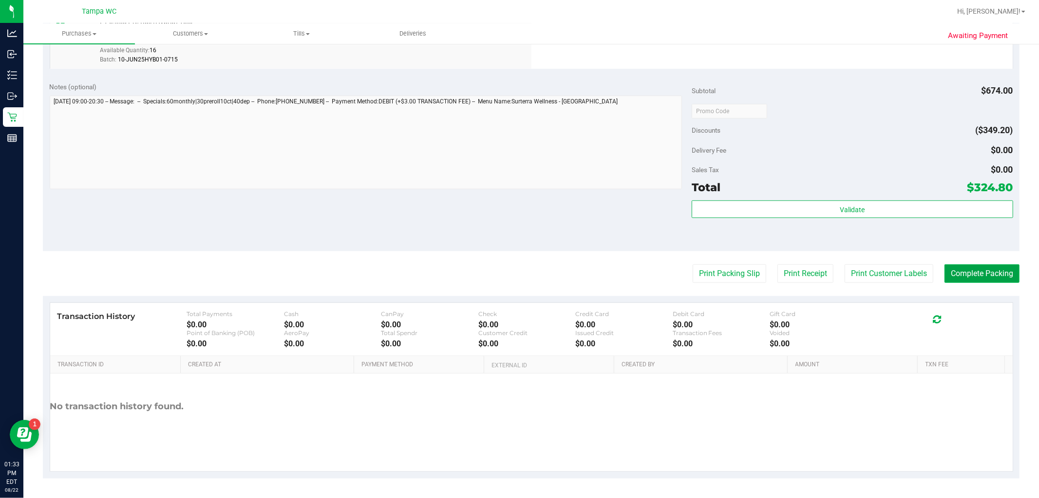
click at [518, 279] on button "Complete Packing" at bounding box center [982, 273] width 75 height 19
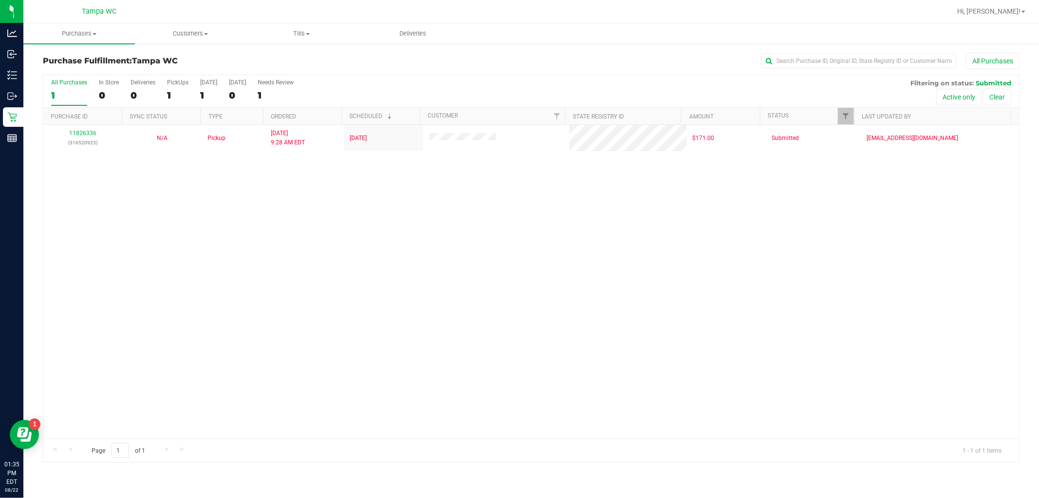
click at [475, 281] on div "11826336 (316520925) N/A Pickup 8/22/2025 9:28 AM EDT 8/22/2025 $171.00 Submitt…" at bounding box center [531, 281] width 976 height 313
drag, startPoint x: 385, startPoint y: 310, endPoint x: 392, endPoint y: 307, distance: 7.0
click at [389, 308] on div "11826336 (316520925) N/A Pickup 8/22/2025 9:28 AM EDT 8/22/2025 $171.00 Submitt…" at bounding box center [531, 281] width 976 height 313
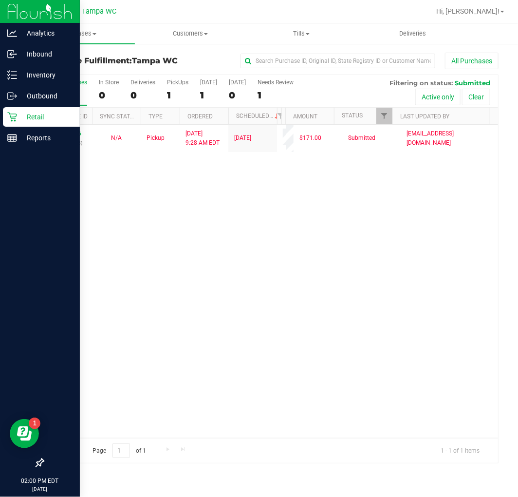
click at [24, 113] on p "Retail" at bounding box center [46, 117] width 58 height 12
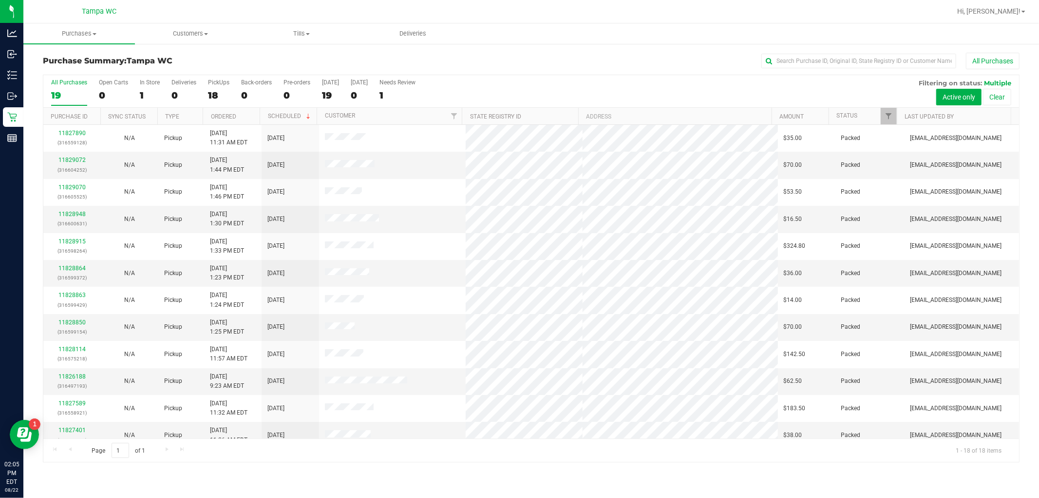
click at [59, 90] on div "19" at bounding box center [69, 95] width 36 height 11
click at [0, 0] on input "All Purchases 19" at bounding box center [0, 0] width 0 height 0
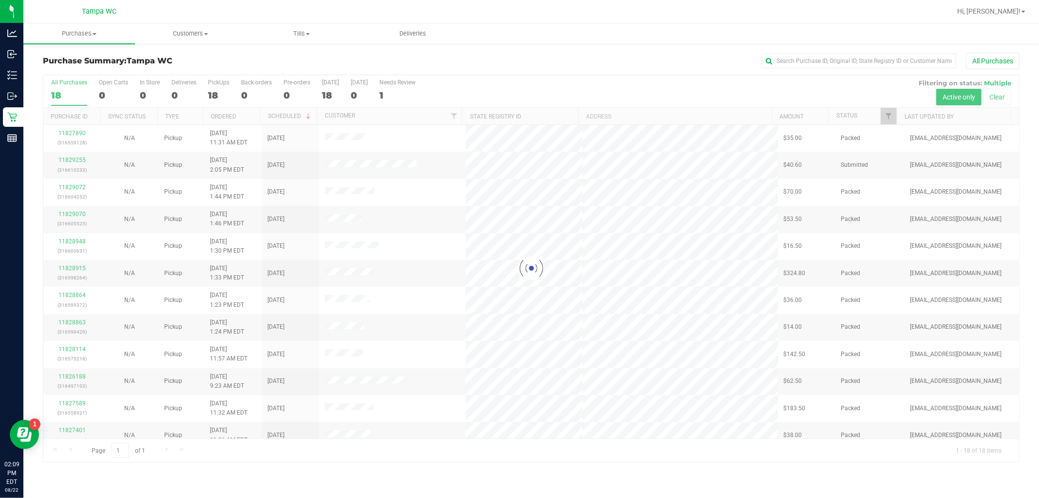
click at [65, 91] on div at bounding box center [531, 268] width 976 height 386
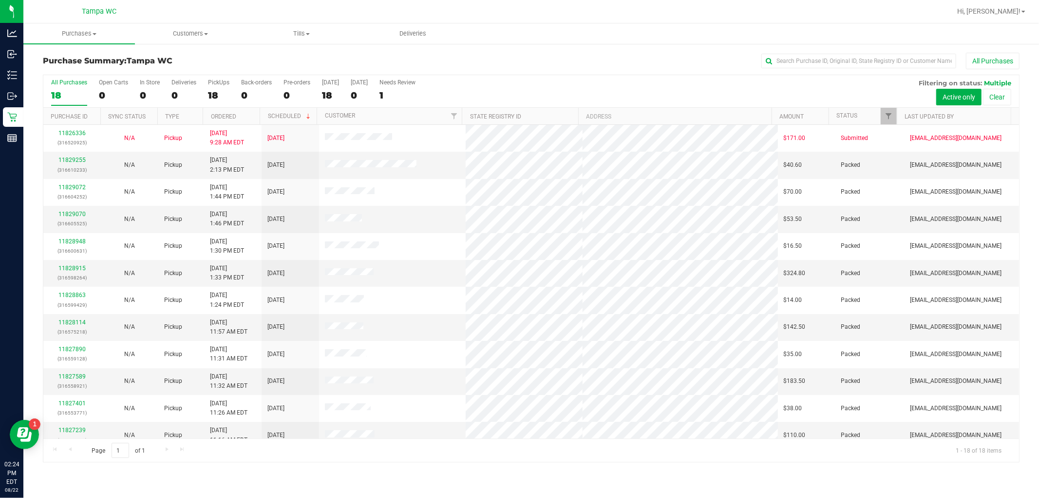
click at [67, 88] on label "All Purchases 18" at bounding box center [69, 92] width 36 height 27
click at [0, 0] on input "All Purchases 18" at bounding box center [0, 0] width 0 height 0
click at [67, 88] on label "All Purchases 18" at bounding box center [69, 92] width 36 height 27
click at [0, 0] on input "All Purchases 18" at bounding box center [0, 0] width 0 height 0
click at [53, 88] on label "All Purchases 18" at bounding box center [69, 92] width 36 height 27
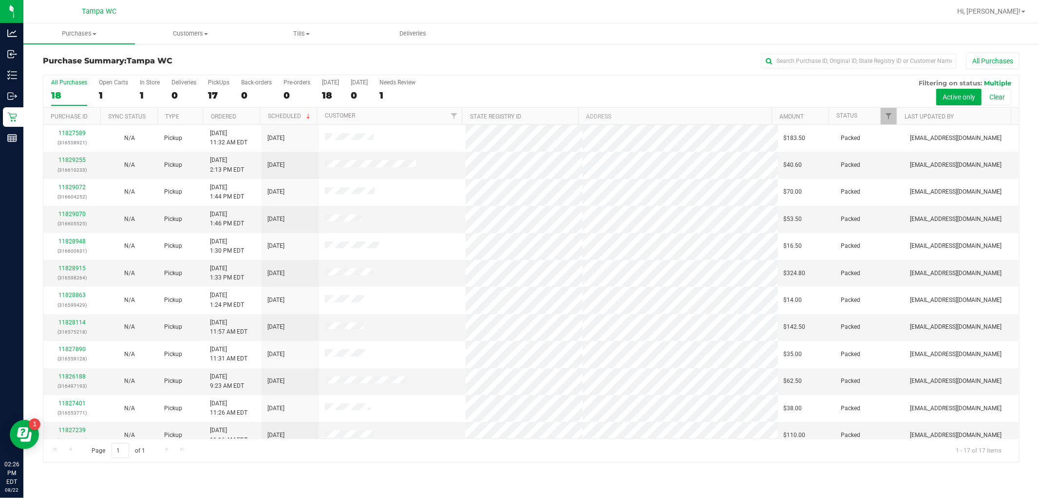
click at [0, 0] on input "All Purchases 18" at bounding box center [0, 0] width 0 height 0
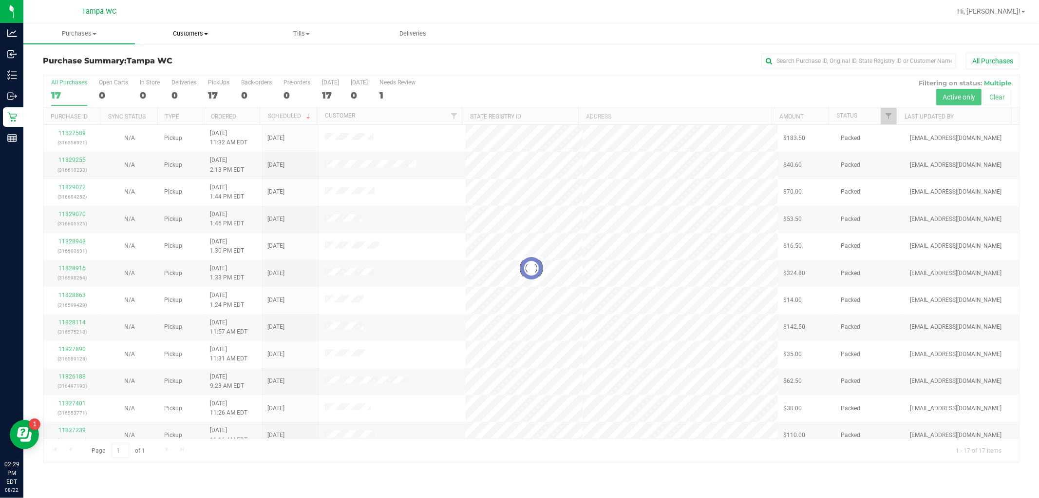
click at [198, 36] on span "Customers" at bounding box center [190, 33] width 111 height 9
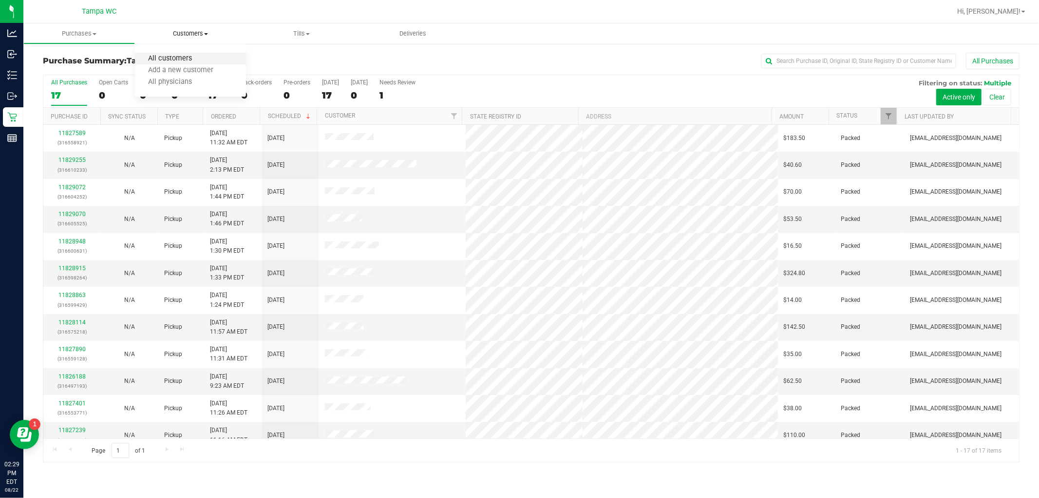
click at [191, 56] on span "All customers" at bounding box center [170, 59] width 70 height 8
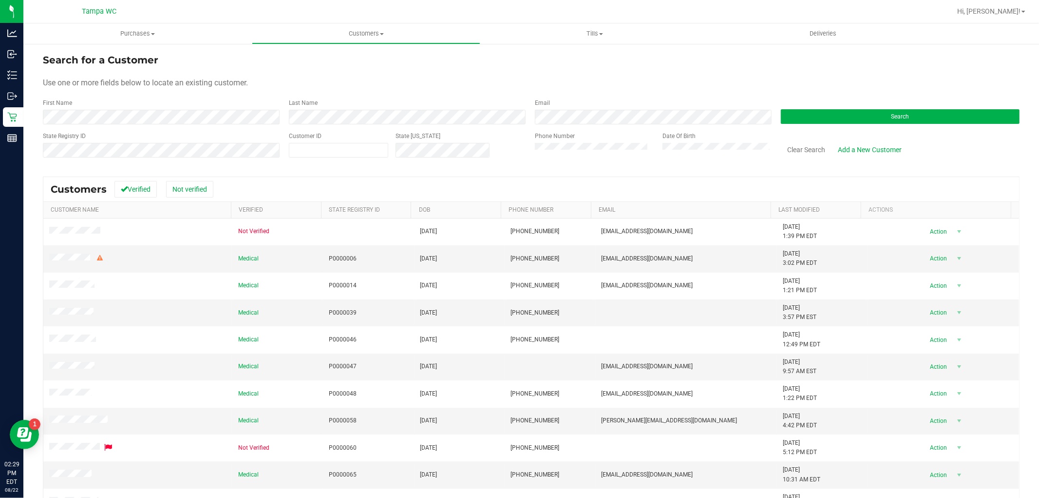
click at [172, 122] on form "Search for a Customer Use one or more fields below to locate an existing custom…" at bounding box center [531, 110] width 977 height 114
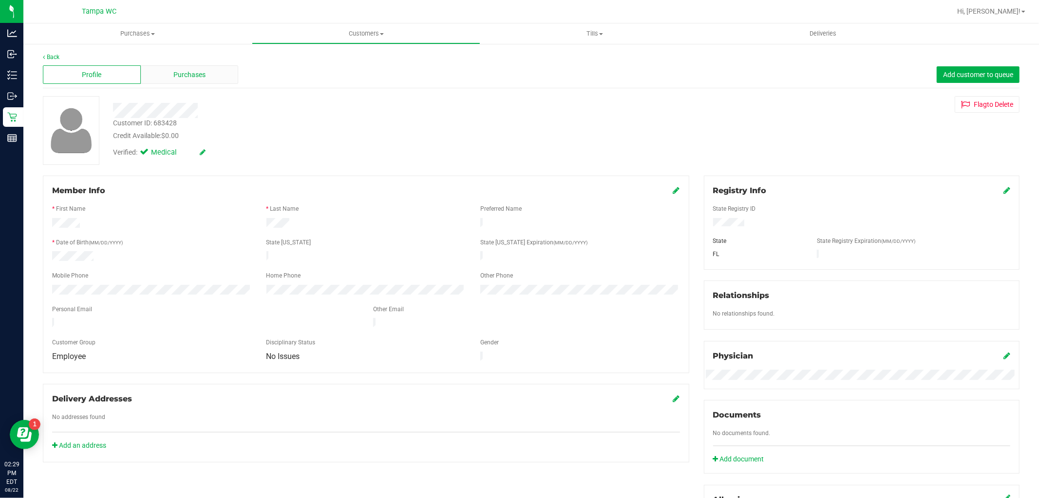
click at [192, 78] on span "Purchases" at bounding box center [189, 75] width 32 height 10
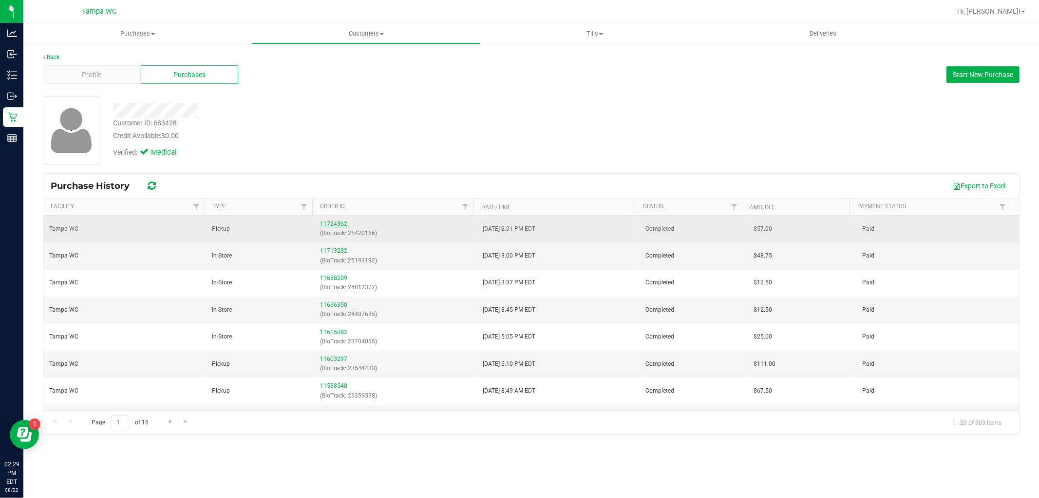
click at [329, 222] on link "11724362" at bounding box center [333, 223] width 27 height 7
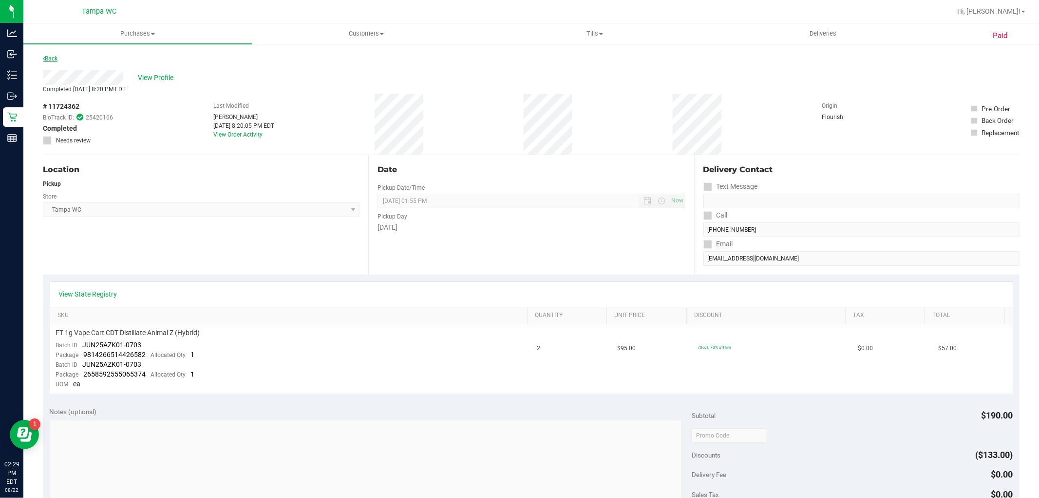
click at [44, 56] on icon at bounding box center [44, 59] width 2 height 6
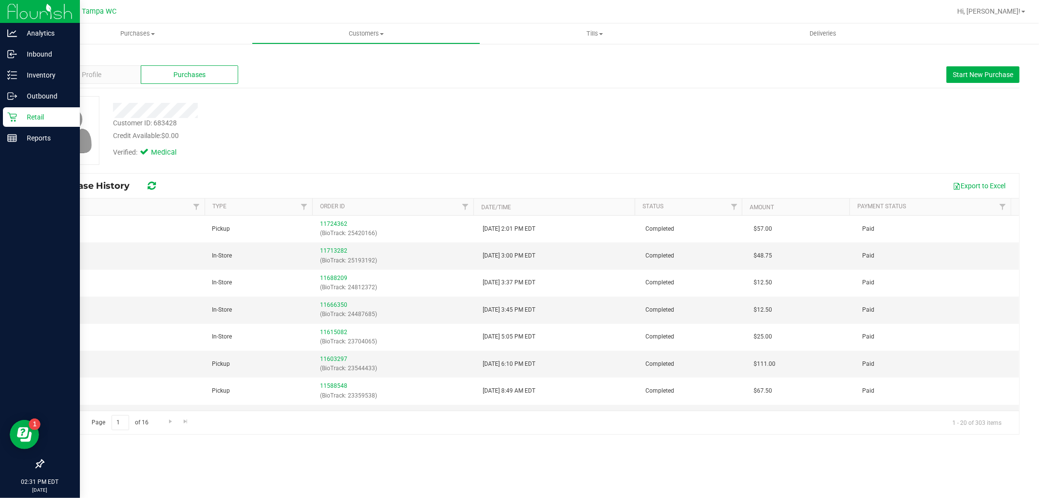
click at [19, 113] on p "Retail" at bounding box center [46, 117] width 58 height 12
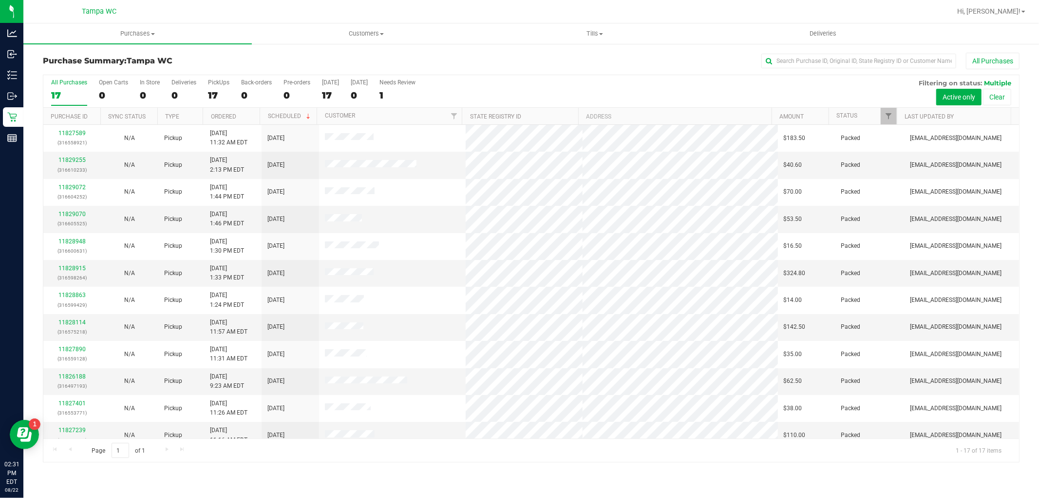
click at [76, 93] on div "17" at bounding box center [69, 95] width 36 height 11
click at [0, 0] on input "All Purchases 17" at bounding box center [0, 0] width 0 height 0
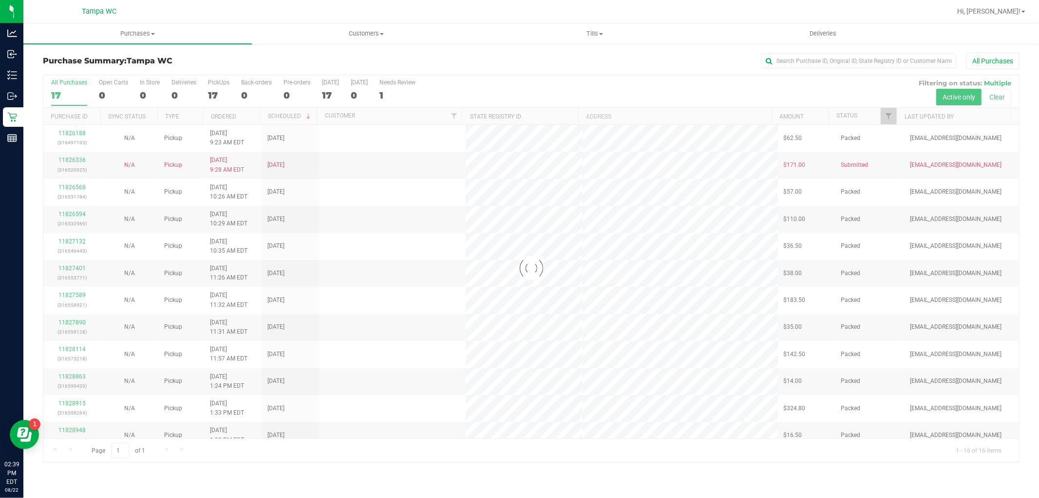
click at [62, 86] on div at bounding box center [531, 268] width 976 height 386
click at [62, 87] on div at bounding box center [531, 268] width 976 height 386
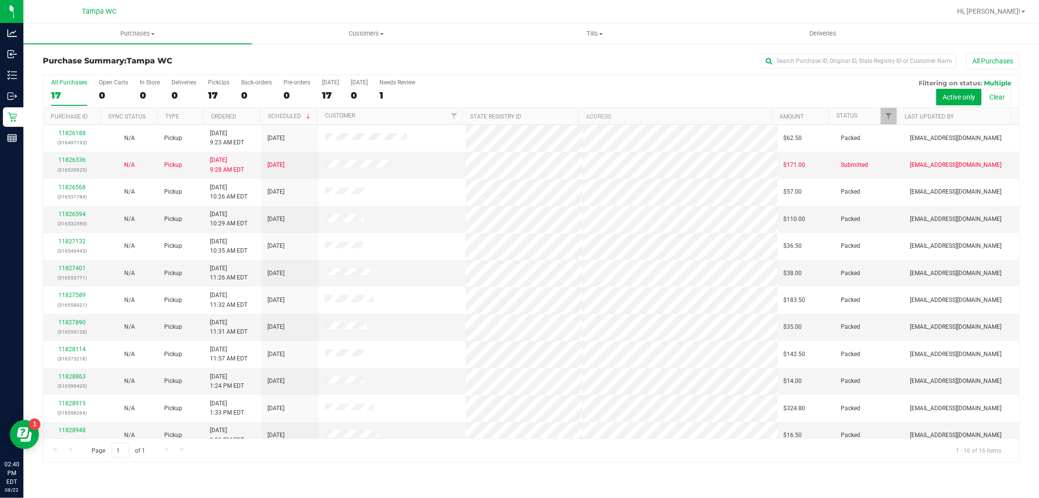
click at [59, 93] on div "17" at bounding box center [69, 95] width 36 height 11
click at [0, 0] on input "All Purchases 17" at bounding box center [0, 0] width 0 height 0
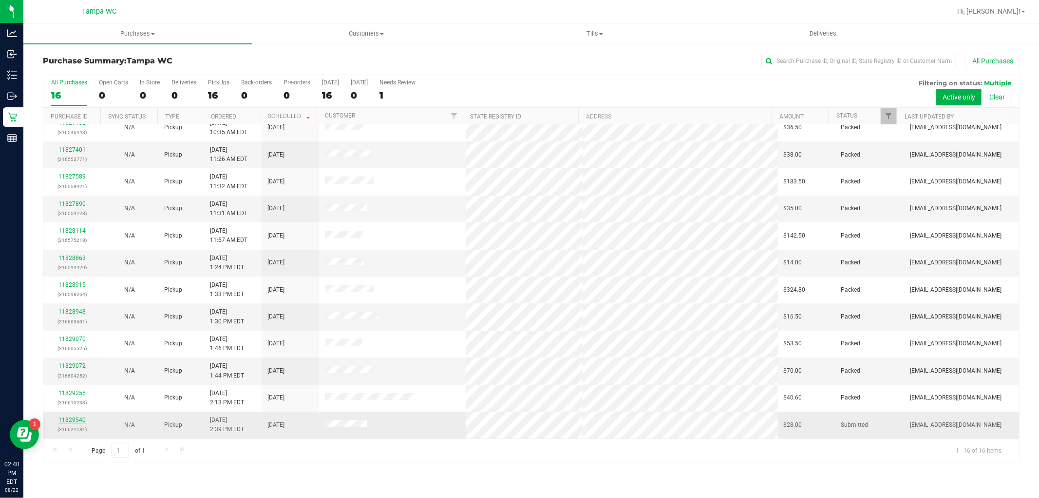
click at [71, 418] on link "11829540" at bounding box center [71, 419] width 27 height 7
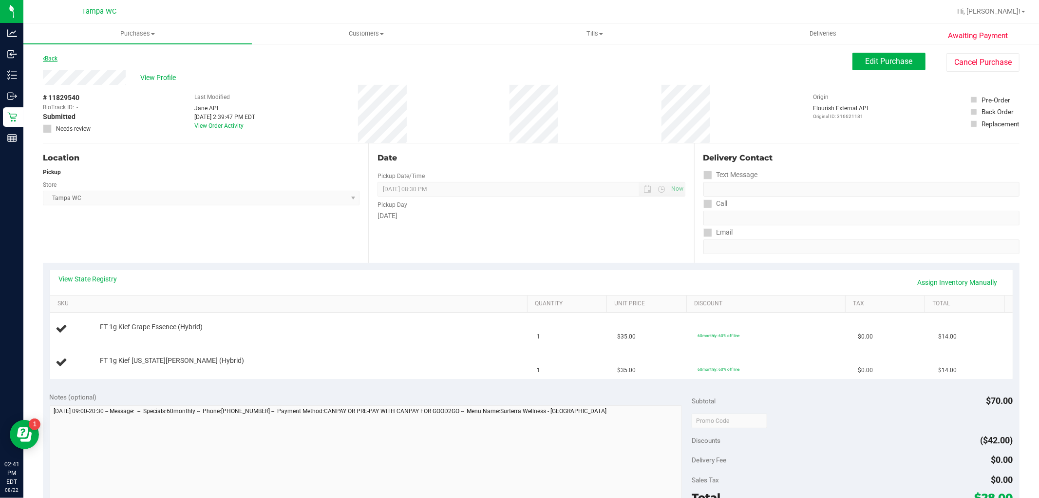
click at [52, 60] on link "Back" at bounding box center [50, 58] width 15 height 7
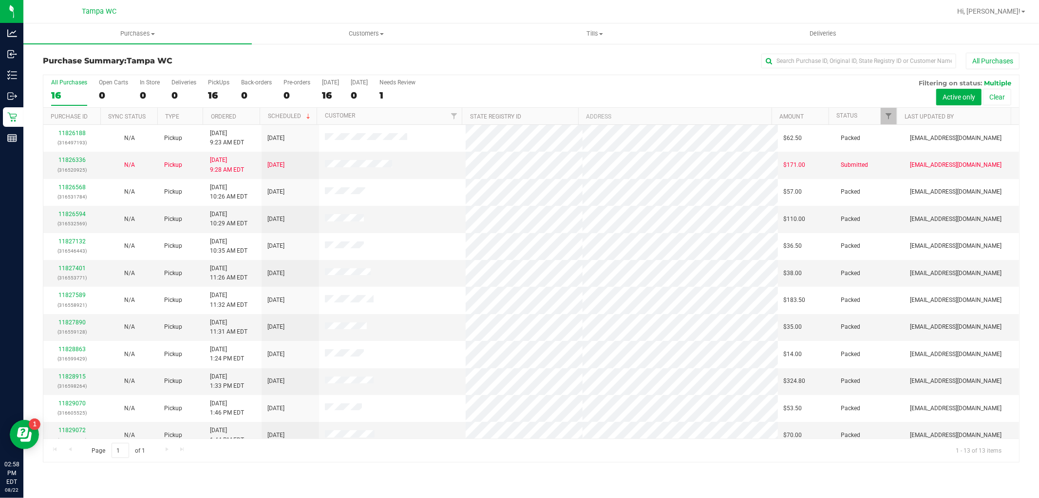
scroll to position [37, 0]
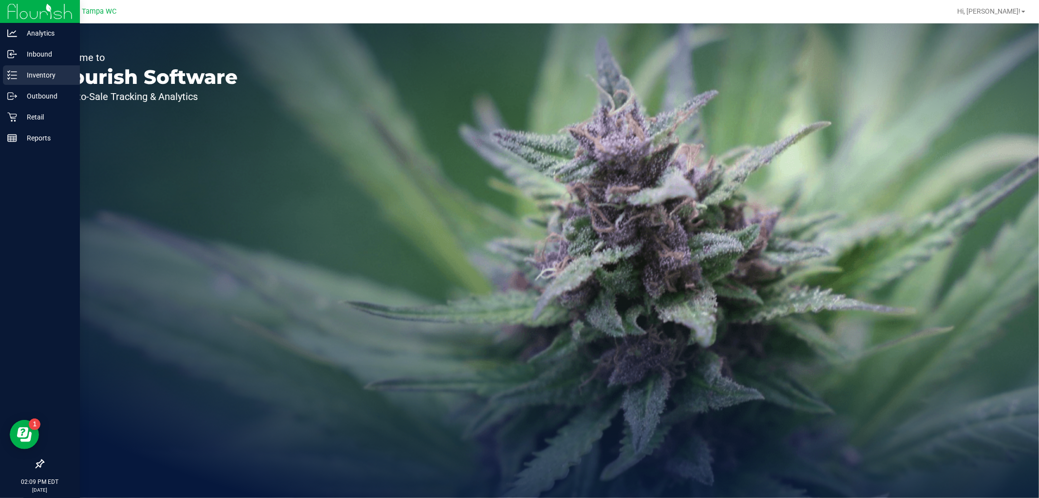
click at [12, 71] on icon at bounding box center [12, 75] width 10 height 10
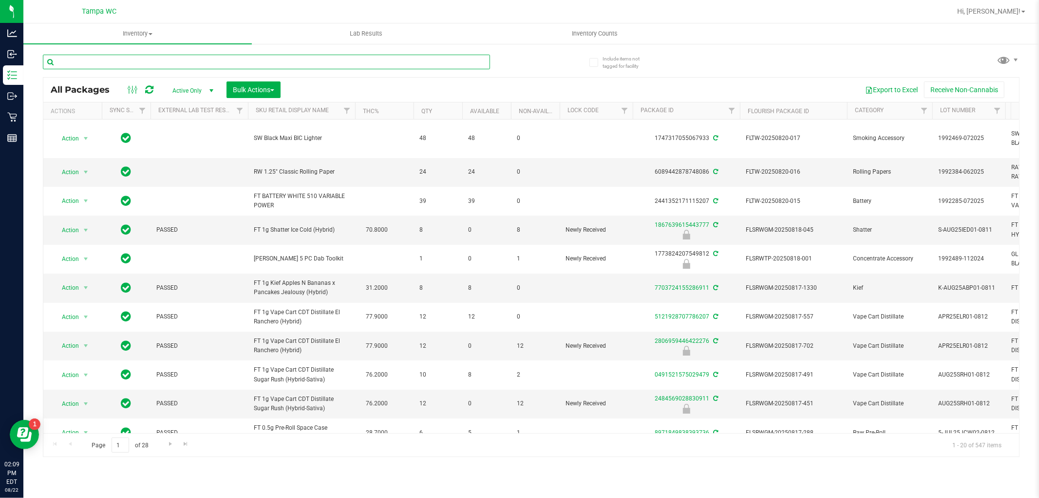
click at [201, 64] on input "text" at bounding box center [266, 62] width 447 height 15
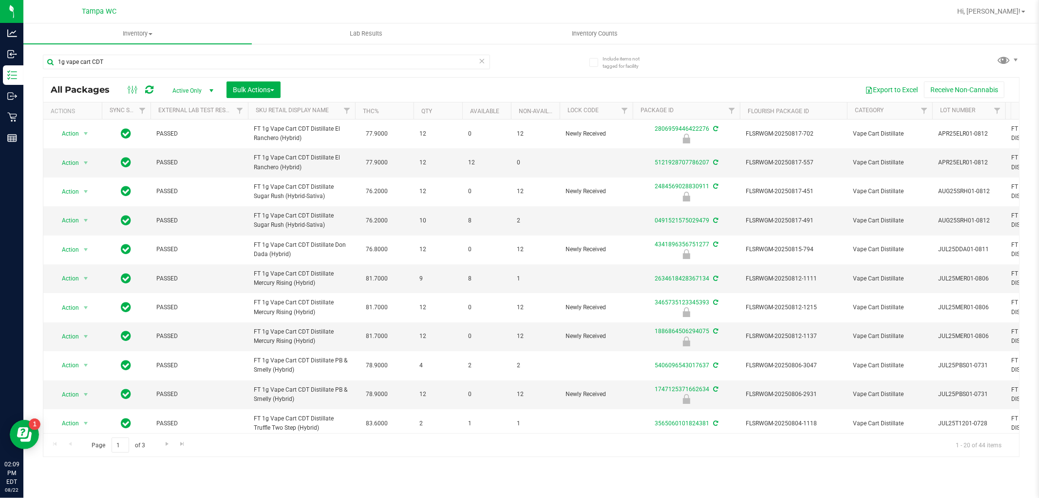
click at [389, 107] on th "THC%" at bounding box center [384, 110] width 58 height 17
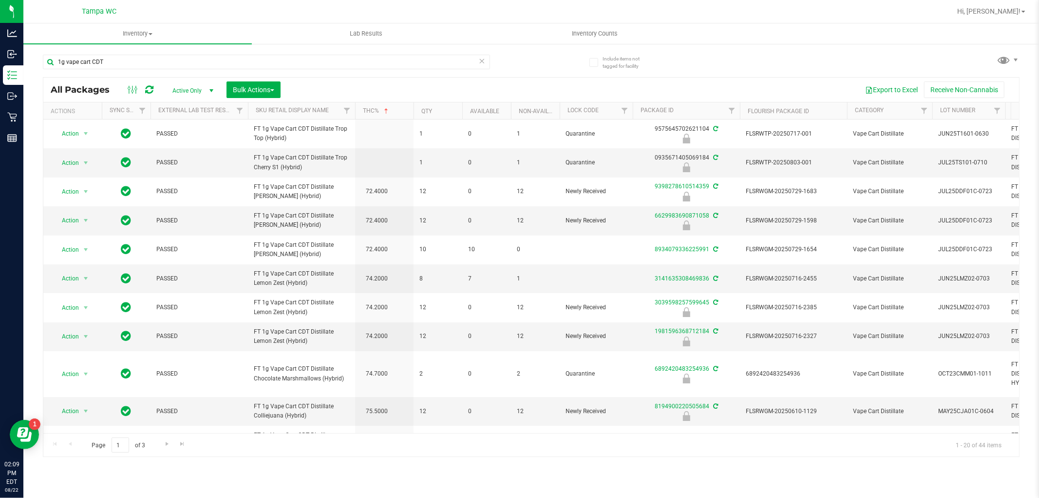
click at [392, 110] on th "THC%" at bounding box center [384, 110] width 58 height 17
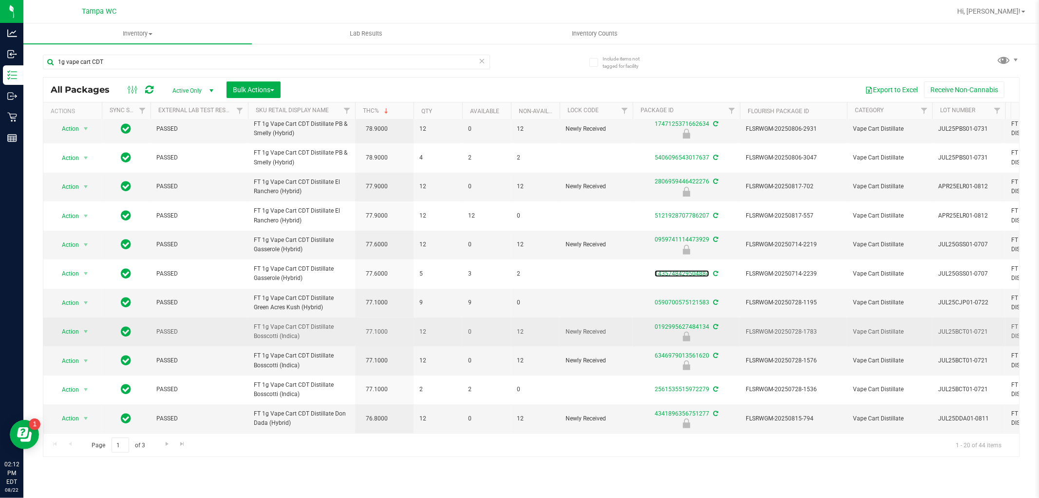
scroll to position [318, 0]
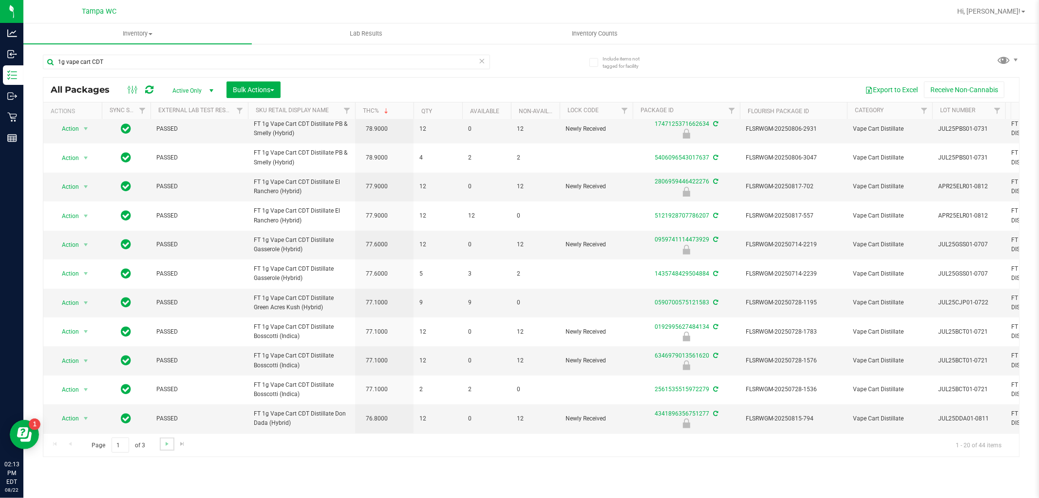
click at [162, 441] on link "Go to the next page" at bounding box center [167, 443] width 14 height 13
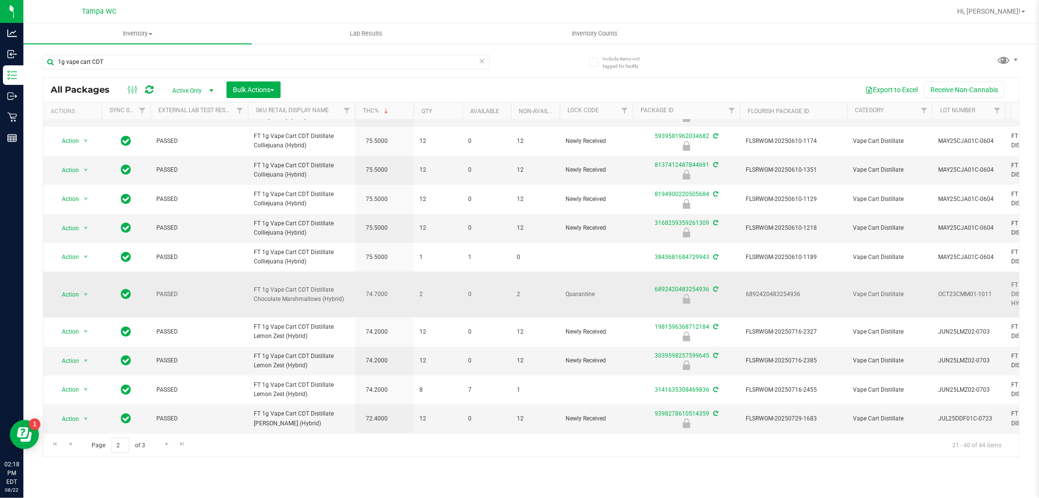
scroll to position [357, 0]
click at [167, 444] on span "Go to the next page" at bounding box center [167, 444] width 8 height 8
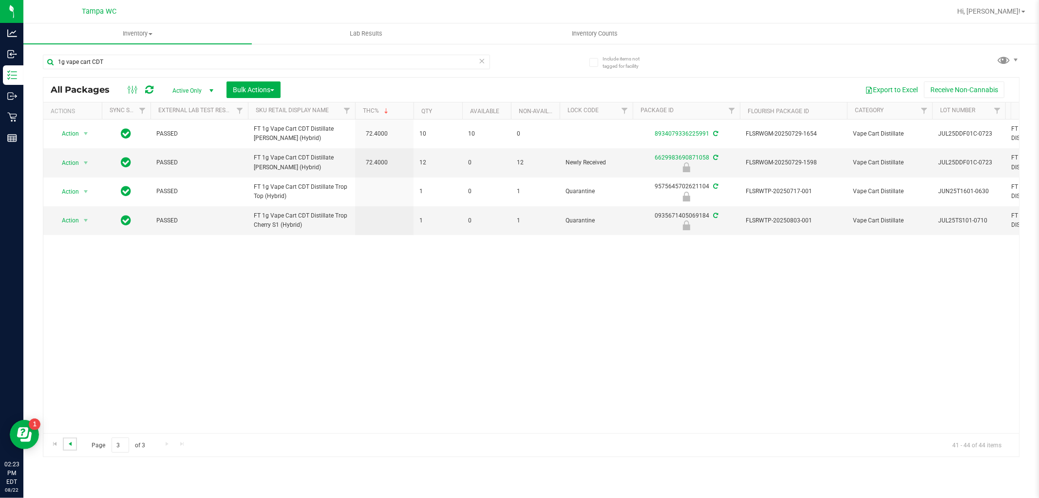
click at [72, 442] on span "Go to the previous page" at bounding box center [70, 444] width 8 height 8
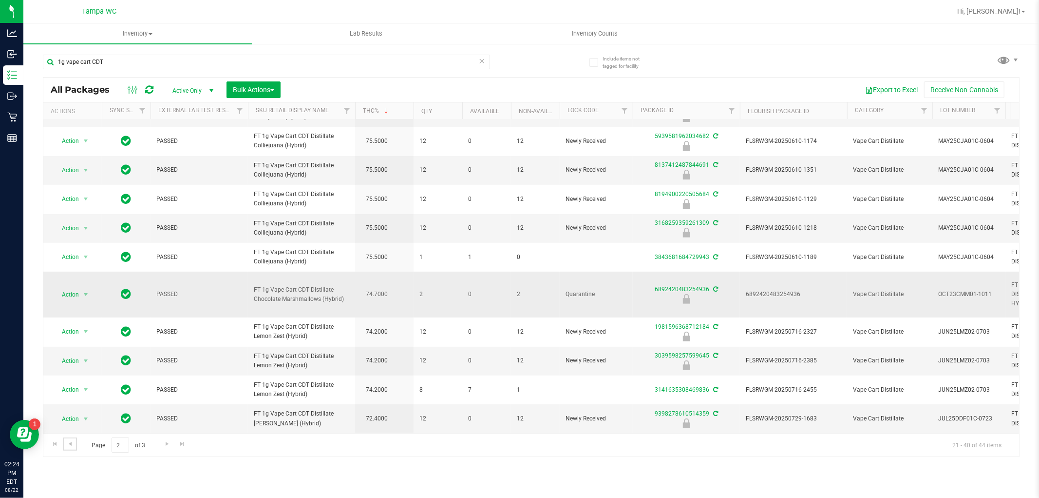
scroll to position [357, 0]
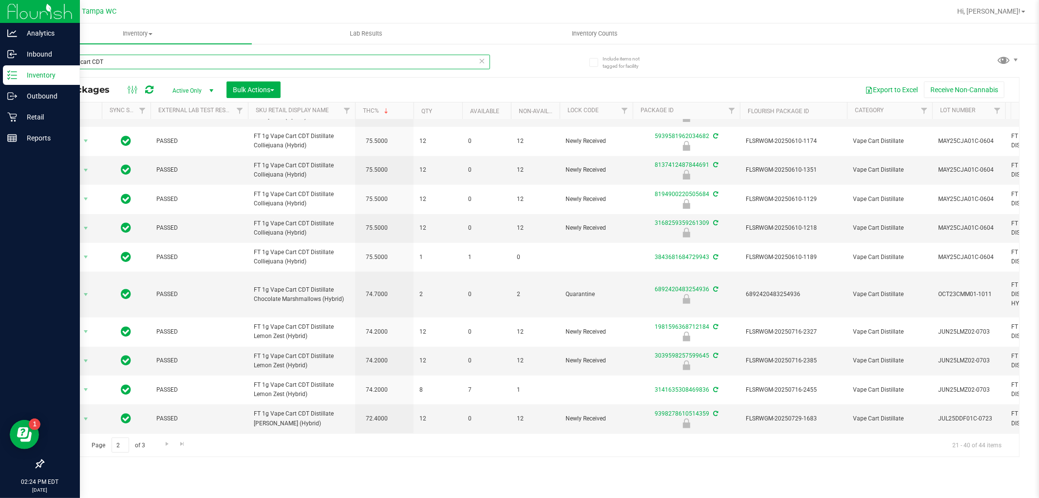
drag, startPoint x: 133, startPoint y: 60, endPoint x: 0, endPoint y: 73, distance: 133.7
click at [0, 73] on div "Analytics Inbound Inventory Outbound Retail Reports 02:24 PM EDT 08/22/2025 08/…" at bounding box center [519, 249] width 1039 height 498
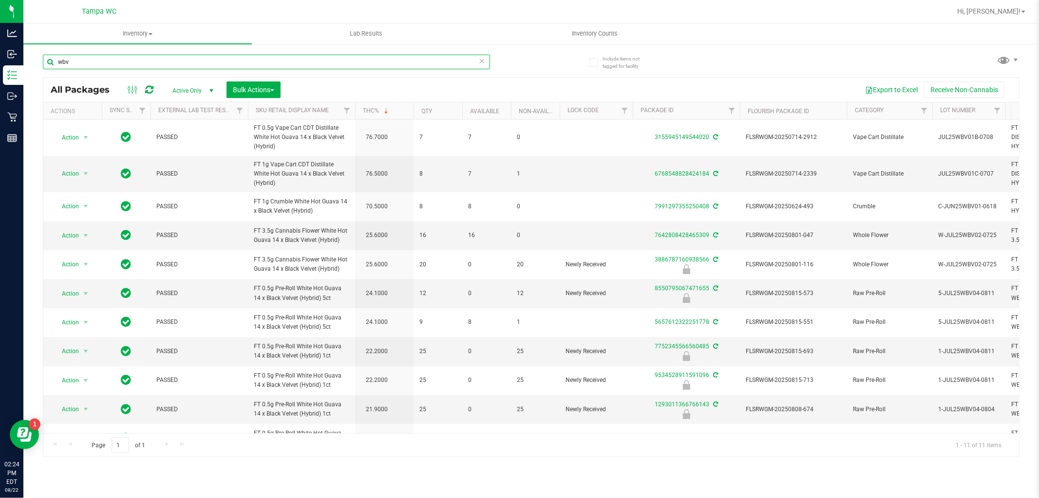
type input "wbv"
click at [401, 109] on th "THC%" at bounding box center [384, 110] width 58 height 17
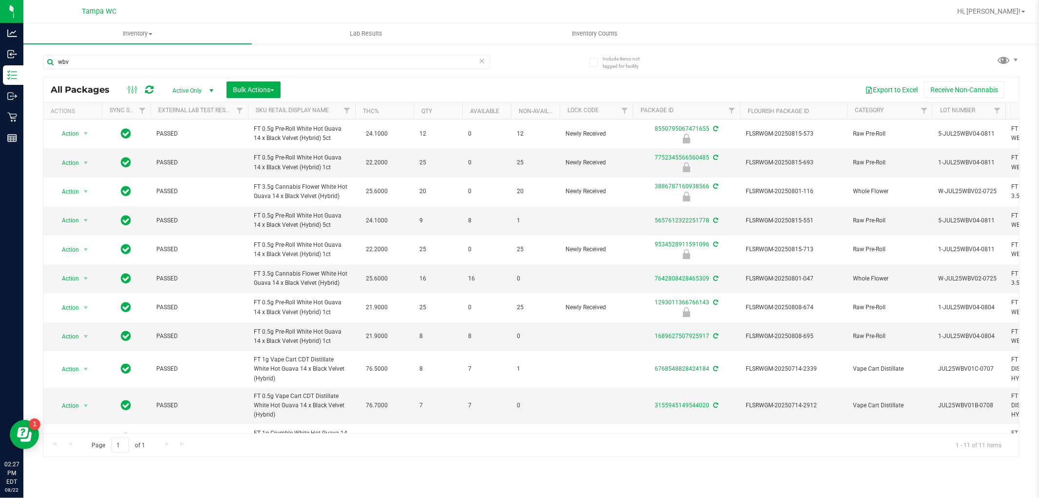
click at [485, 60] on icon at bounding box center [482, 61] width 7 height 12
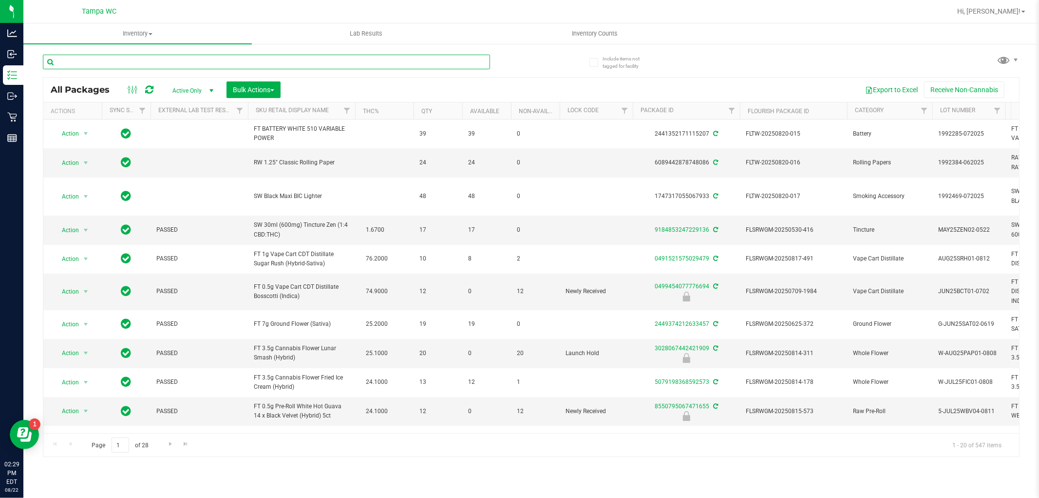
click at [126, 68] on input "text" at bounding box center [266, 62] width 447 height 15
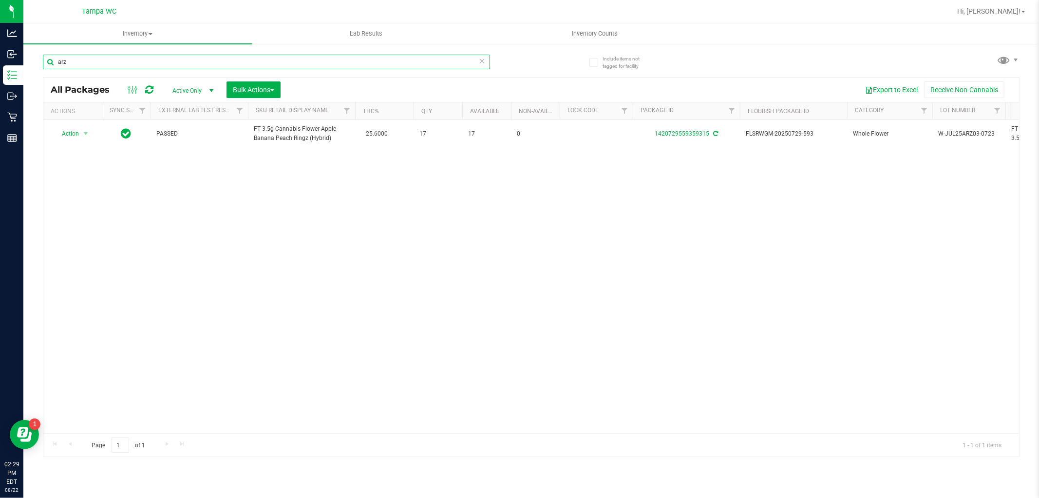
type input "arz"
click at [481, 59] on icon at bounding box center [482, 61] width 7 height 12
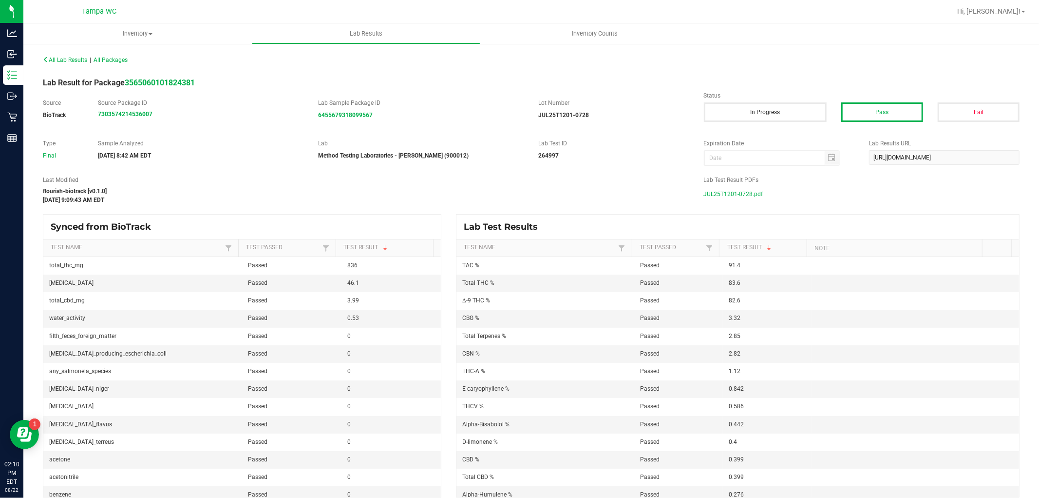
click at [723, 194] on span "JUL25T1201-0728.pdf" at bounding box center [733, 194] width 59 height 15
click at [723, 197] on span "JUL25CKZ01-0717.pdf" at bounding box center [734, 194] width 60 height 15
click at [719, 189] on span "JUL25MER01-0806.pdf" at bounding box center [734, 194] width 61 height 15
click at [741, 196] on span "JUL25ABP01-0724.pdf" at bounding box center [734, 194] width 60 height 15
click at [725, 192] on span "JUL25PBS01-0731.pdf" at bounding box center [734, 194] width 60 height 15
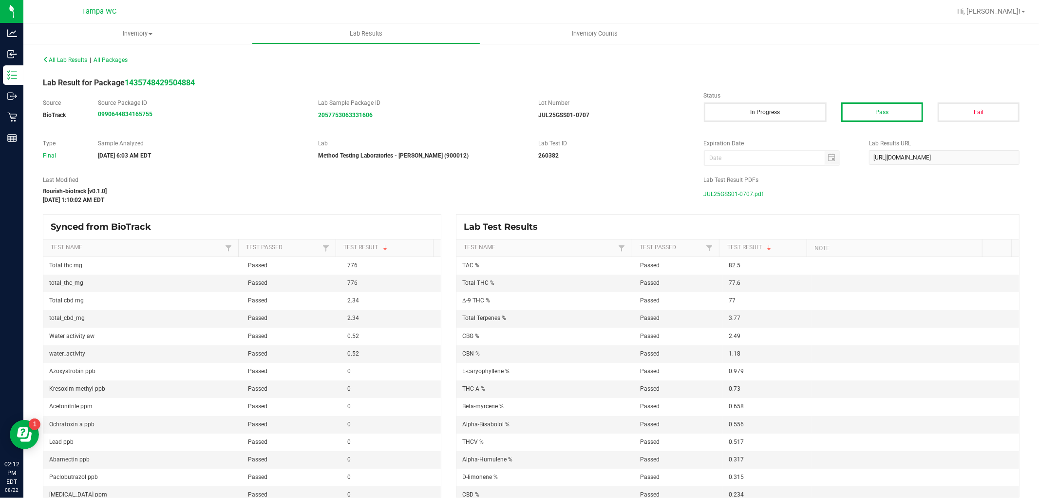
click at [714, 193] on span "JUL25GSS01-0707.pdf" at bounding box center [734, 194] width 60 height 15
click at [718, 195] on span "JUL25CJP01-0722.pdf" at bounding box center [734, 194] width 60 height 15
click at [727, 198] on span "JUL25BCT01-0721.pdf" at bounding box center [734, 194] width 60 height 15
click at [733, 199] on span "JUL25DDA01-0811.pdf" at bounding box center [734, 194] width 61 height 15
click at [710, 189] on span "JUL25WBV01C-0707.pdf" at bounding box center [737, 194] width 66 height 15
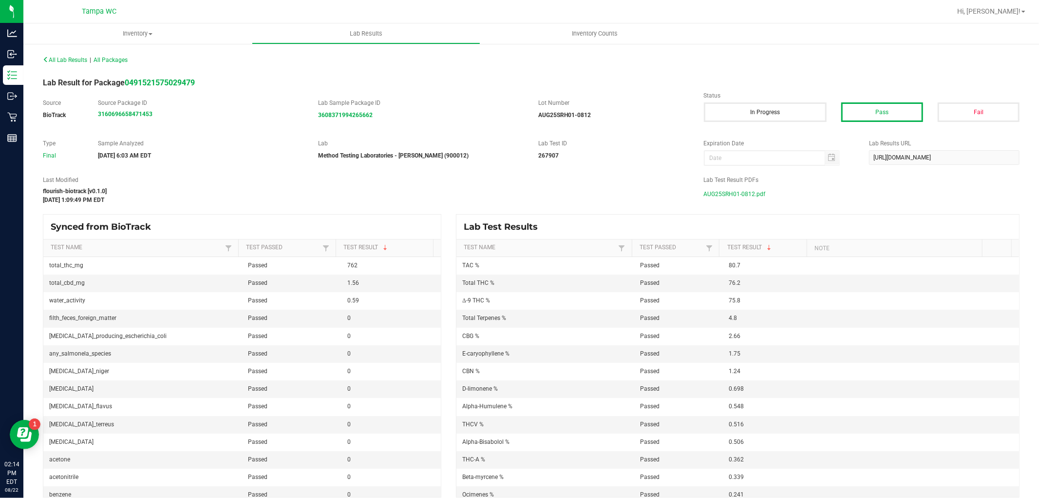
click at [723, 189] on span "AUG25SRH01-0812.pdf" at bounding box center [735, 194] width 62 height 15
click at [749, 194] on span "JUL25CPZ01-0715.pdf" at bounding box center [734, 194] width 60 height 15
click at [736, 193] on span "JUL25DDF01C-0723.pdf" at bounding box center [736, 194] width 64 height 15
click at [756, 198] on span "JUN25LMZ02-0703.pdf" at bounding box center [735, 194] width 62 height 15
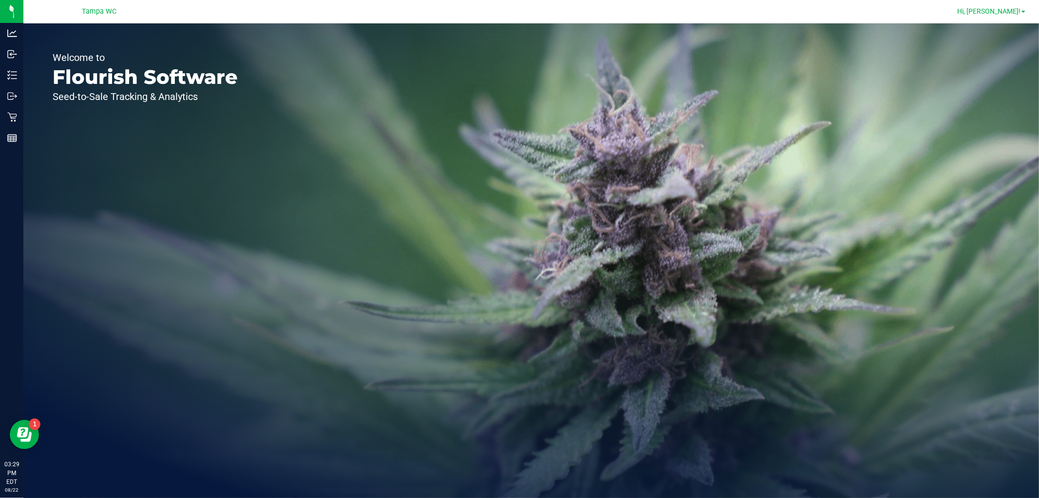
click at [1016, 7] on span "Hi, [PERSON_NAME]!" at bounding box center [989, 11] width 63 height 8
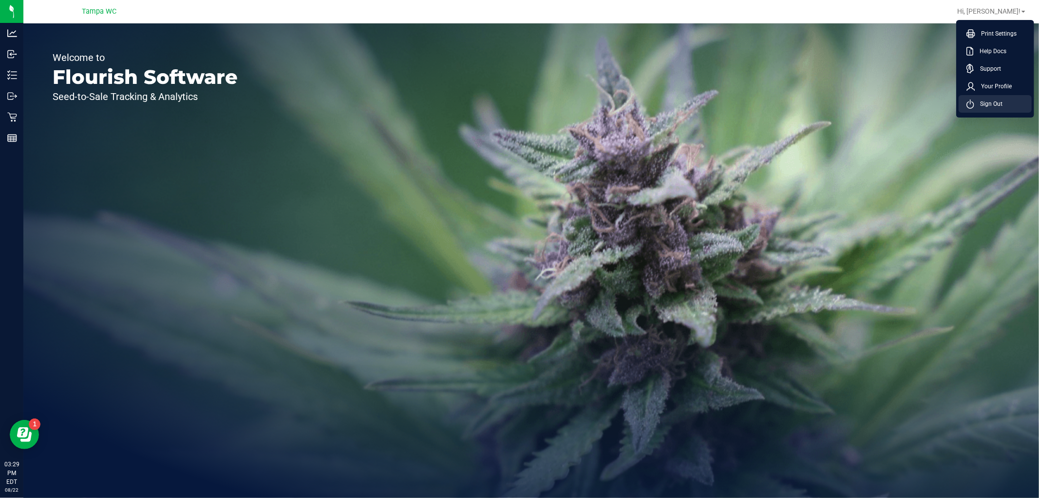
click at [970, 103] on icon at bounding box center [971, 103] width 8 height 9
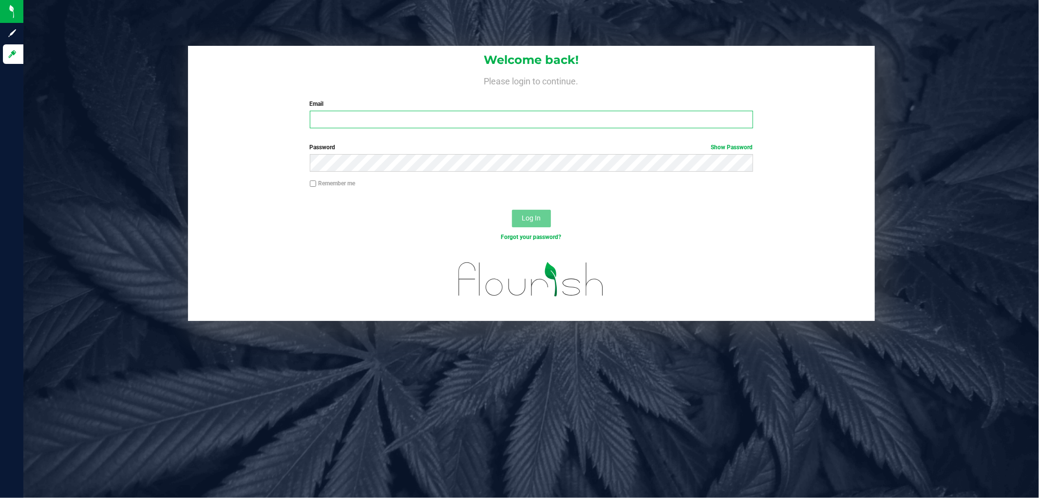
click at [415, 124] on input "Email" at bounding box center [531, 120] width 443 height 18
type input "[EMAIL_ADDRESS][DOMAIN_NAME]"
click at [512, 210] on button "Log In" at bounding box center [531, 219] width 39 height 18
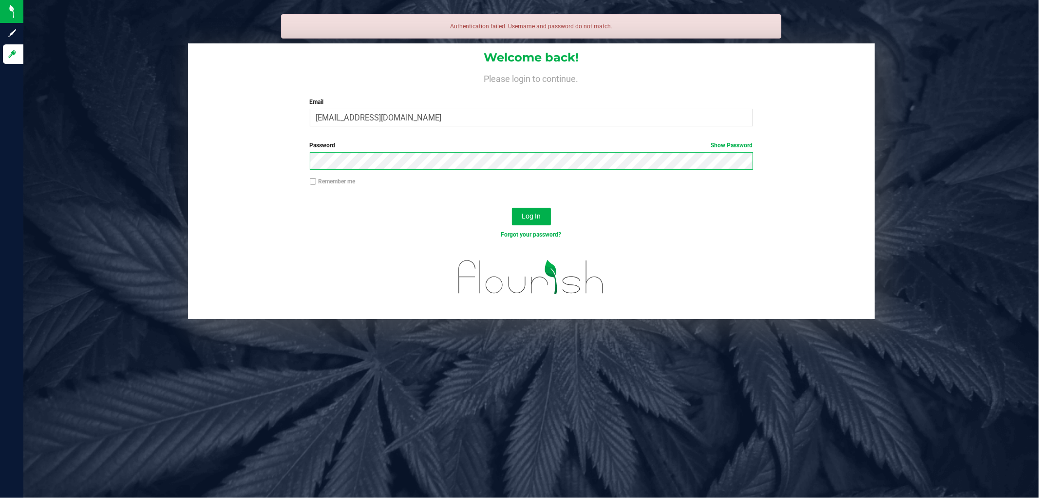
click at [512, 208] on button "Log In" at bounding box center [531, 217] width 39 height 18
